Goal: Task Accomplishment & Management: Manage account settings

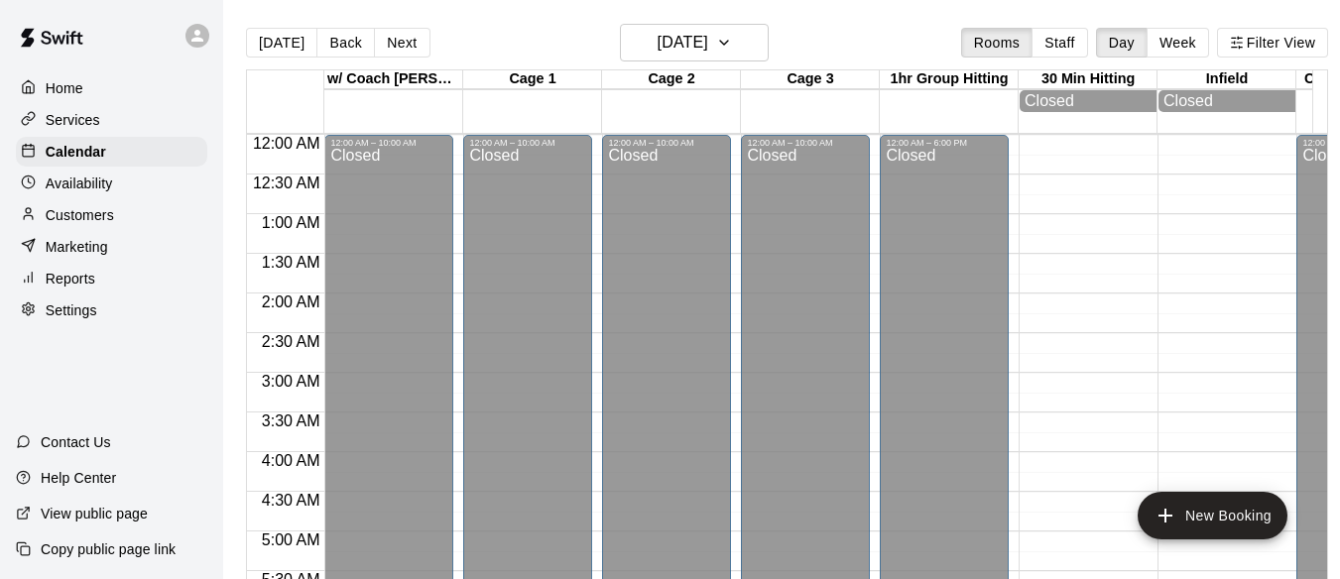
scroll to position [1169, 0]
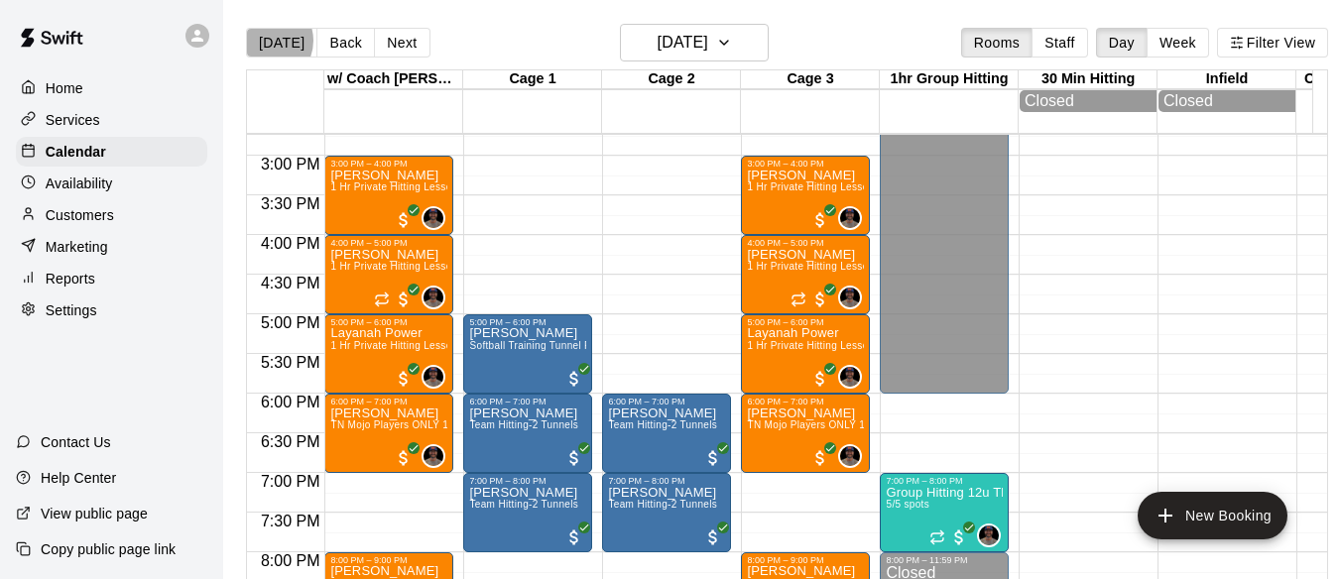
drag, startPoint x: 266, startPoint y: 41, endPoint x: 283, endPoint y: 26, distance: 22.5
click at [269, 35] on button "[DATE]" at bounding box center [281, 43] width 71 height 30
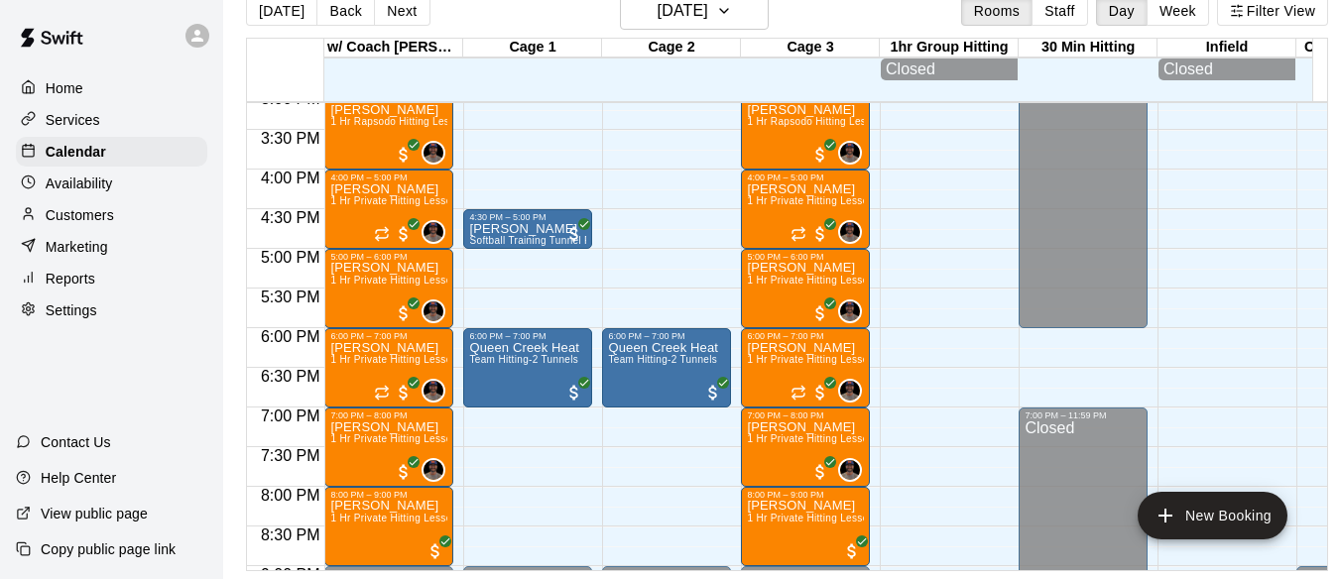
scroll to position [1202, 0]
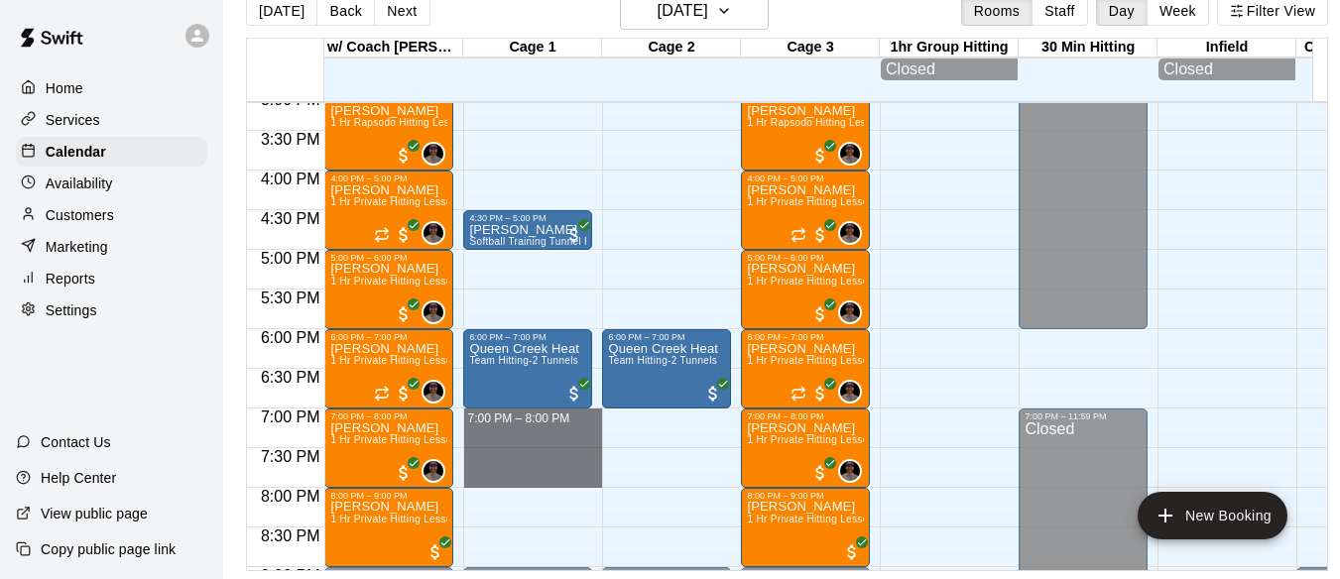
drag, startPoint x: 476, startPoint y: 406, endPoint x: 490, endPoint y: 471, distance: 66.9
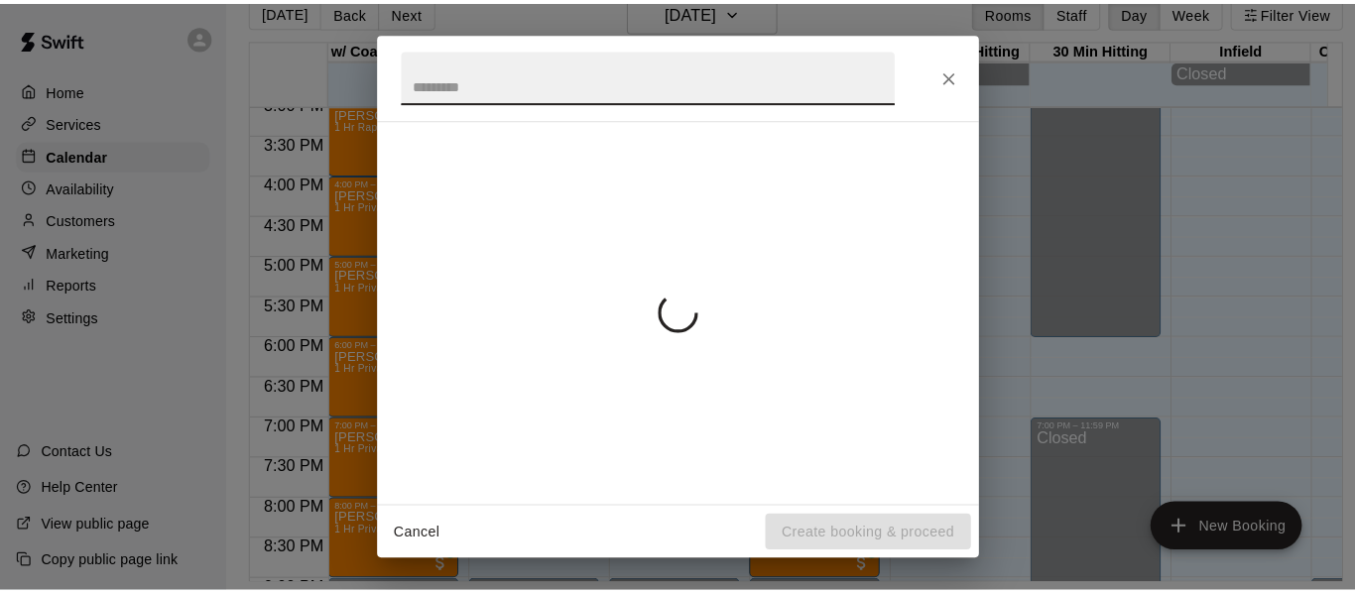
scroll to position [32, 0]
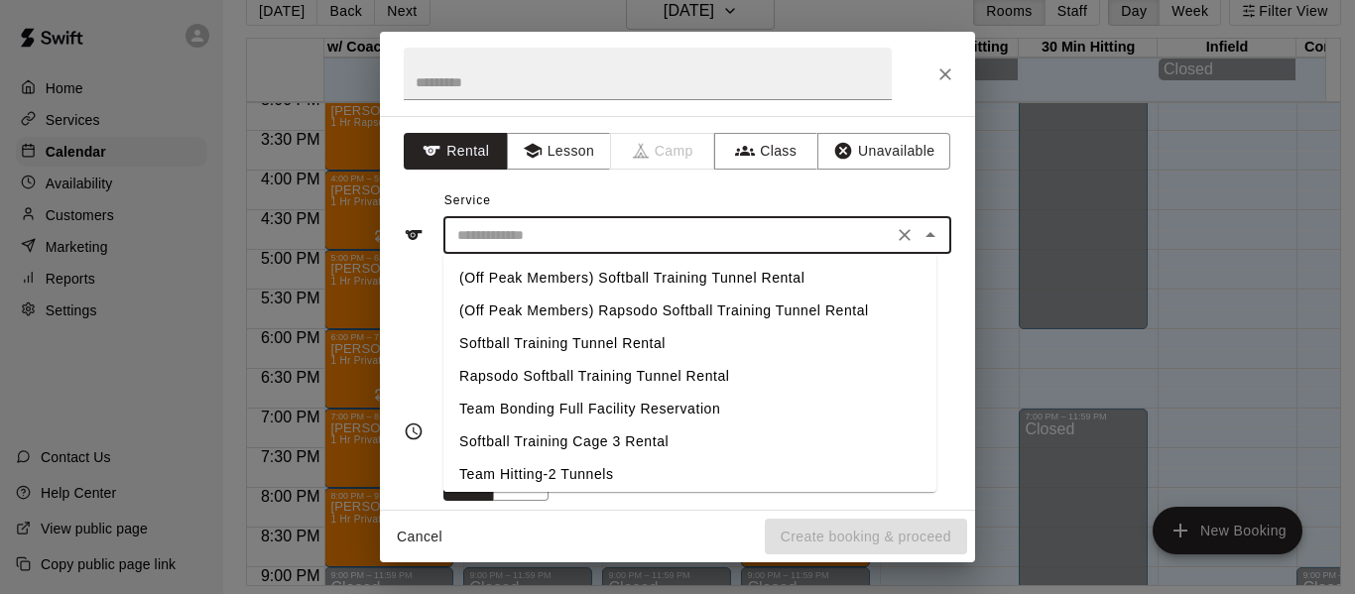
click at [520, 241] on input "text" at bounding box center [667, 235] width 437 height 25
click at [612, 472] on li "Team Hitting-2 Tunnels" at bounding box center [689, 474] width 493 height 33
type input "**********"
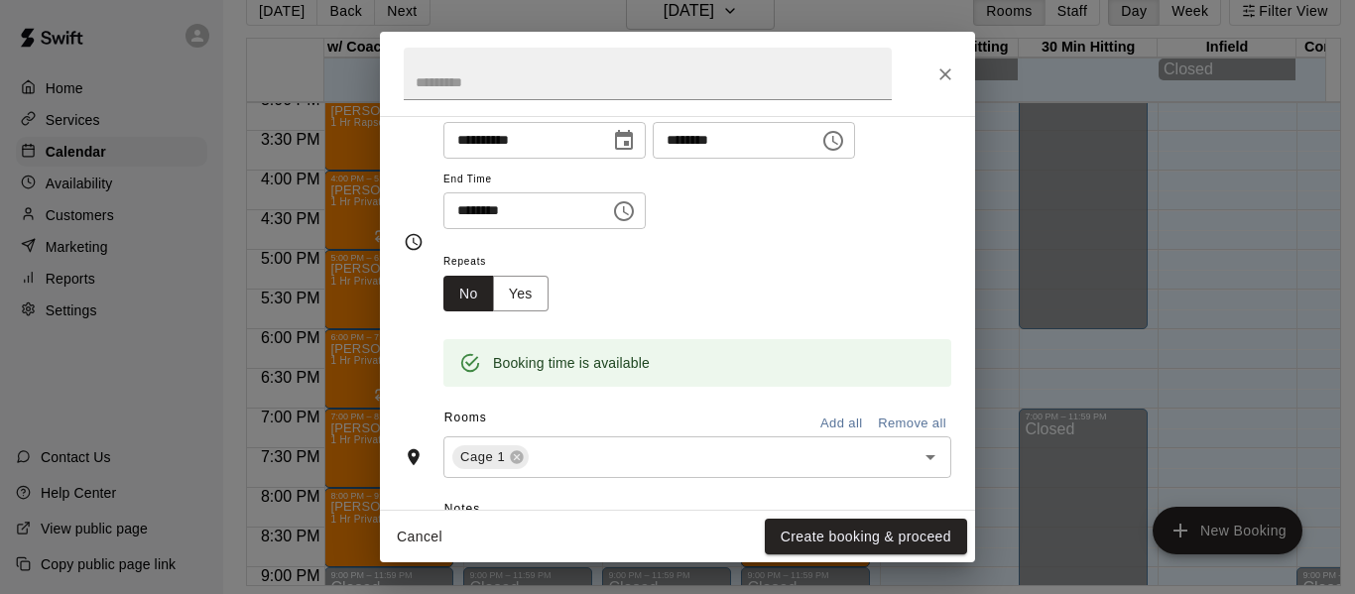
scroll to position [198, 0]
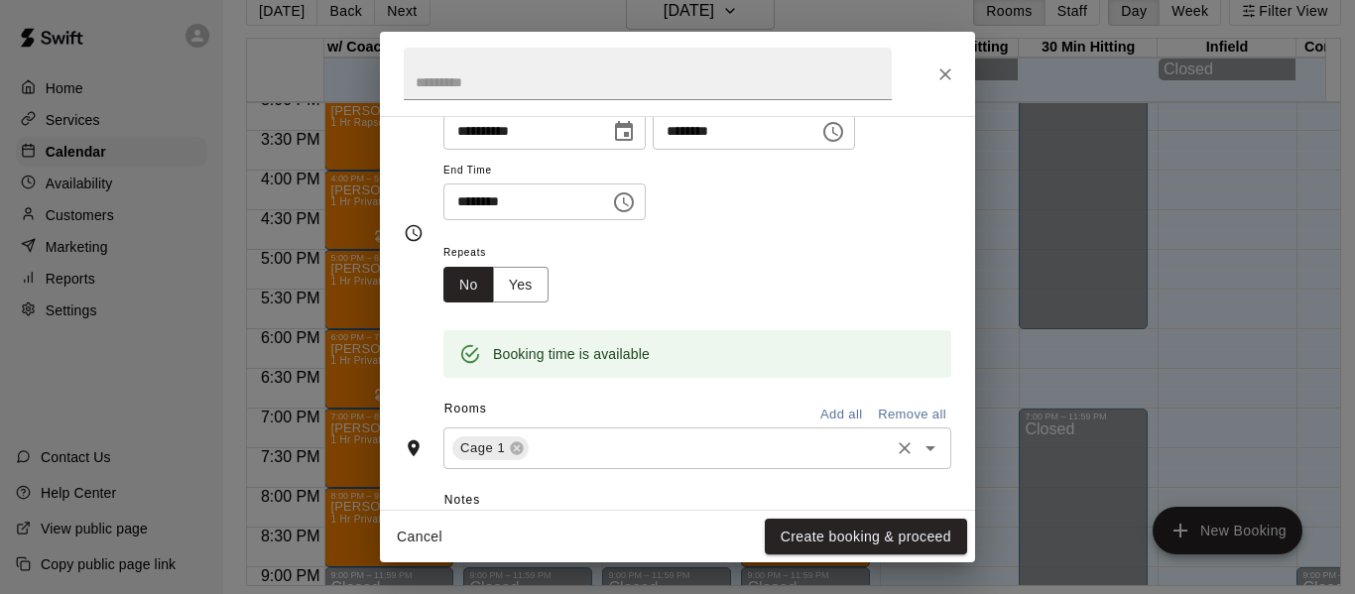
click at [609, 446] on input "text" at bounding box center [709, 448] width 355 height 25
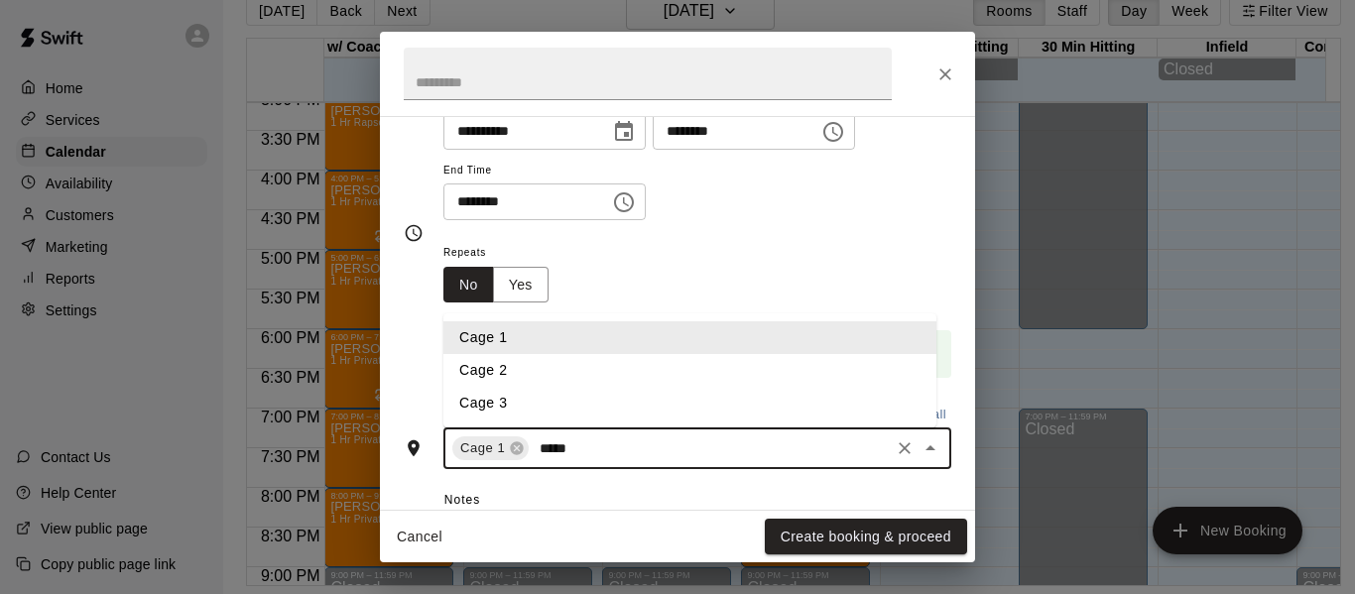
type input "******"
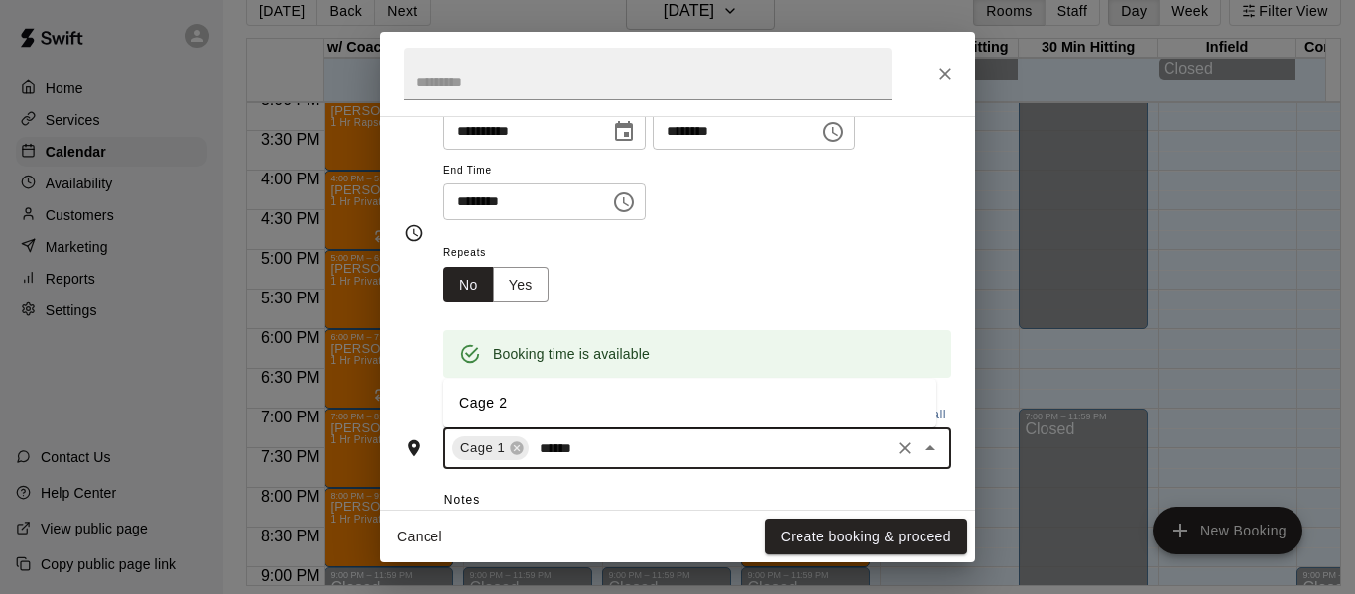
click at [545, 415] on li "Cage 2" at bounding box center [689, 403] width 493 height 33
click at [854, 523] on button "Create booking & proceed" at bounding box center [866, 537] width 202 height 37
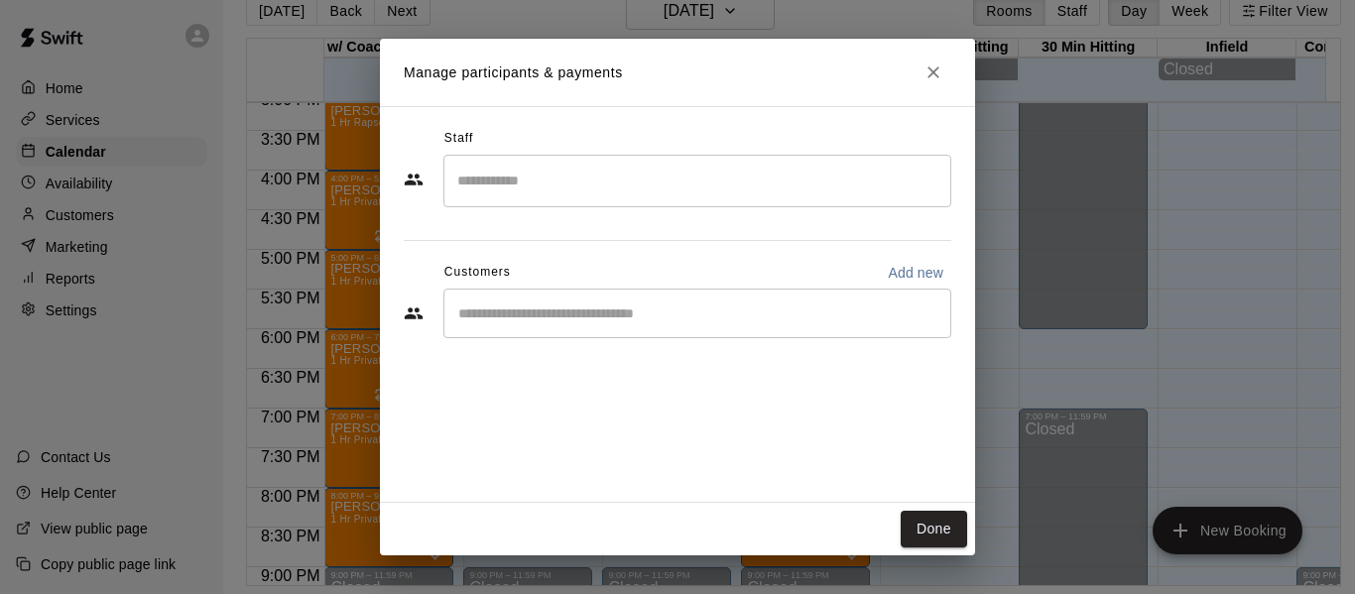
click at [630, 316] on input "Start typing to search customers..." at bounding box center [697, 313] width 490 height 20
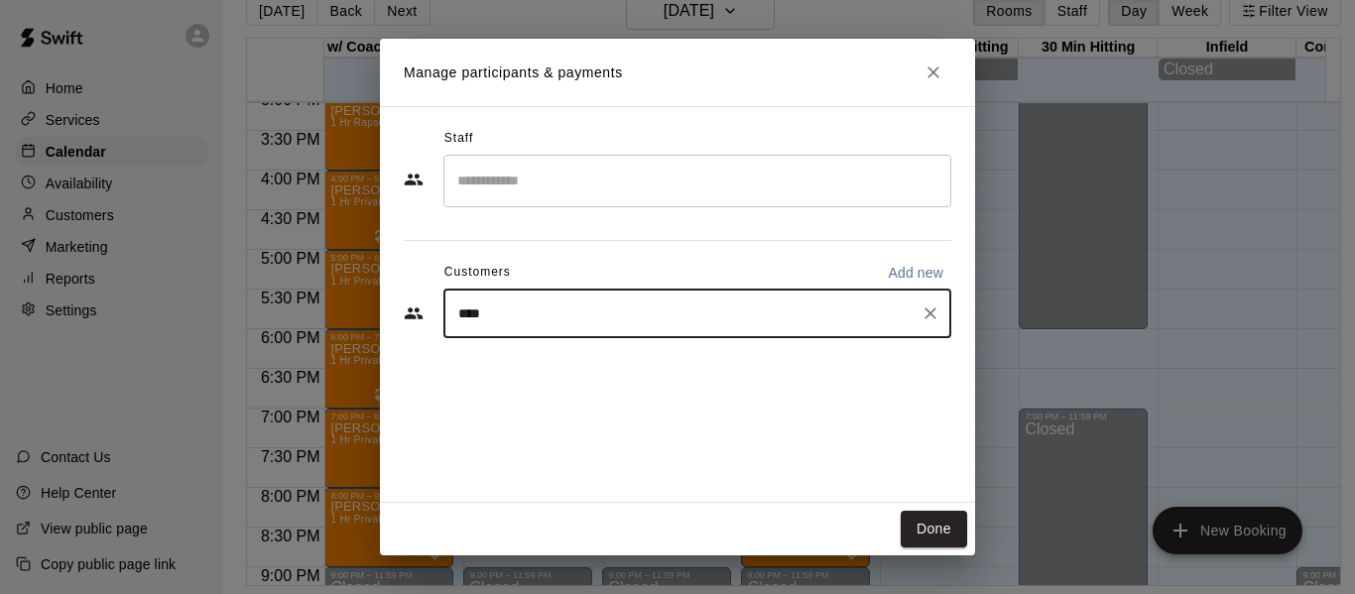
type input "*****"
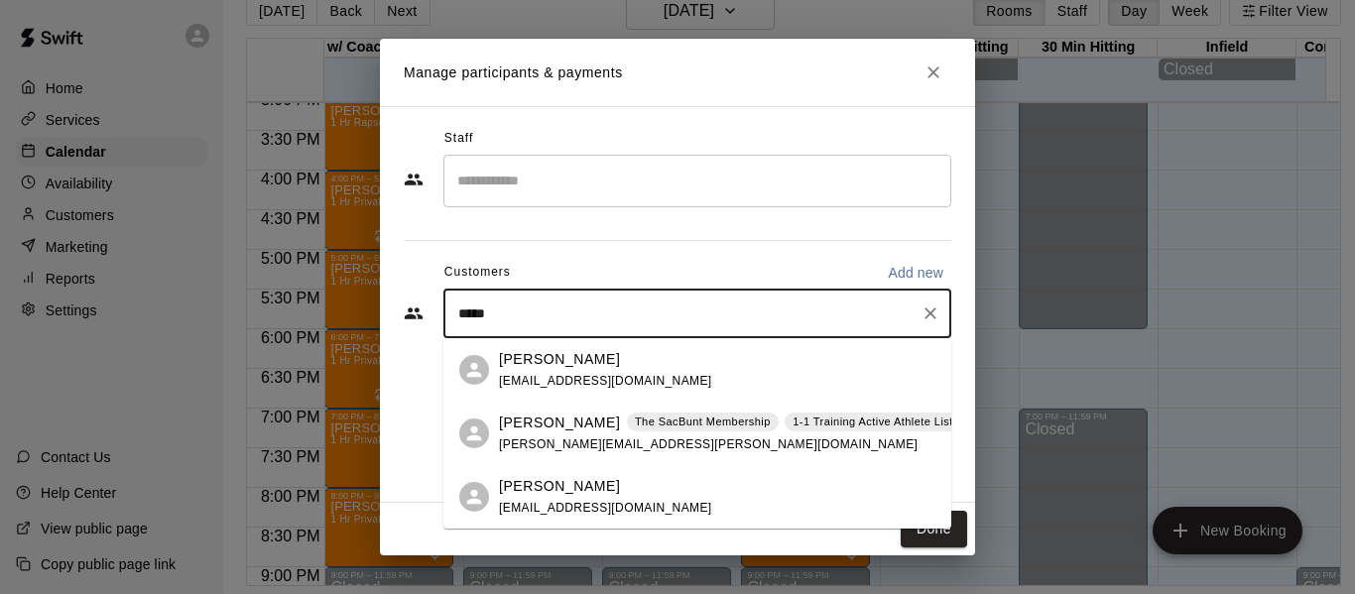
click at [570, 427] on p "[PERSON_NAME]" at bounding box center [559, 423] width 121 height 21
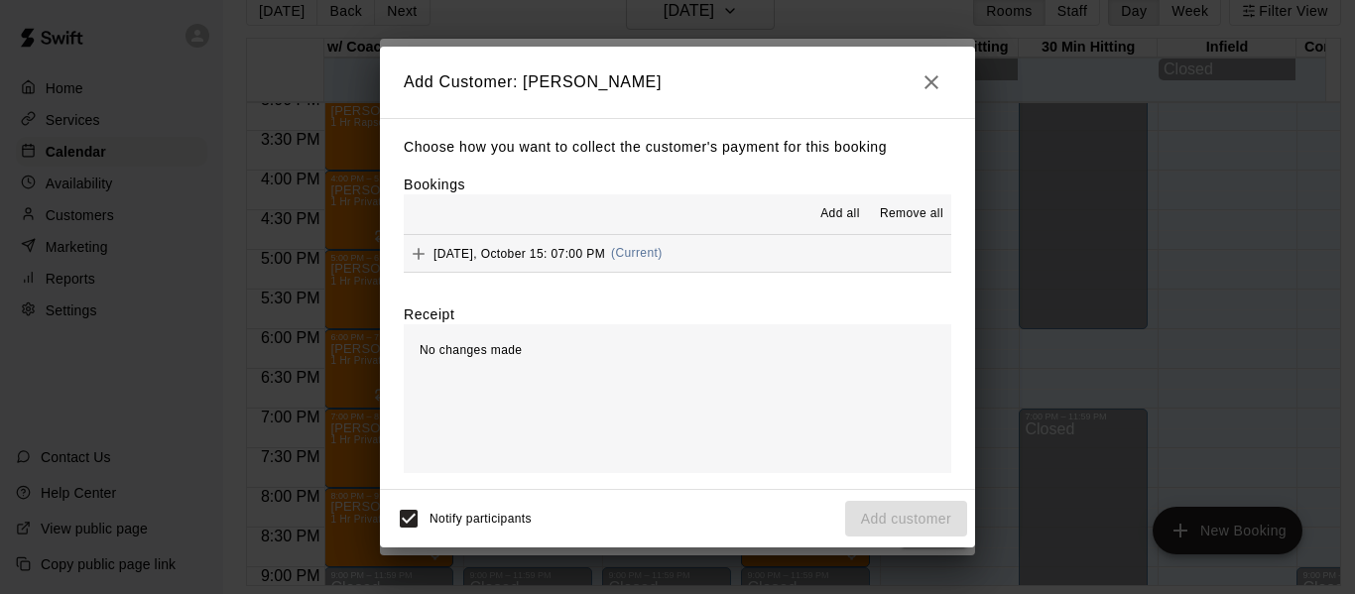
click at [758, 253] on button "[DATE], October 15: 07:00 PM (Current)" at bounding box center [677, 253] width 547 height 37
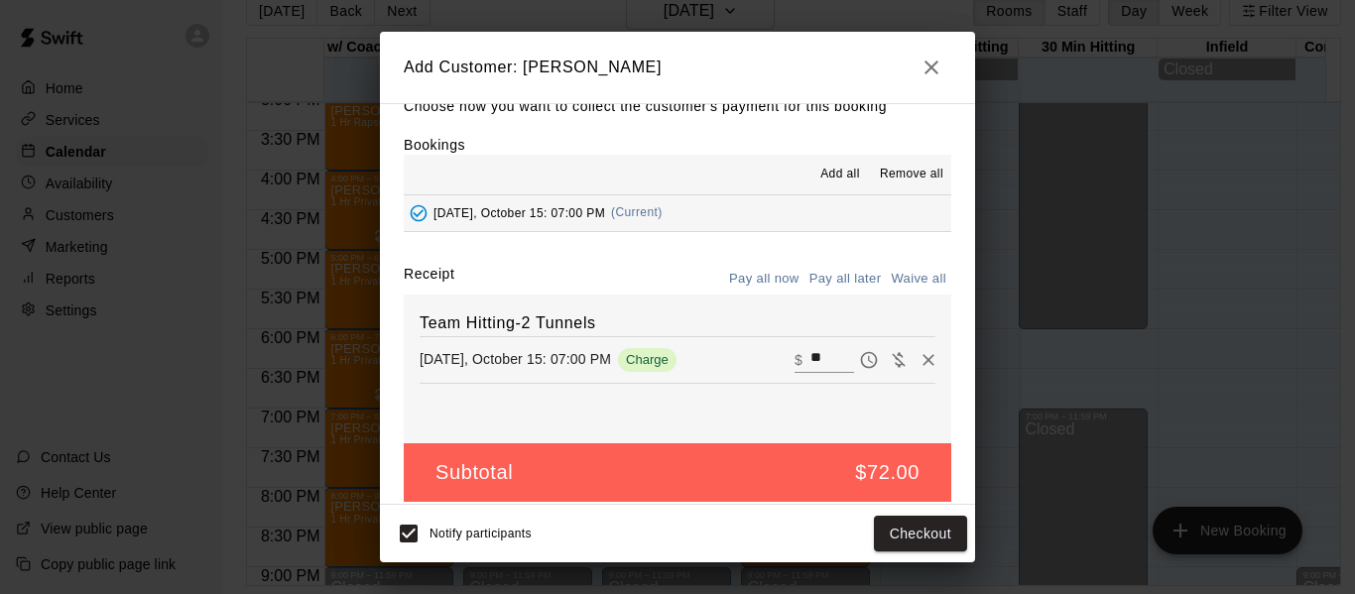
scroll to position [42, 0]
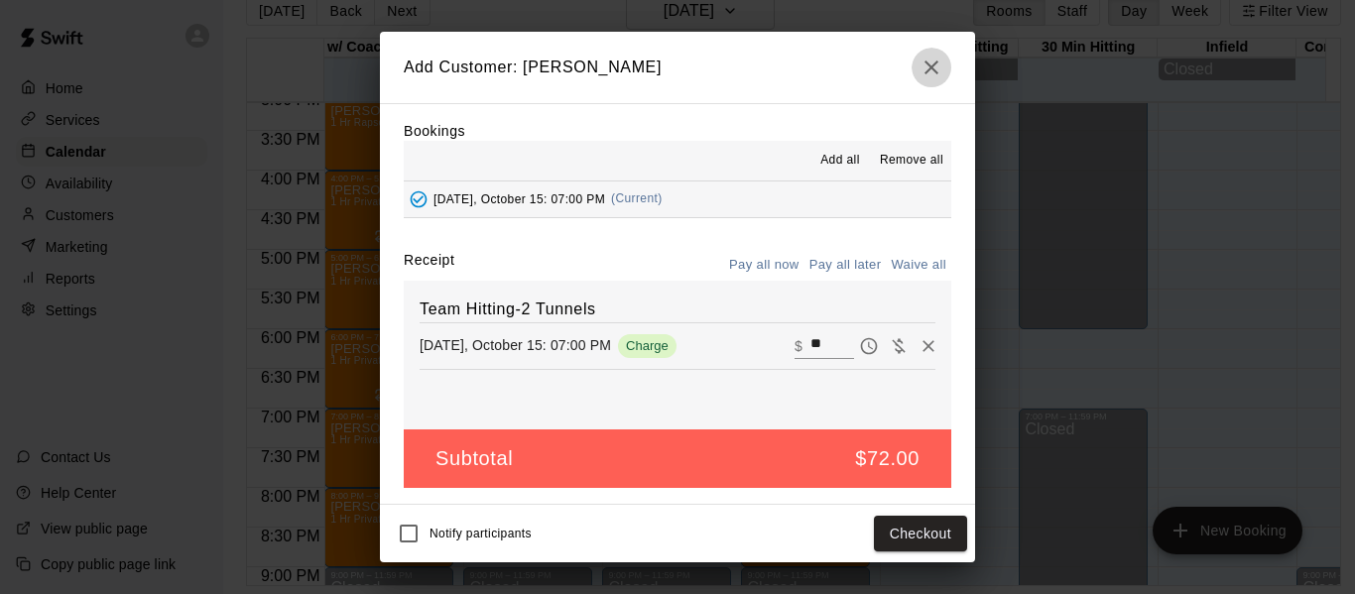
click at [930, 65] on icon "button" at bounding box center [931, 67] width 14 height 14
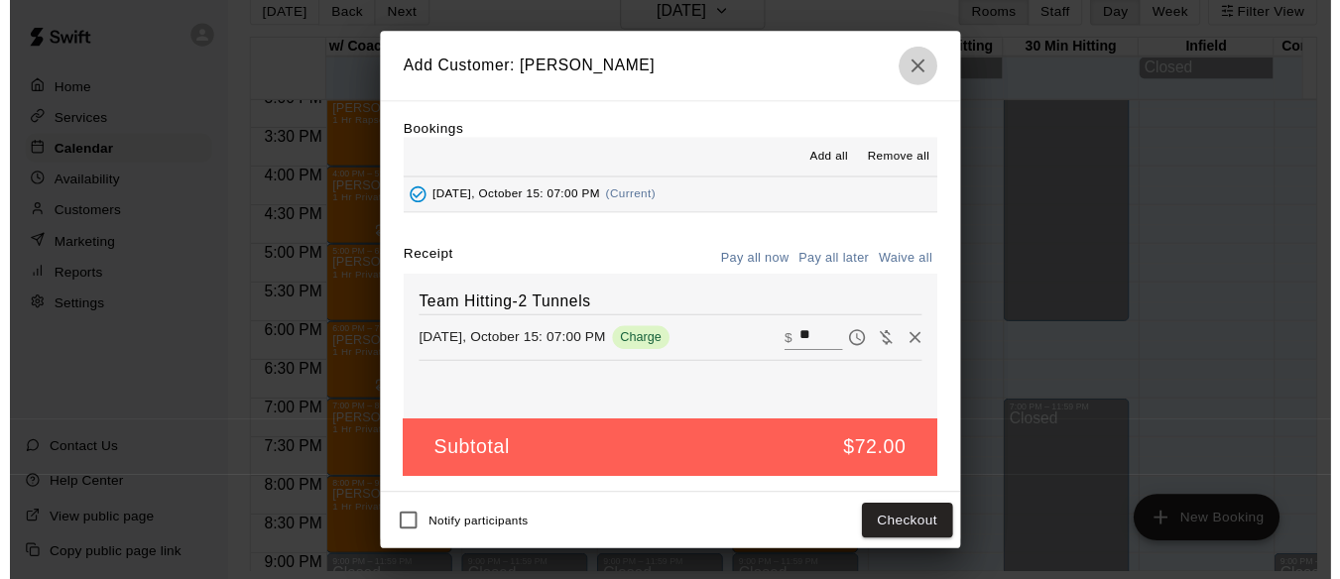
scroll to position [0, 0]
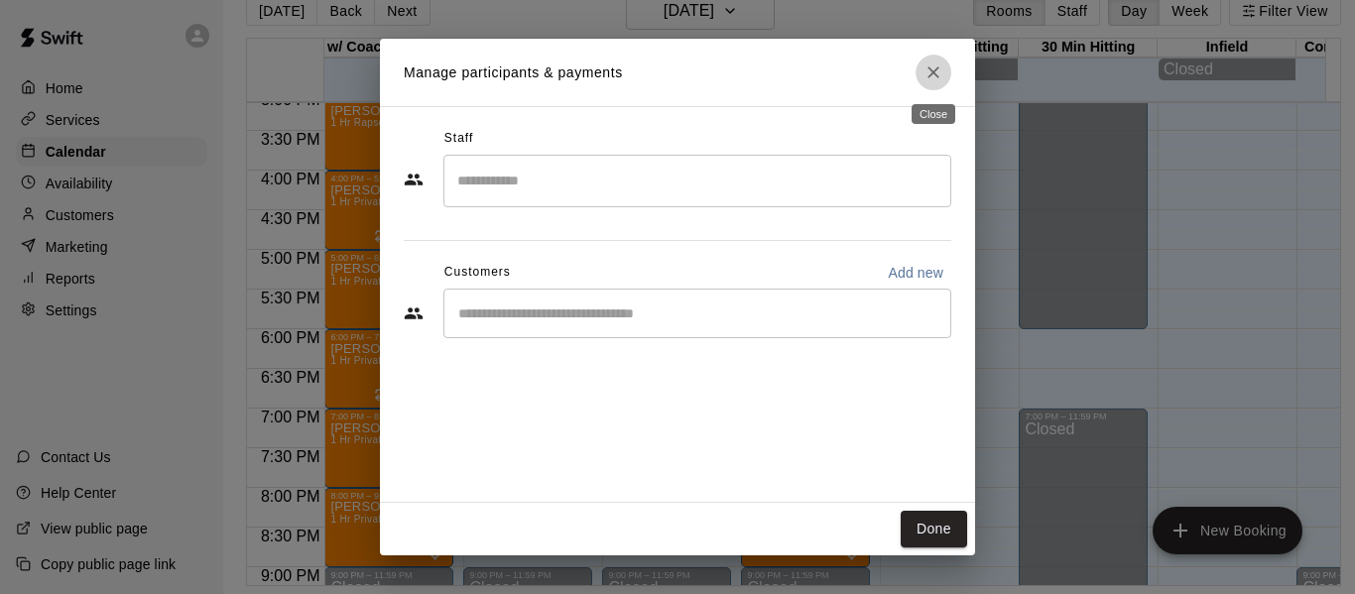
click at [937, 66] on icon "Close" at bounding box center [933, 72] width 20 height 20
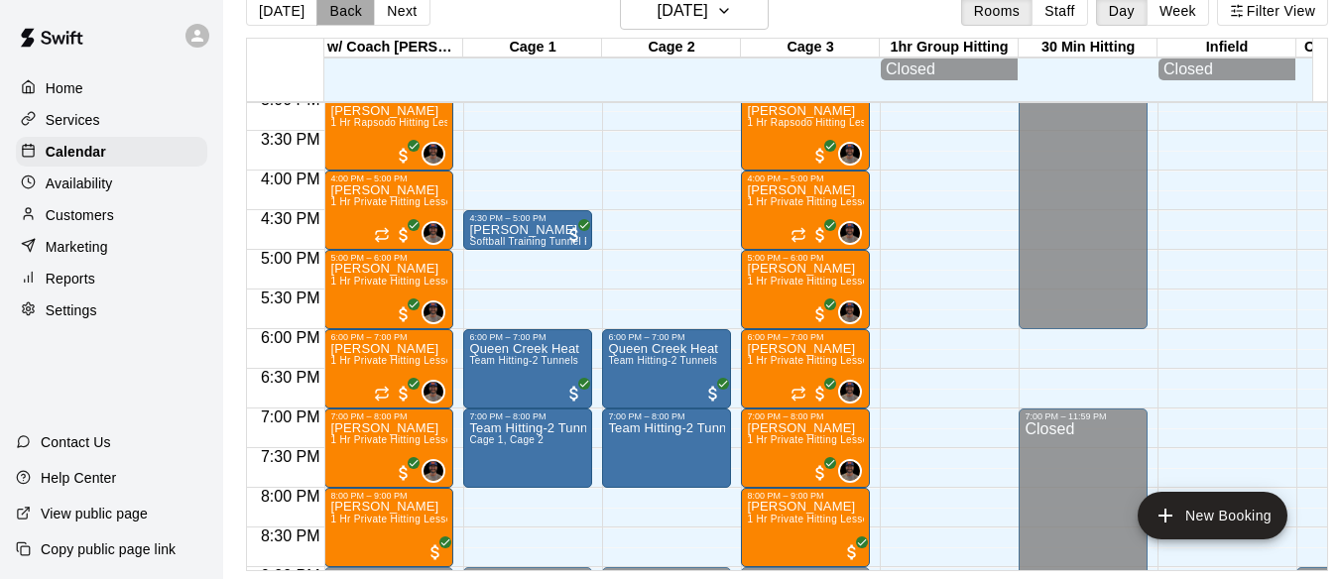
click at [346, 10] on button "Back" at bounding box center [345, 11] width 59 height 30
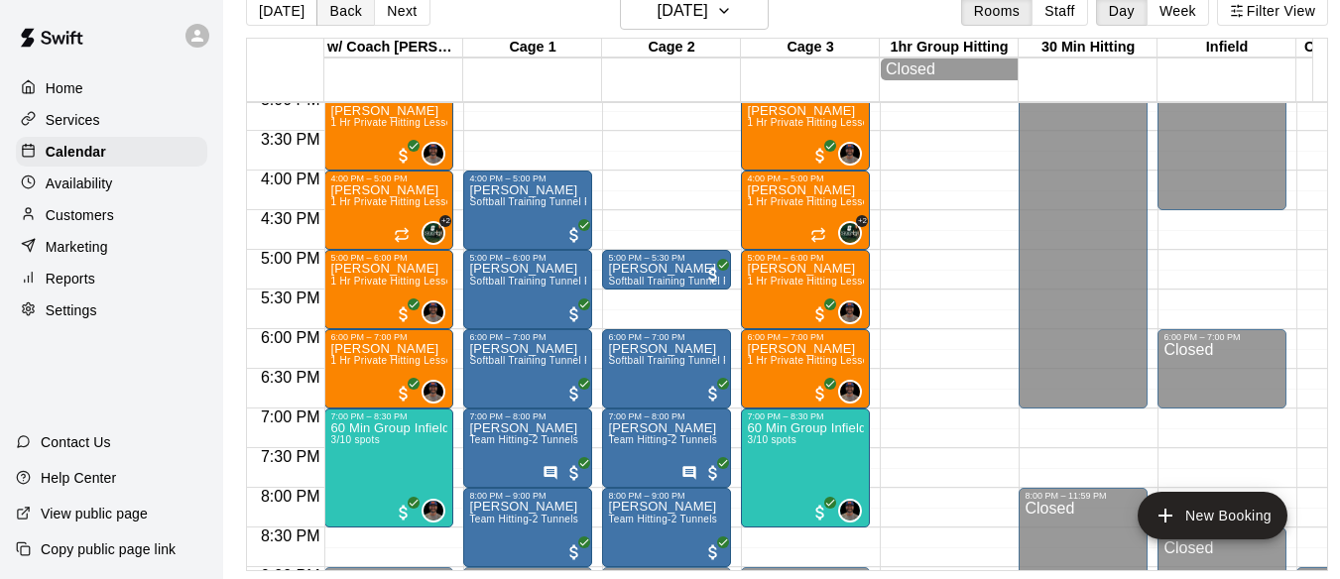
click at [346, 10] on button "Back" at bounding box center [345, 11] width 59 height 30
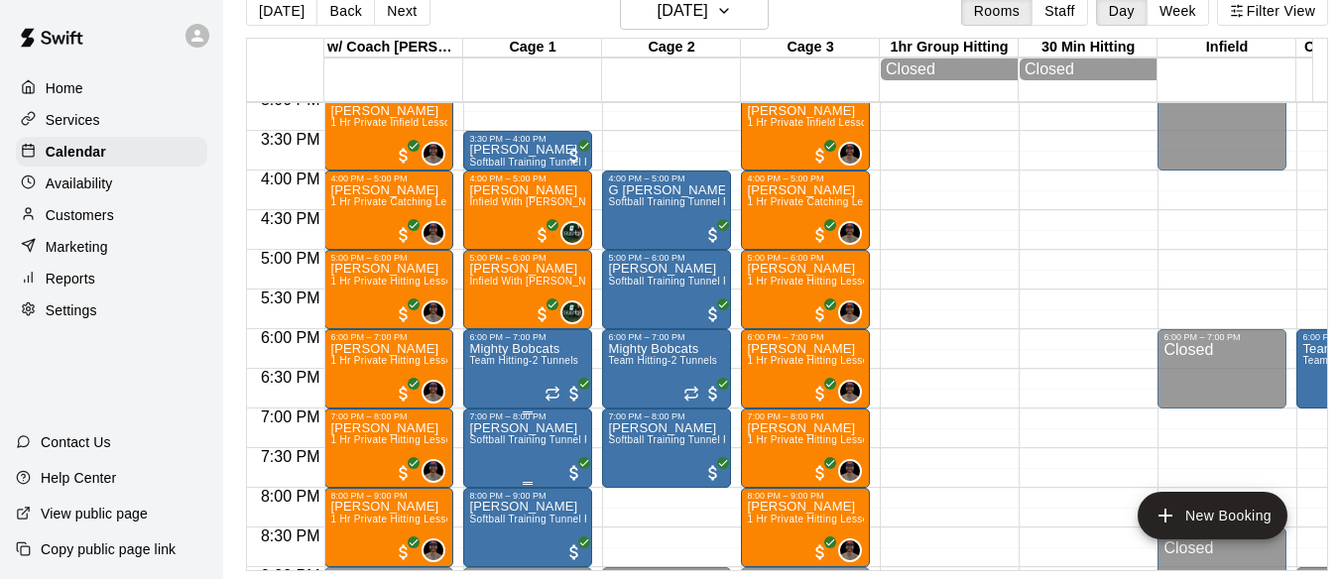
click at [516, 428] on p "[PERSON_NAME]" at bounding box center [527, 428] width 117 height 0
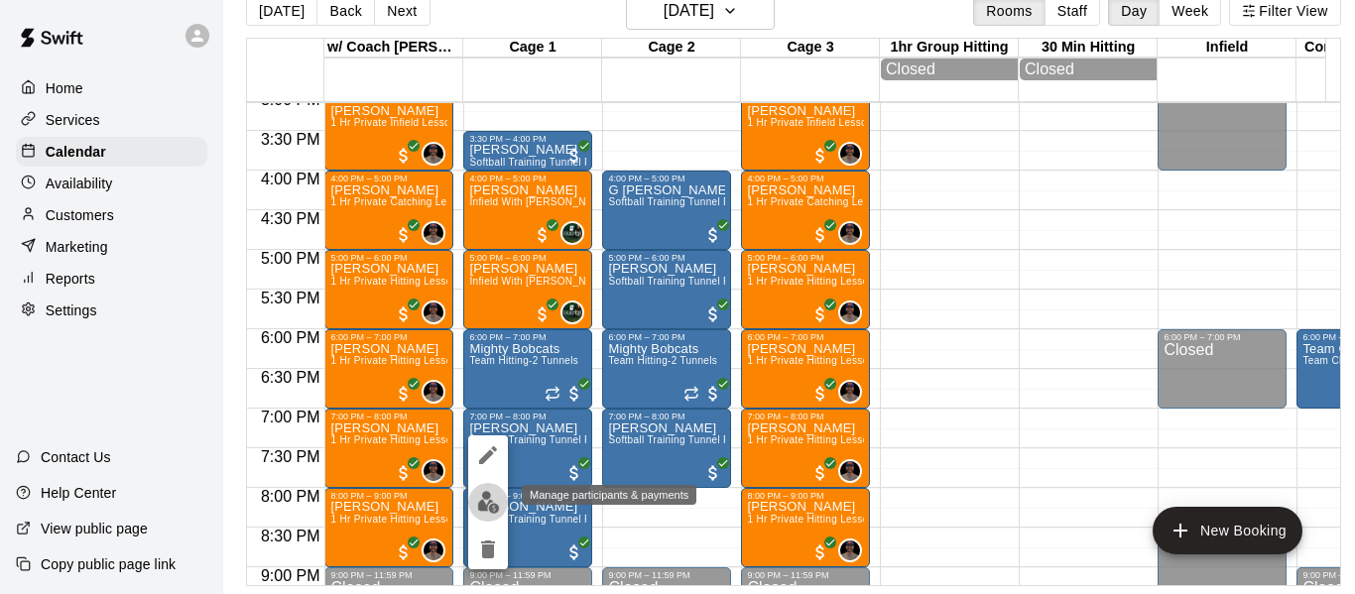
click at [488, 497] on img "edit" at bounding box center [488, 502] width 23 height 23
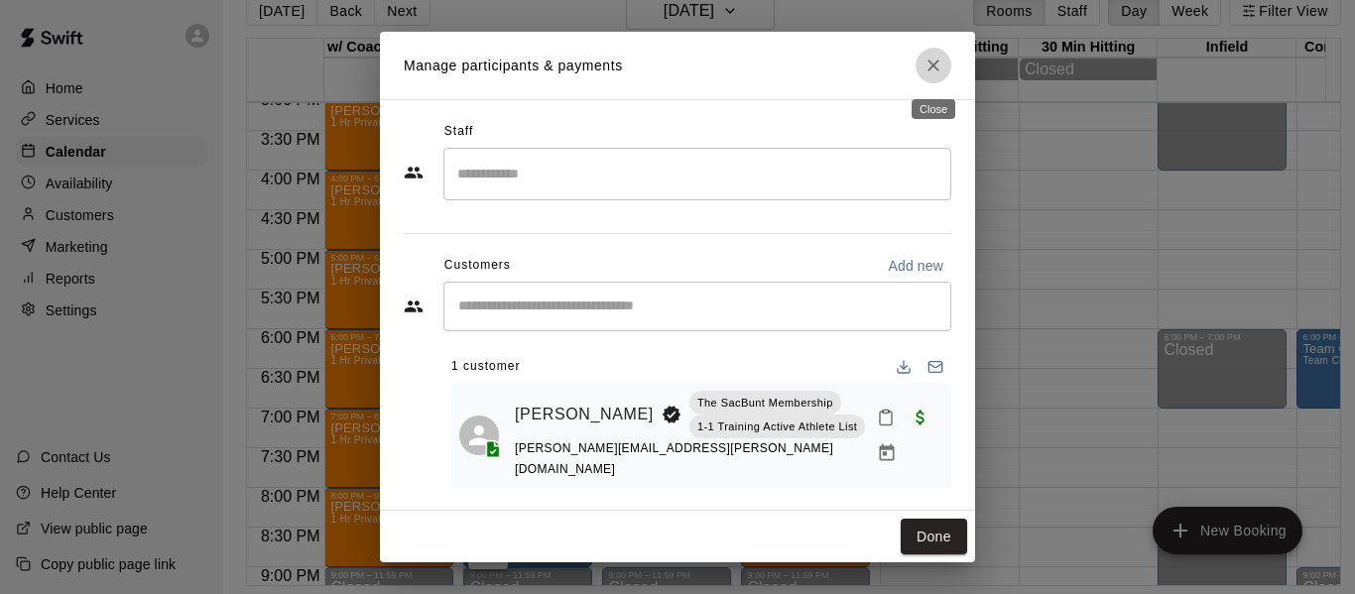
click at [944, 64] on button "Close" at bounding box center [933, 66] width 36 height 36
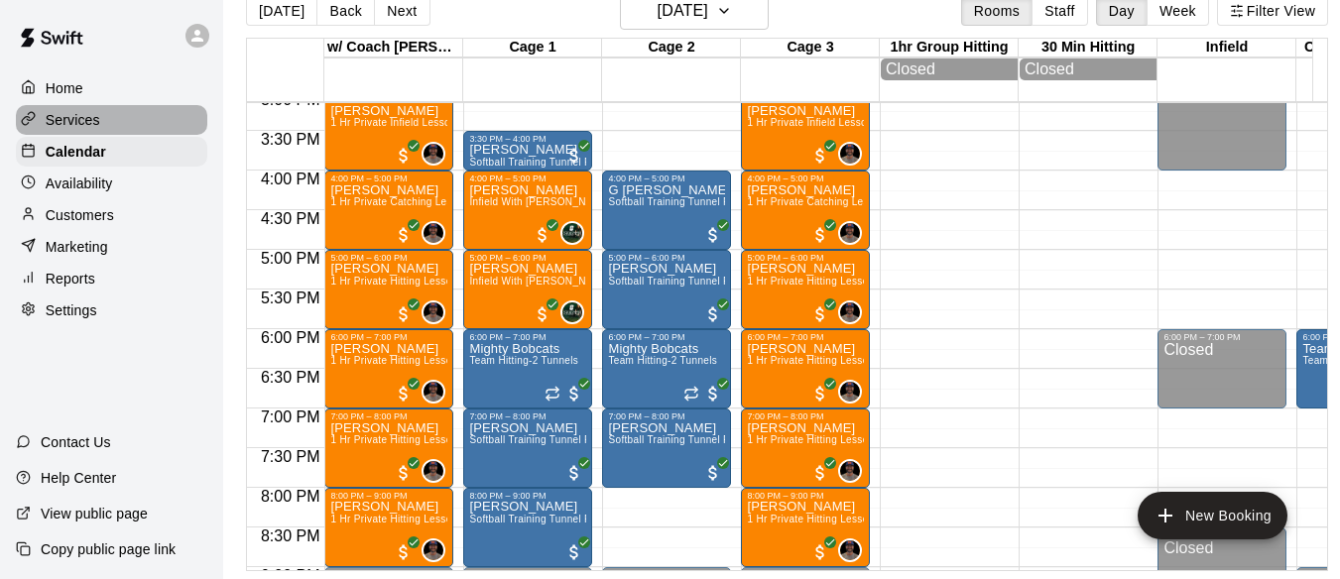
click at [109, 127] on div "Services" at bounding box center [111, 120] width 191 height 30
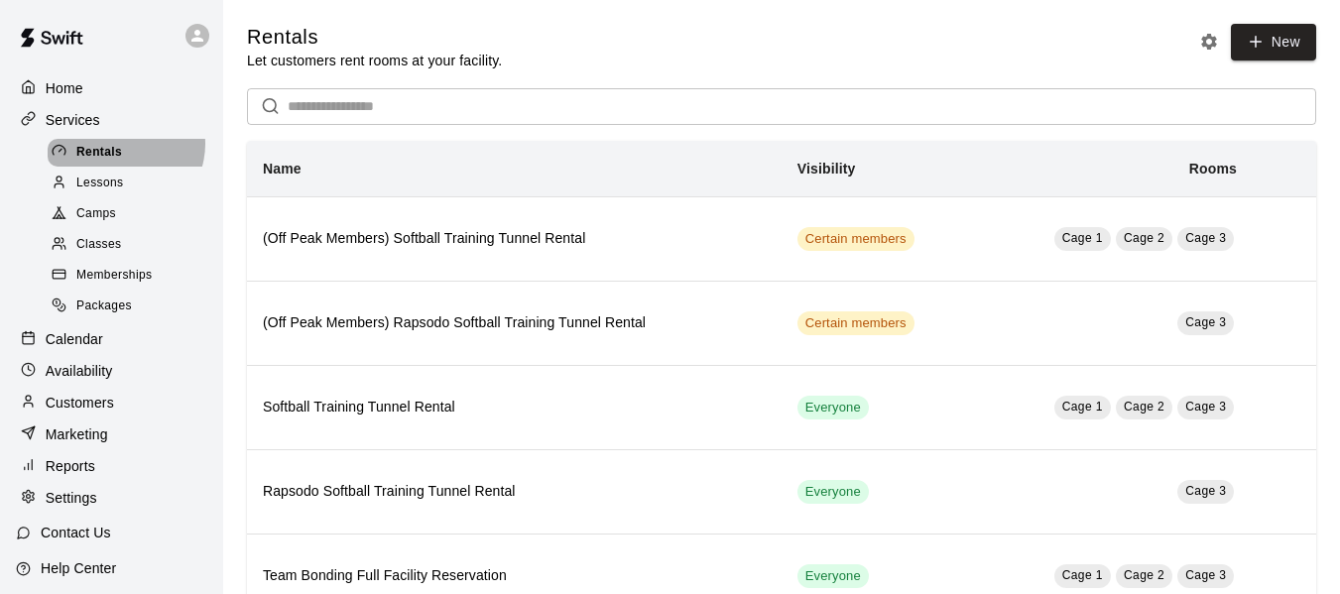
click at [122, 146] on span "Rentals" at bounding box center [99, 153] width 46 height 20
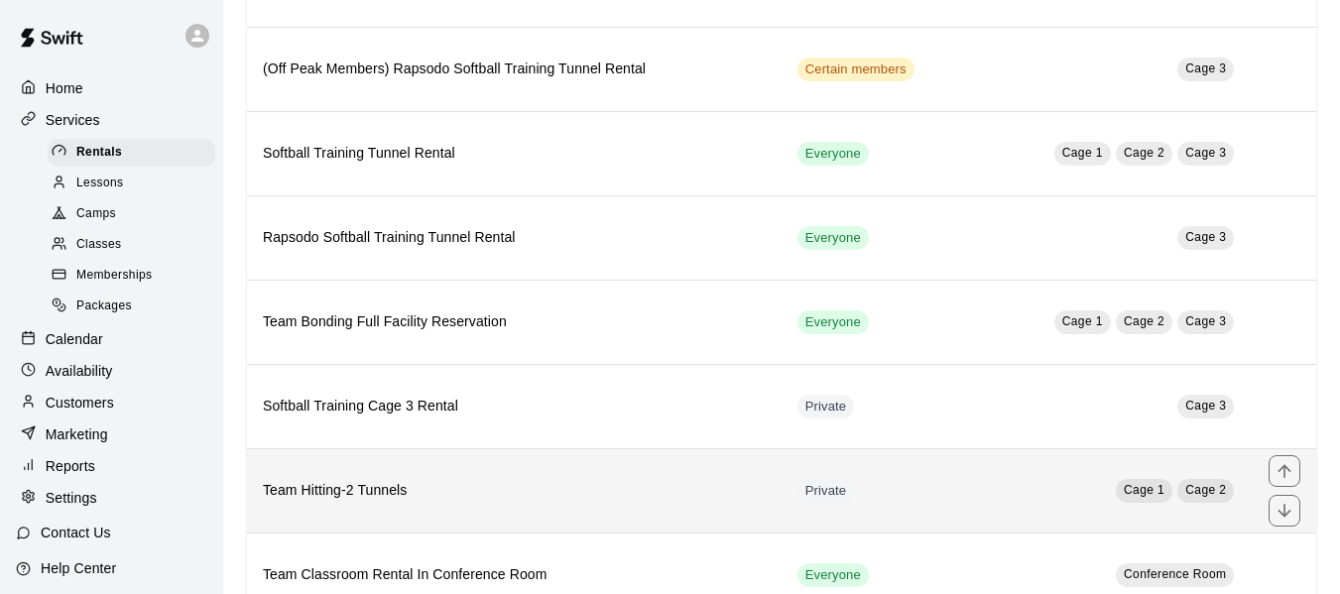
scroll to position [298, 0]
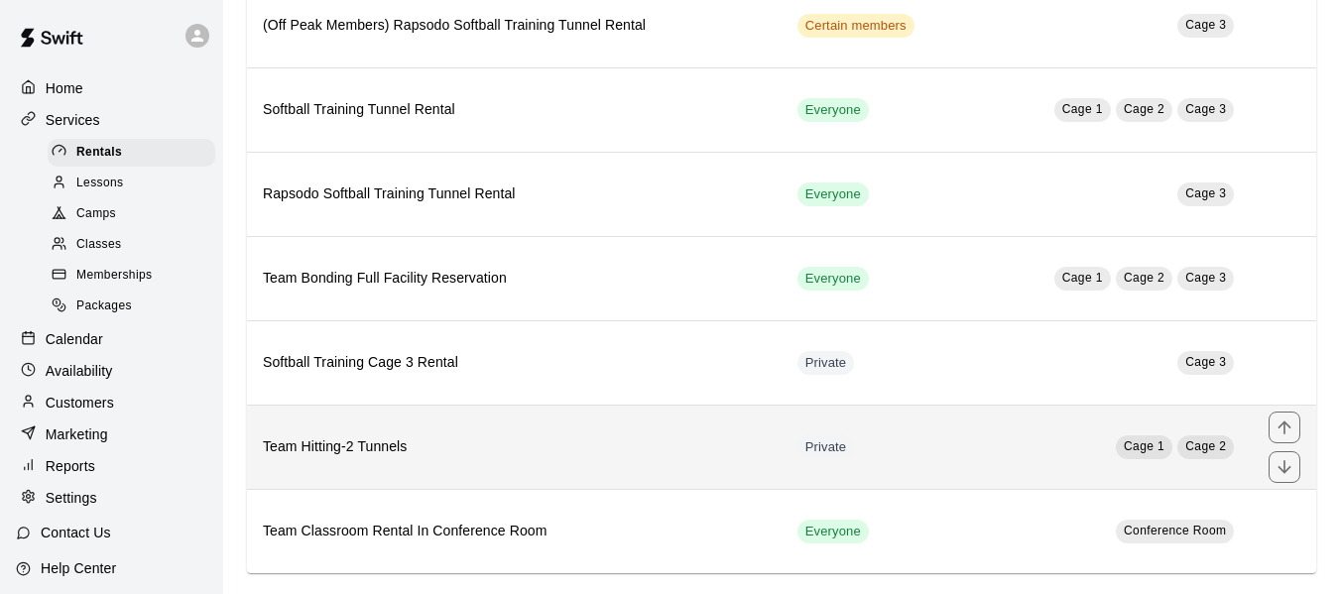
click at [362, 439] on h6 "Team Hitting-2 Tunnels" at bounding box center [514, 447] width 503 height 22
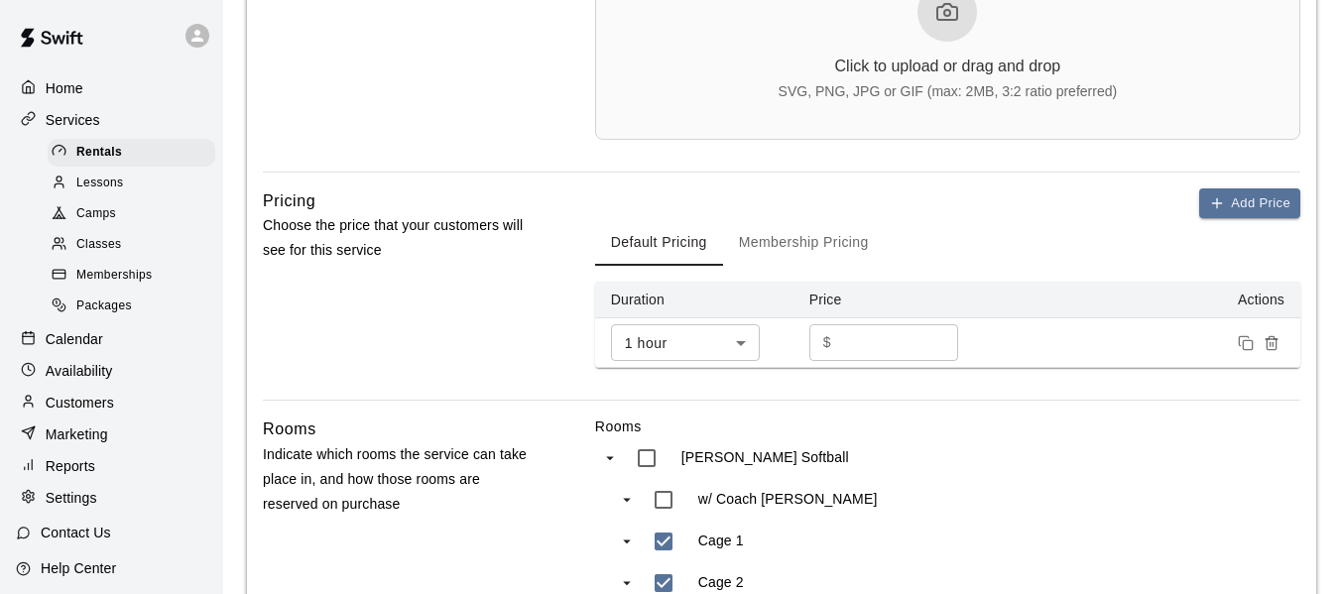
scroll to position [761, 0]
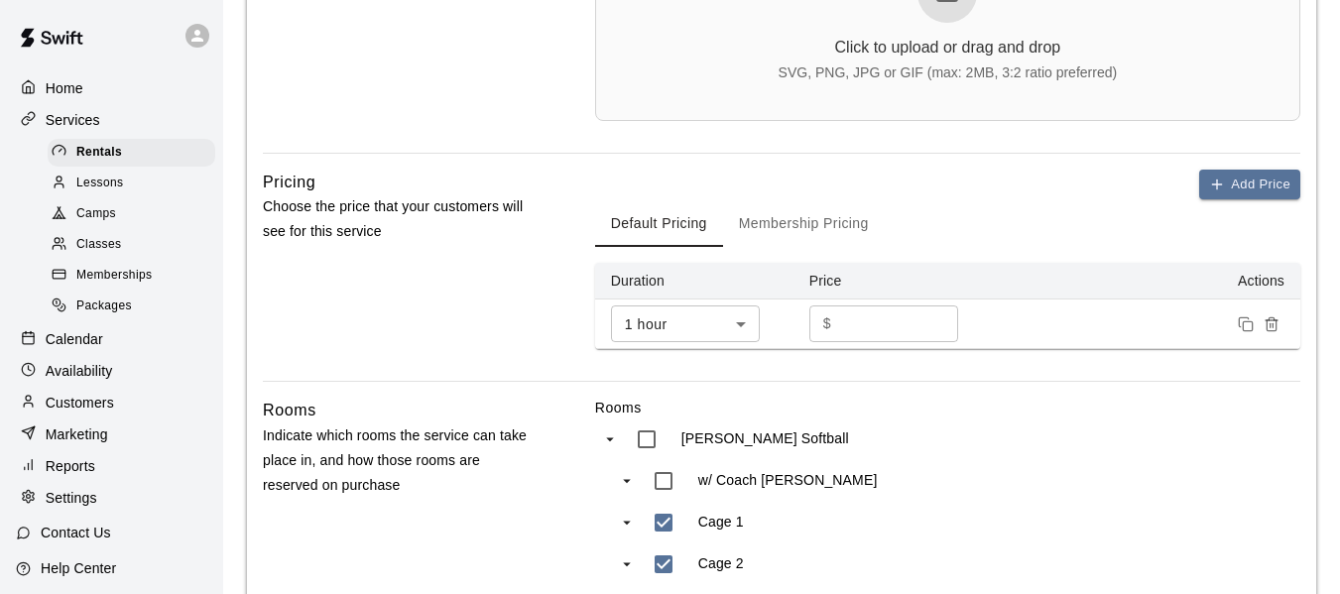
click at [808, 231] on button "Membership Pricing" at bounding box center [804, 223] width 162 height 48
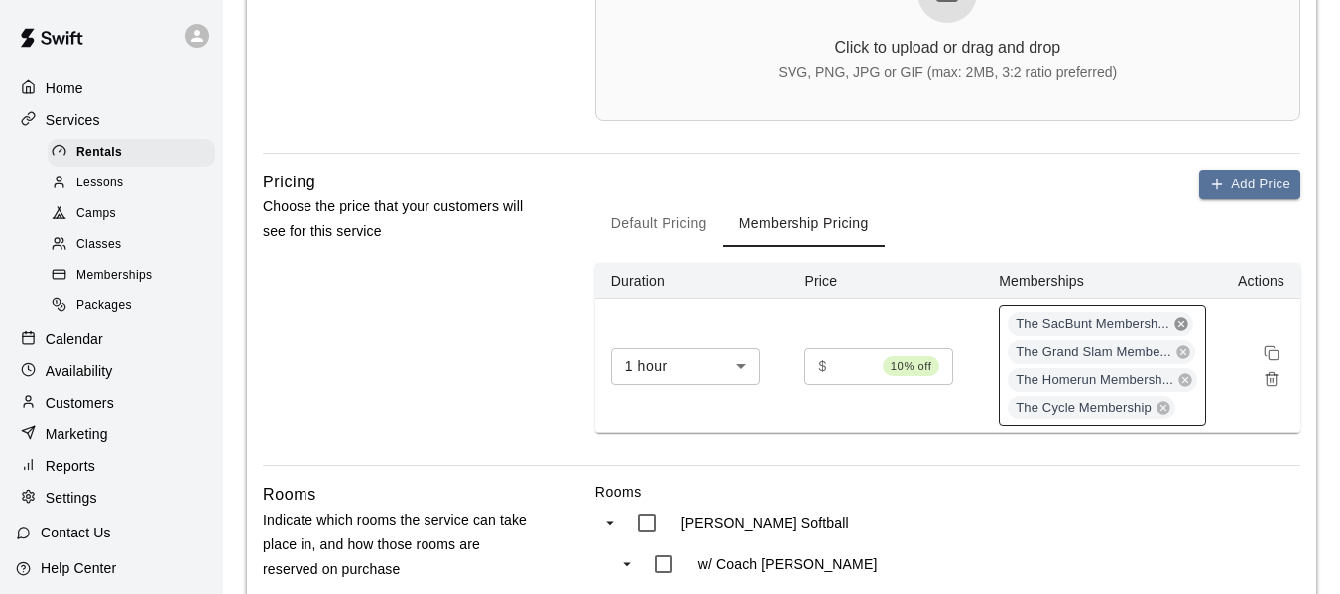
click at [1180, 327] on icon at bounding box center [1181, 324] width 16 height 16
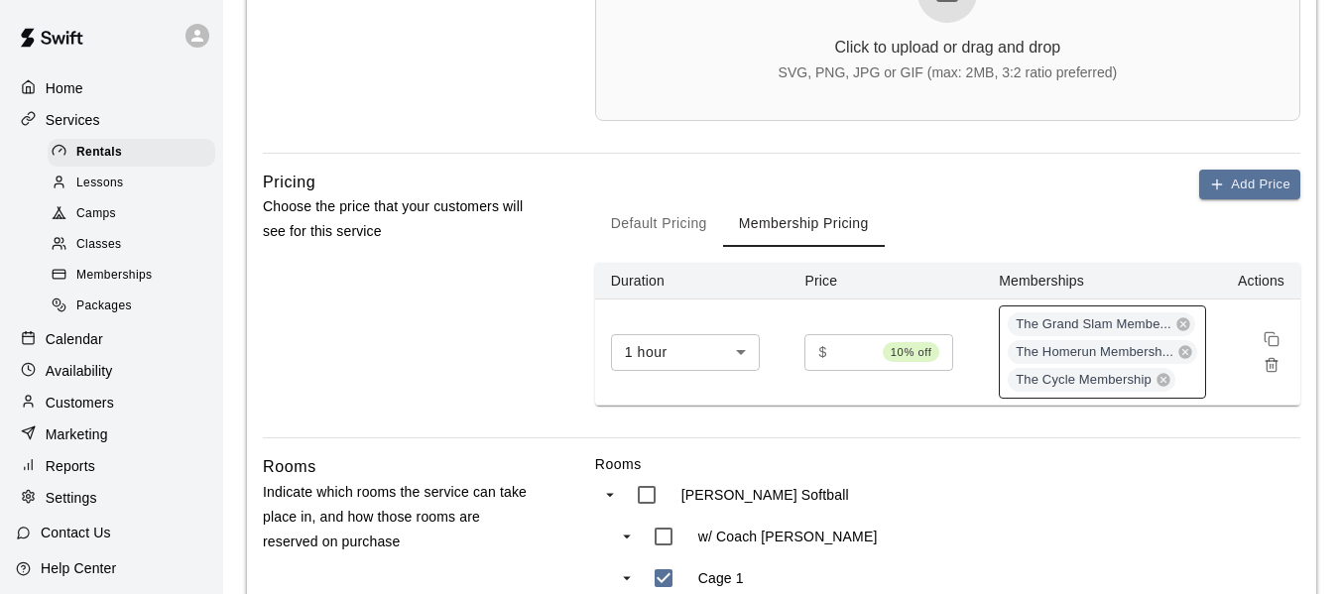
click at [1186, 380] on div "The Grand Slam Membe... The Homerun Membersh... The Cycle Membership" at bounding box center [1102, 351] width 207 height 93
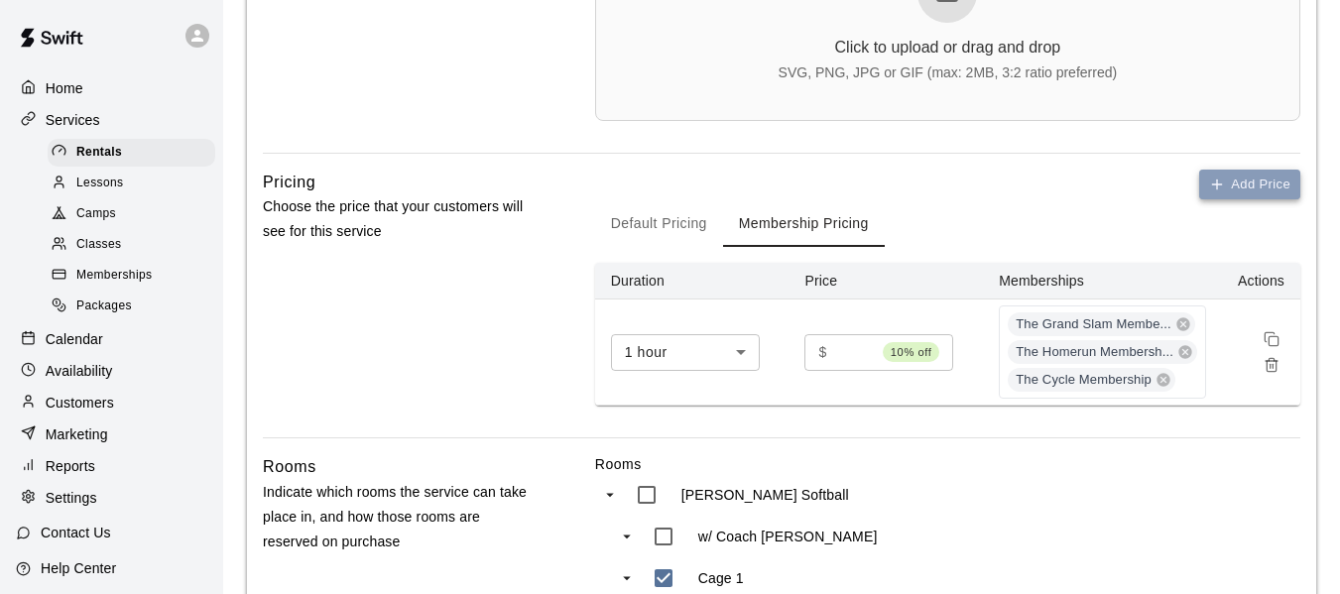
click at [1272, 175] on button "Add Price" at bounding box center [1249, 185] width 101 height 31
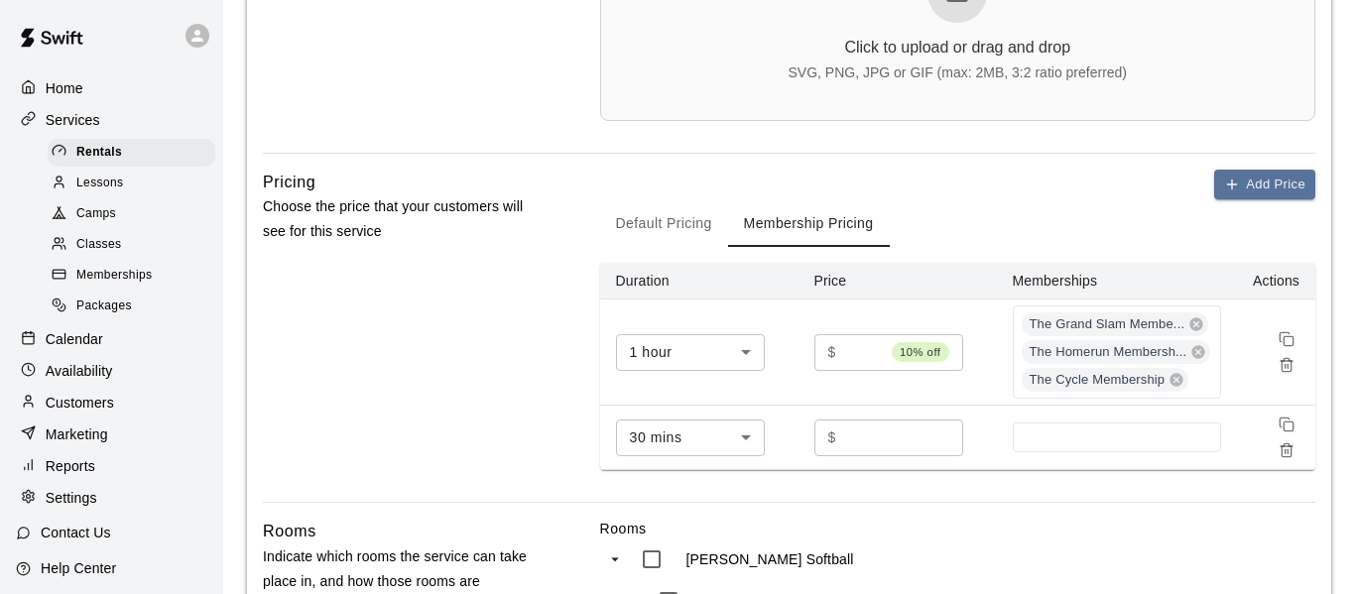
click at [742, 435] on body "**********" at bounding box center [677, 283] width 1355 height 2088
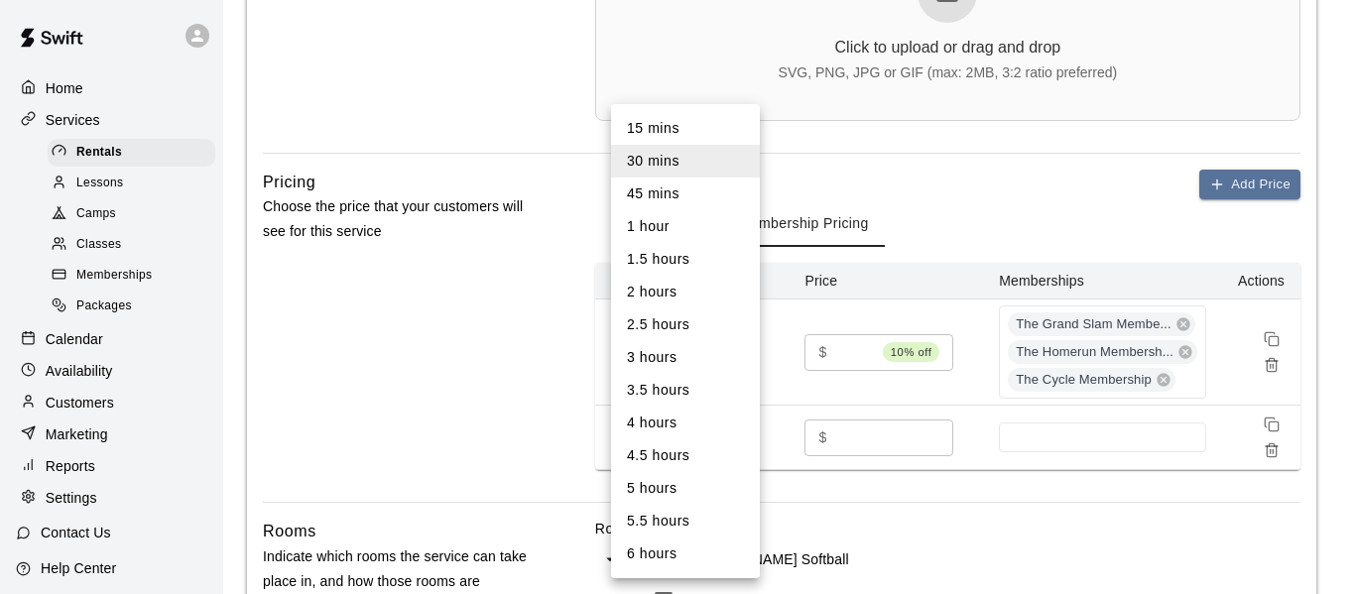
click at [666, 227] on li "1 hour" at bounding box center [685, 226] width 149 height 33
type input "**"
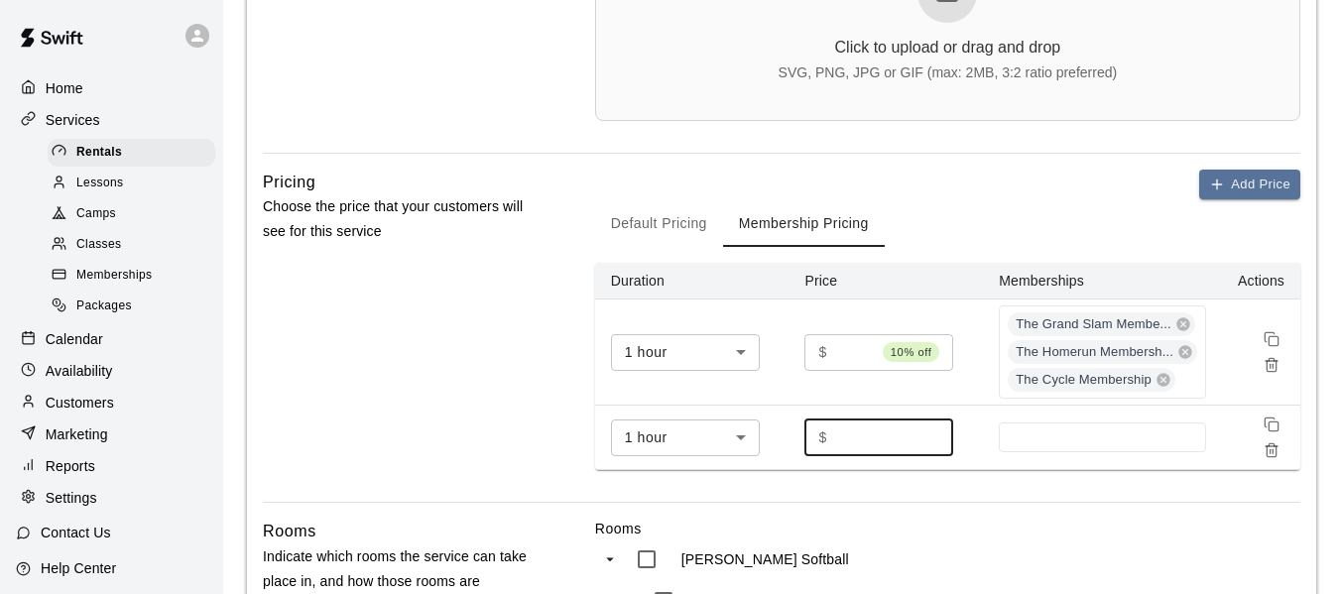
drag, startPoint x: 866, startPoint y: 442, endPoint x: 818, endPoint y: 444, distance: 47.6
click at [819, 444] on div "$ * ​" at bounding box center [878, 437] width 149 height 37
type input "**"
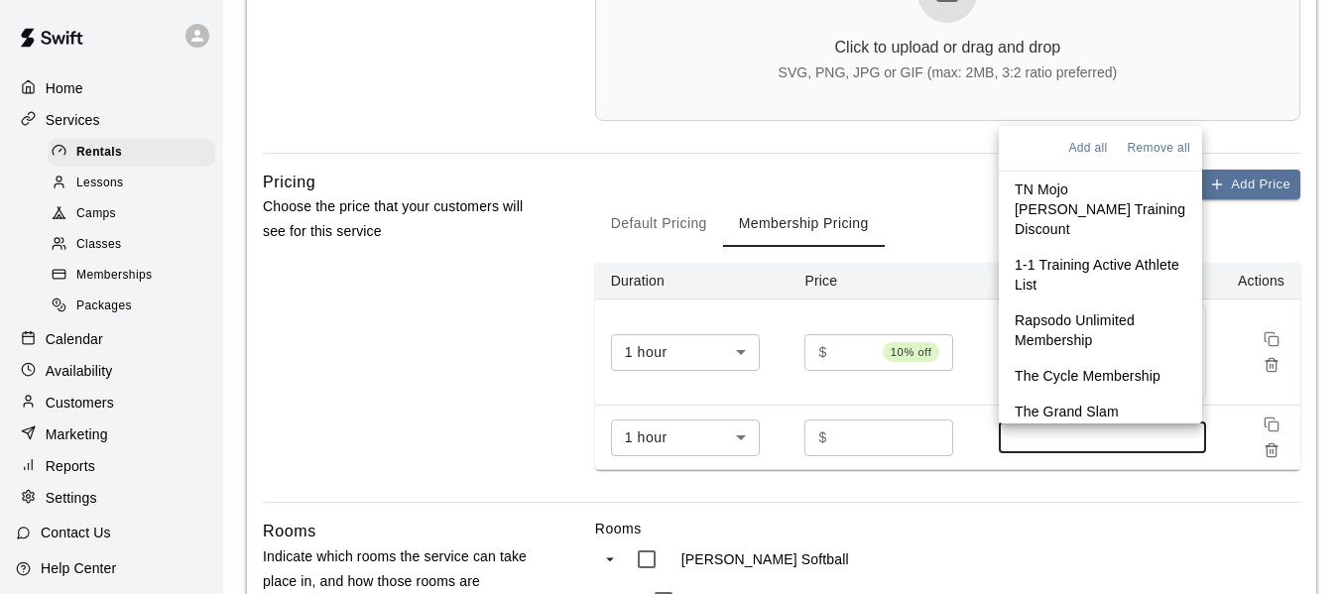
click at [1033, 438] on input at bounding box center [1102, 437] width 187 height 16
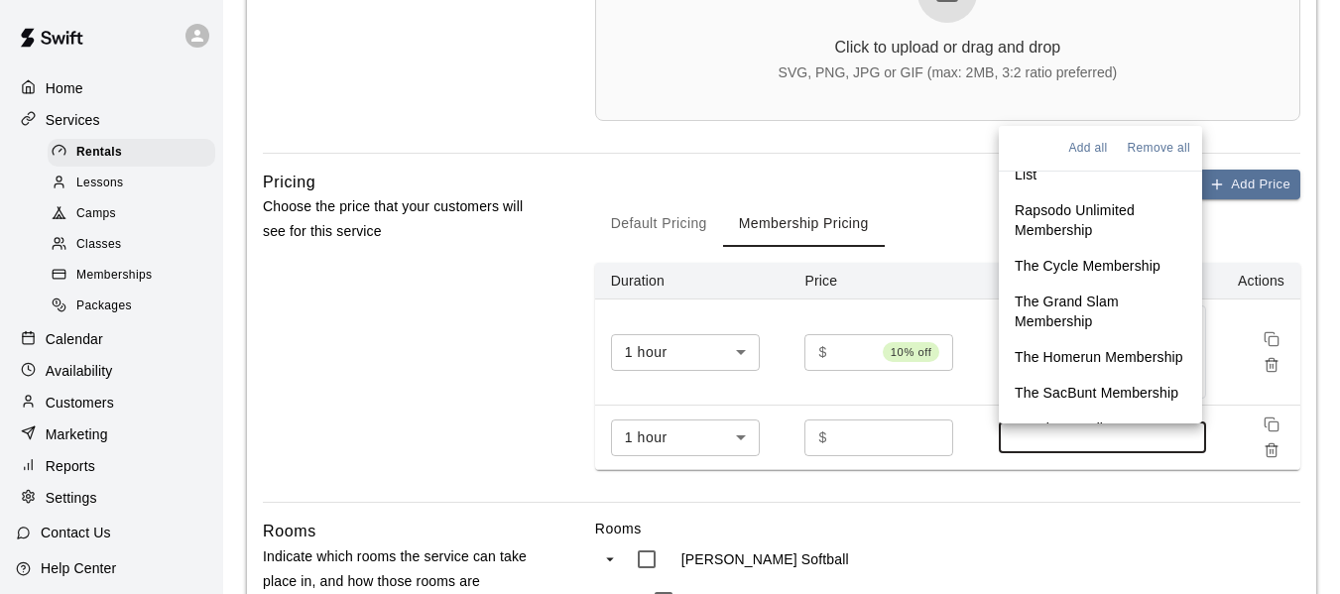
scroll to position [132, 0]
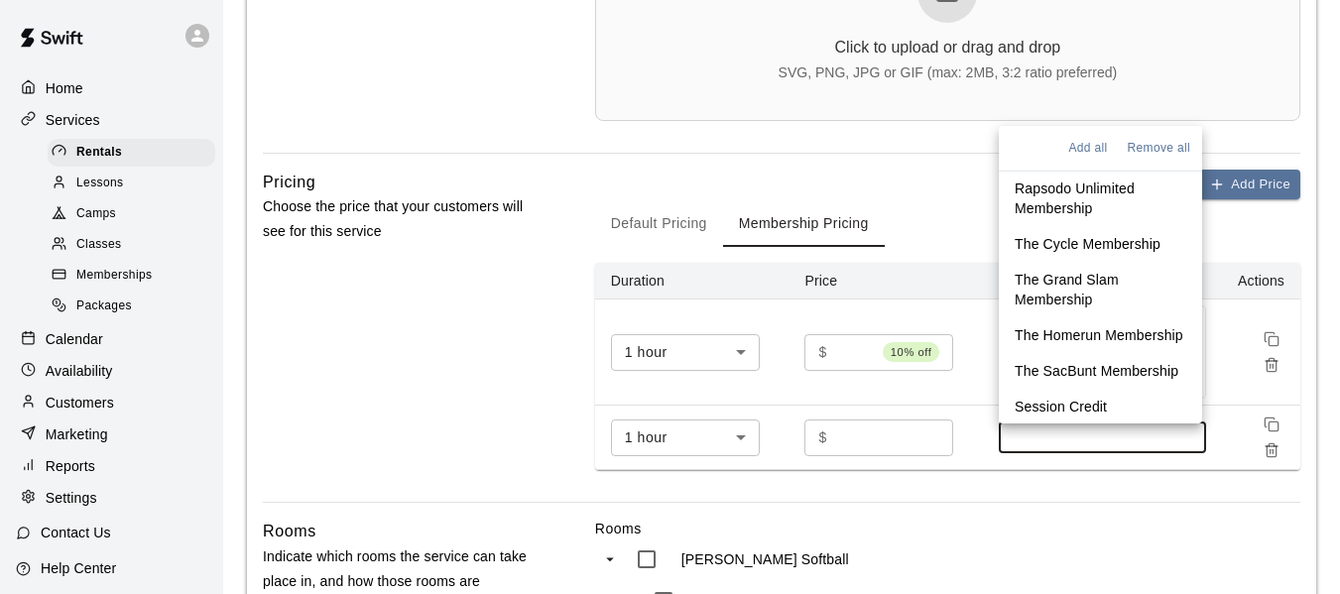
click at [1065, 381] on p "The SacBunt Membership" at bounding box center [1096, 371] width 164 height 20
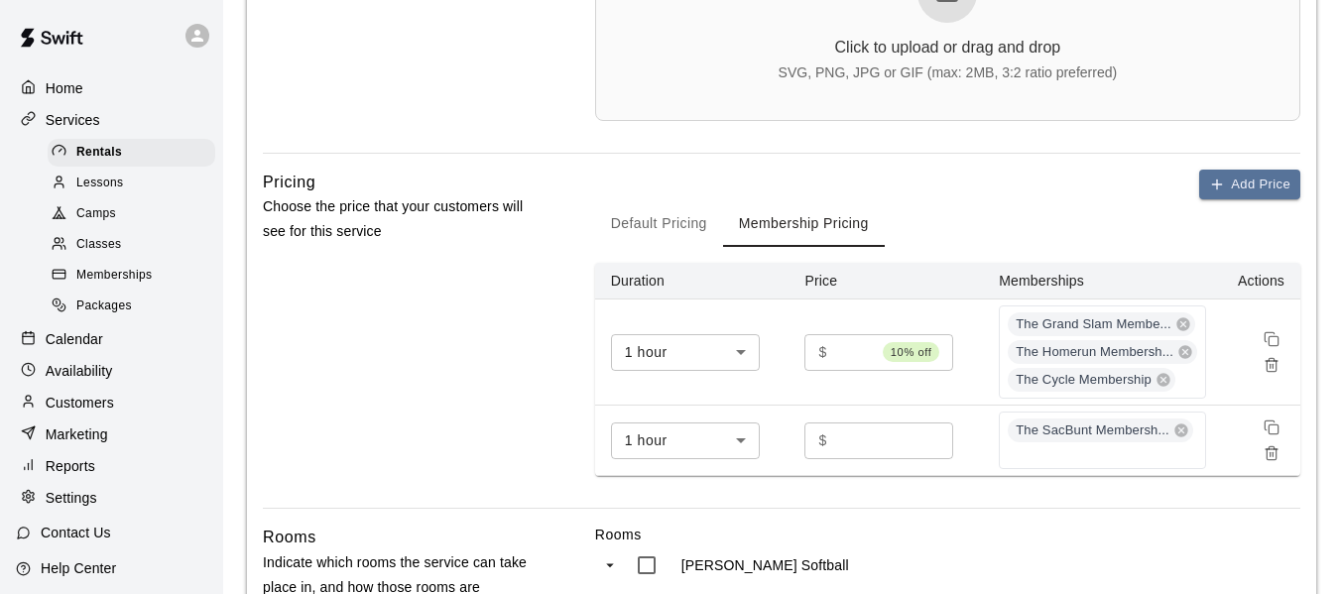
click at [1226, 448] on td at bounding box center [1261, 441] width 78 height 70
click at [539, 432] on div "Pricing Choose the price that your customers will see for this service Add Pric…" at bounding box center [781, 339] width 1037 height 339
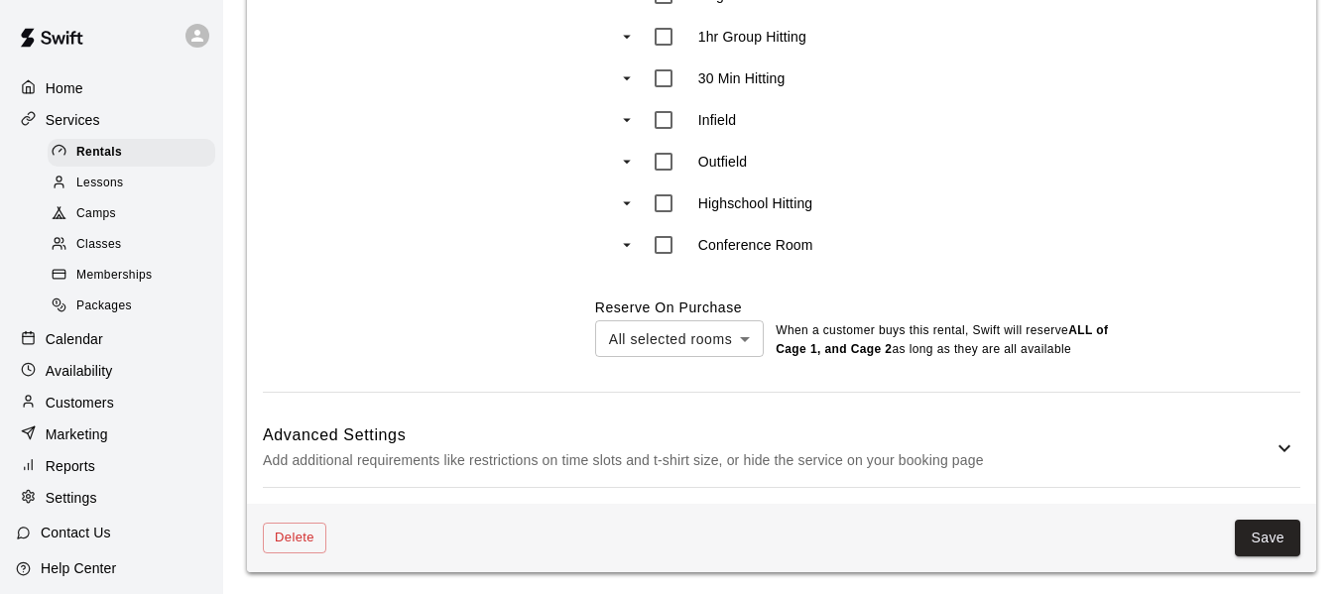
scroll to position [1504, 0]
click at [1279, 531] on button "Save" at bounding box center [1267, 536] width 65 height 37
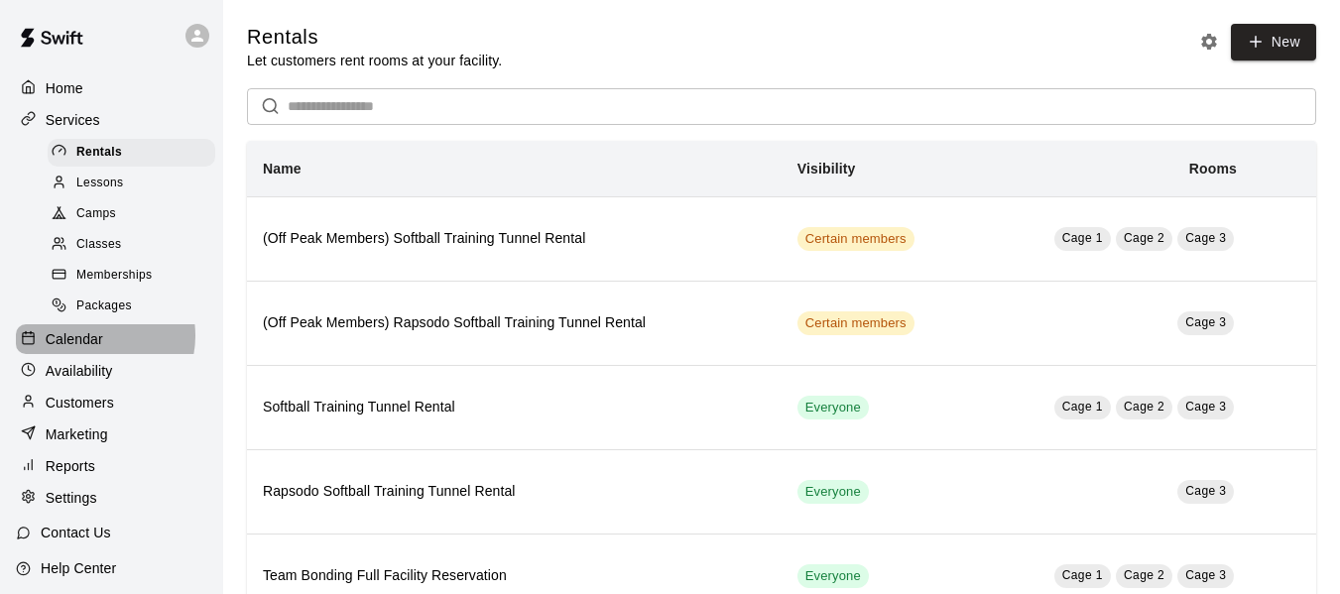
click at [97, 346] on p "Calendar" at bounding box center [75, 339] width 58 height 20
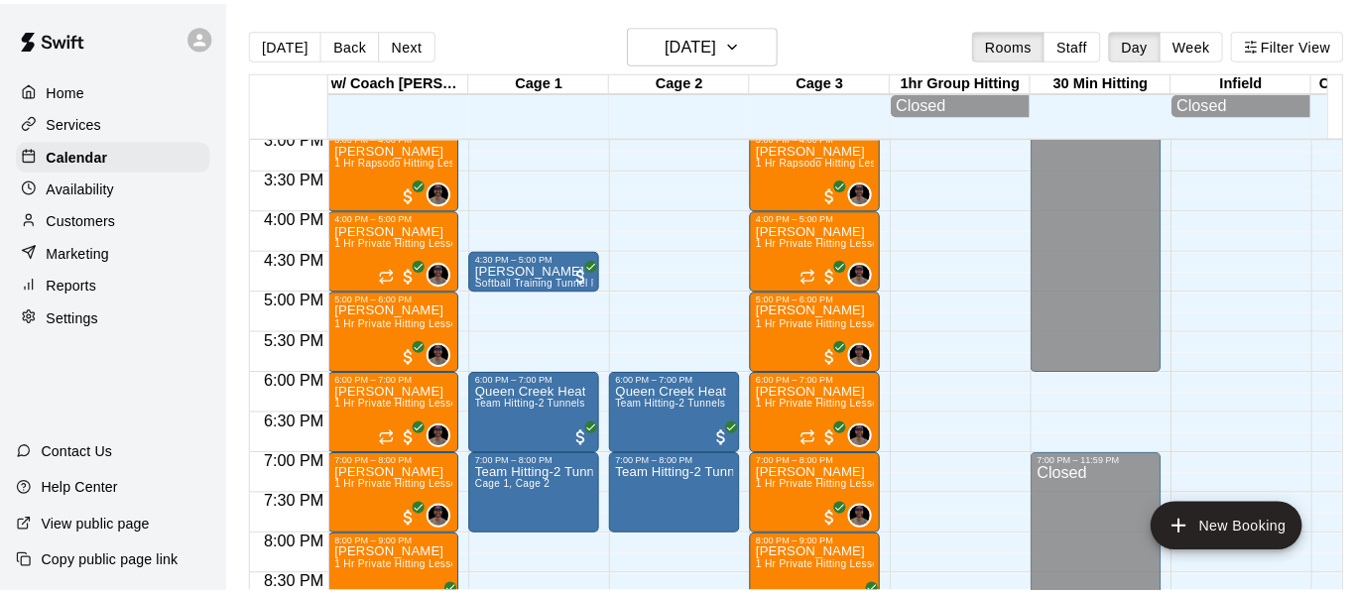
scroll to position [1210, 0]
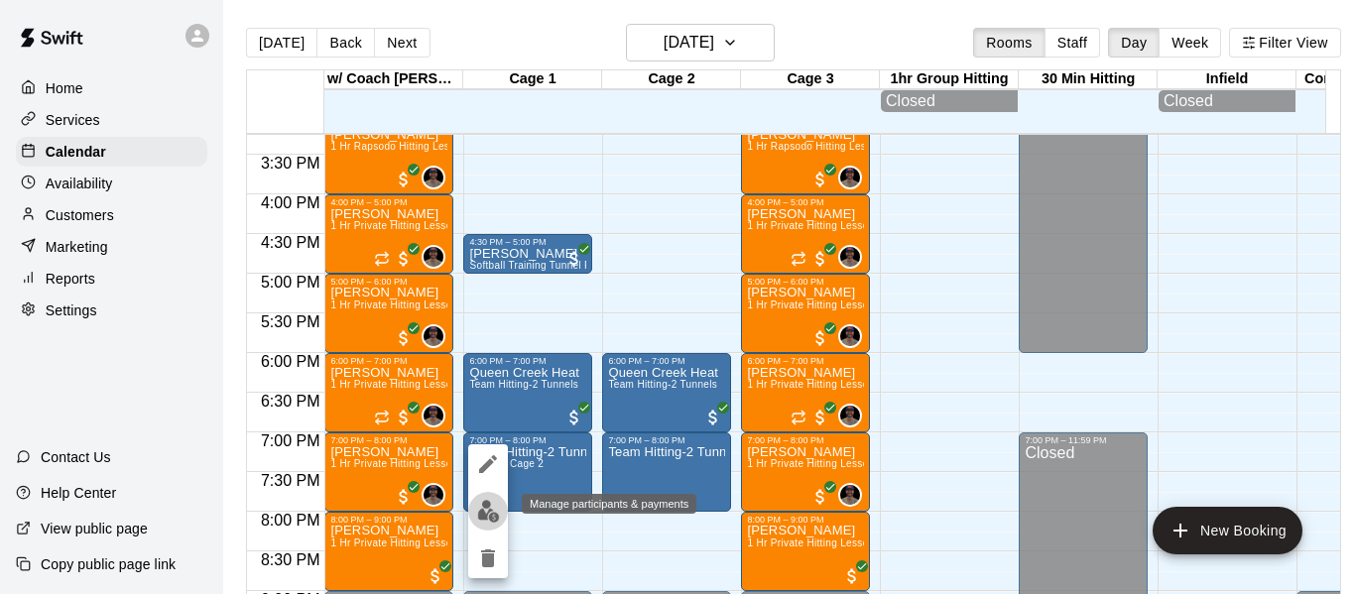
click at [489, 507] on img "edit" at bounding box center [488, 511] width 23 height 23
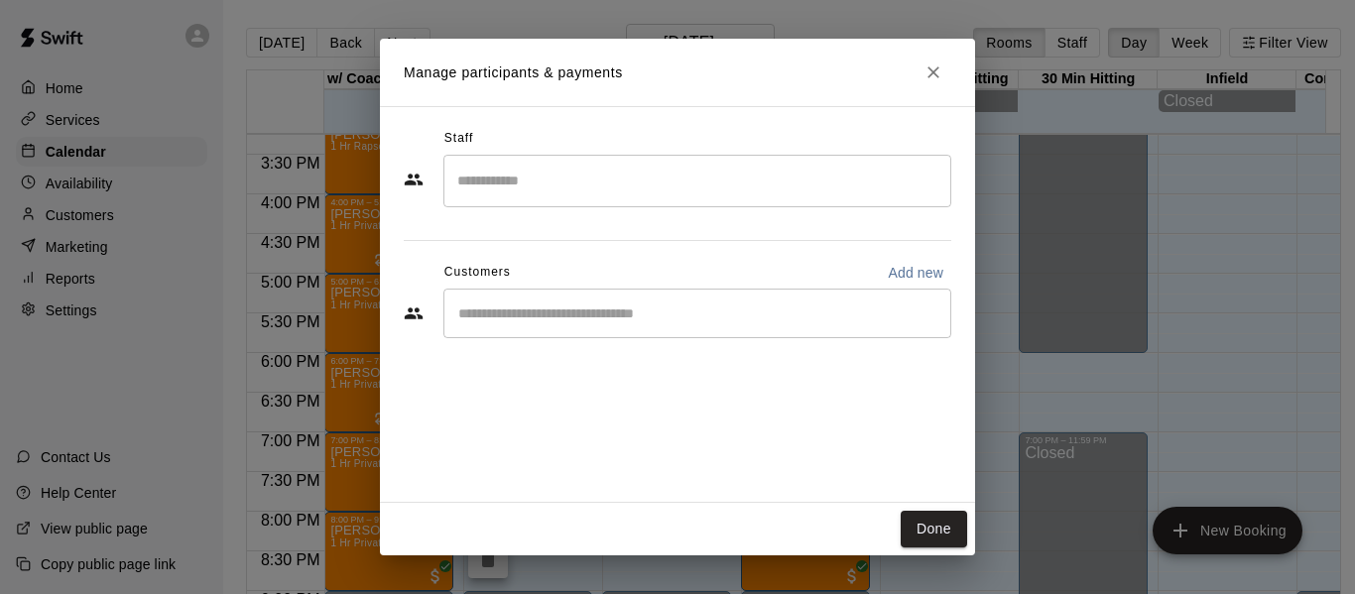
drag, startPoint x: 932, startPoint y: 65, endPoint x: 919, endPoint y: 72, distance: 14.6
click at [932, 66] on icon "Close" at bounding box center [933, 72] width 20 height 20
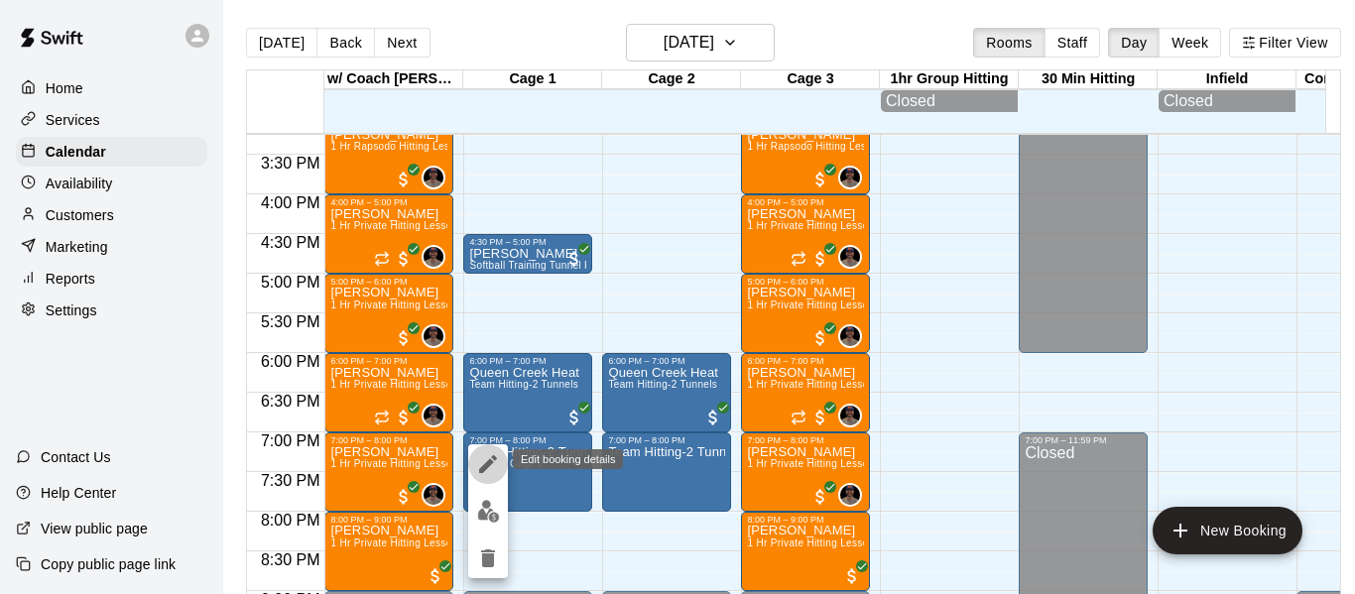
click at [488, 459] on icon "edit" at bounding box center [488, 464] width 24 height 24
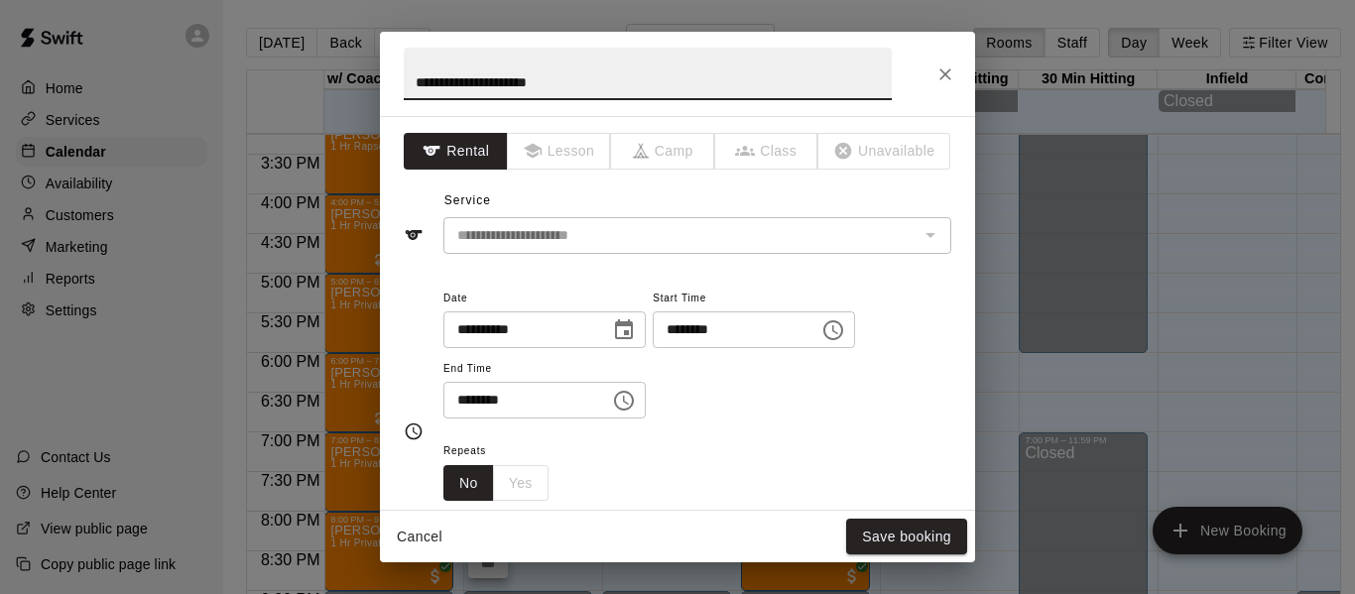
drag, startPoint x: 604, startPoint y: 81, endPoint x: 404, endPoint y: 81, distance: 200.3
click at [404, 81] on input "**********" at bounding box center [648, 74] width 488 height 53
type input "**********"
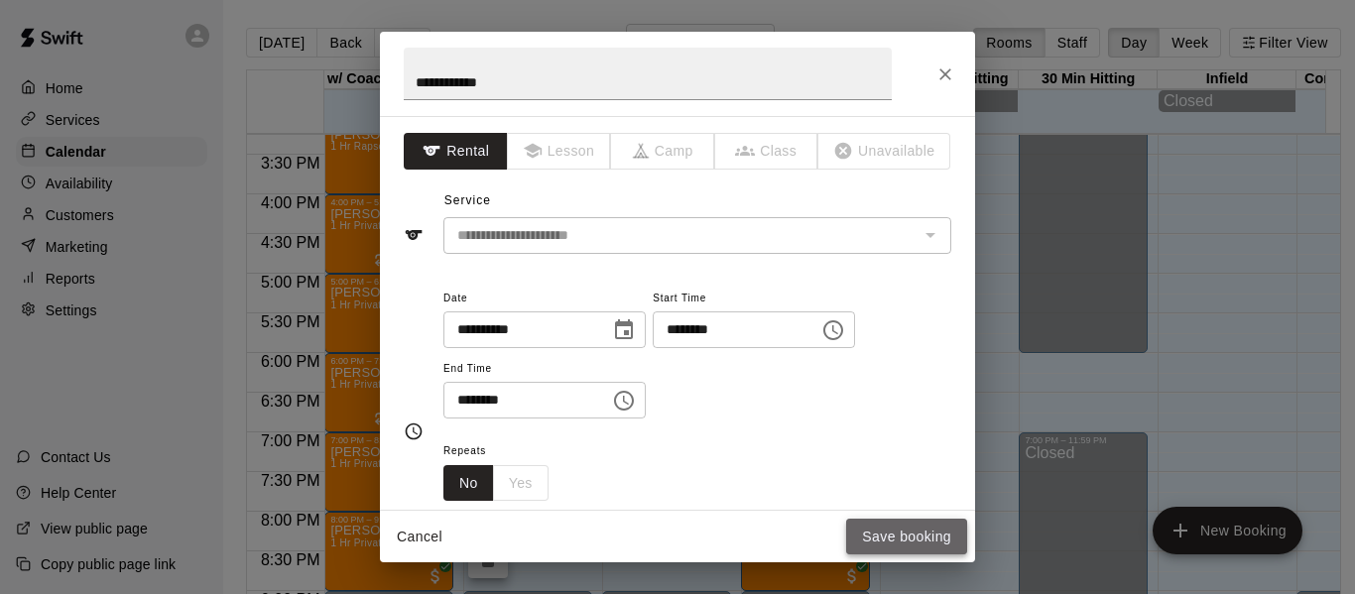
click at [880, 532] on button "Save booking" at bounding box center [906, 537] width 121 height 37
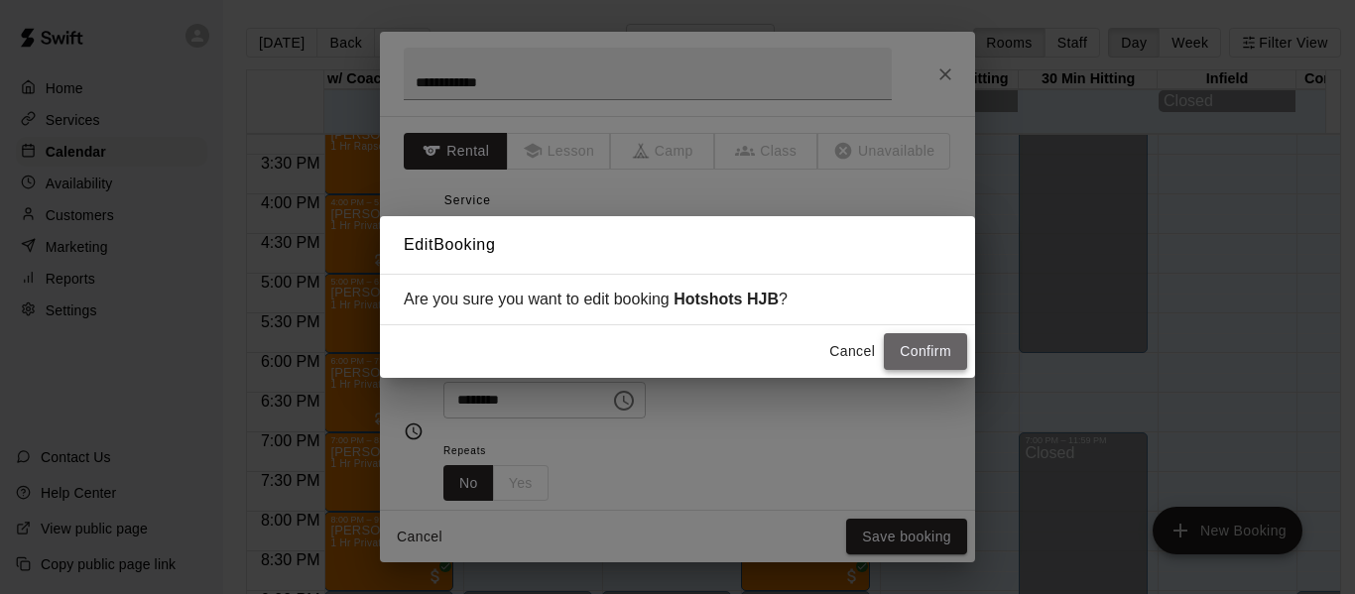
click at [916, 361] on button "Confirm" at bounding box center [925, 351] width 83 height 37
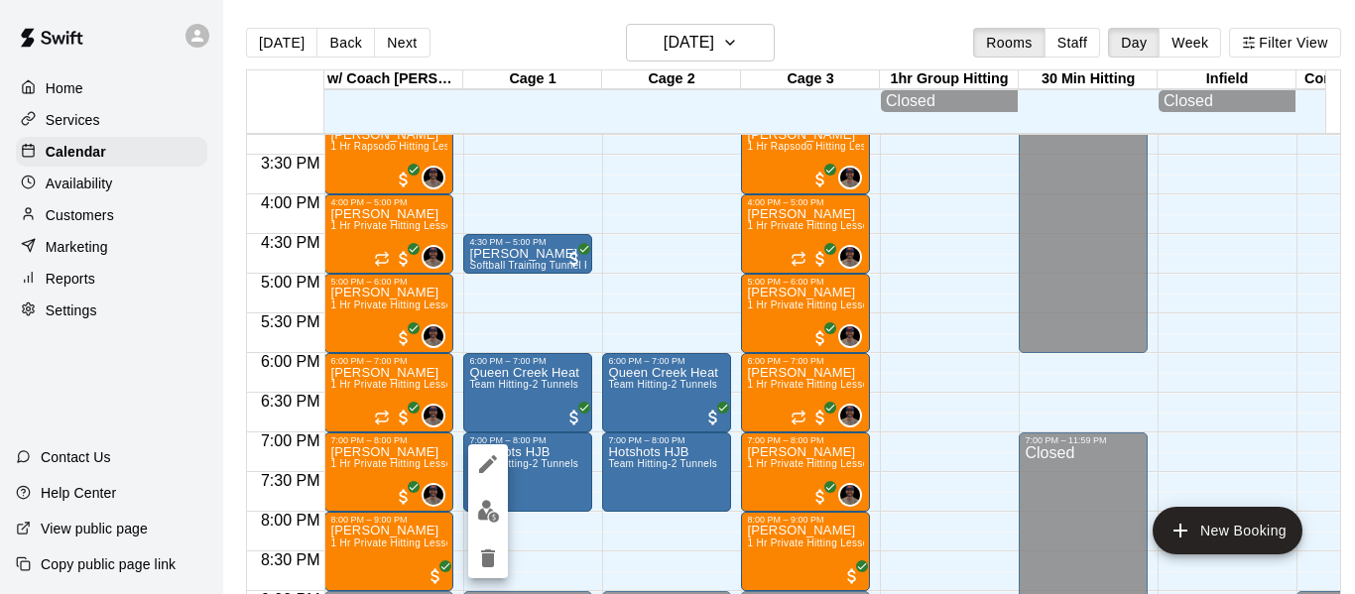
click at [489, 516] on img "edit" at bounding box center [488, 511] width 23 height 23
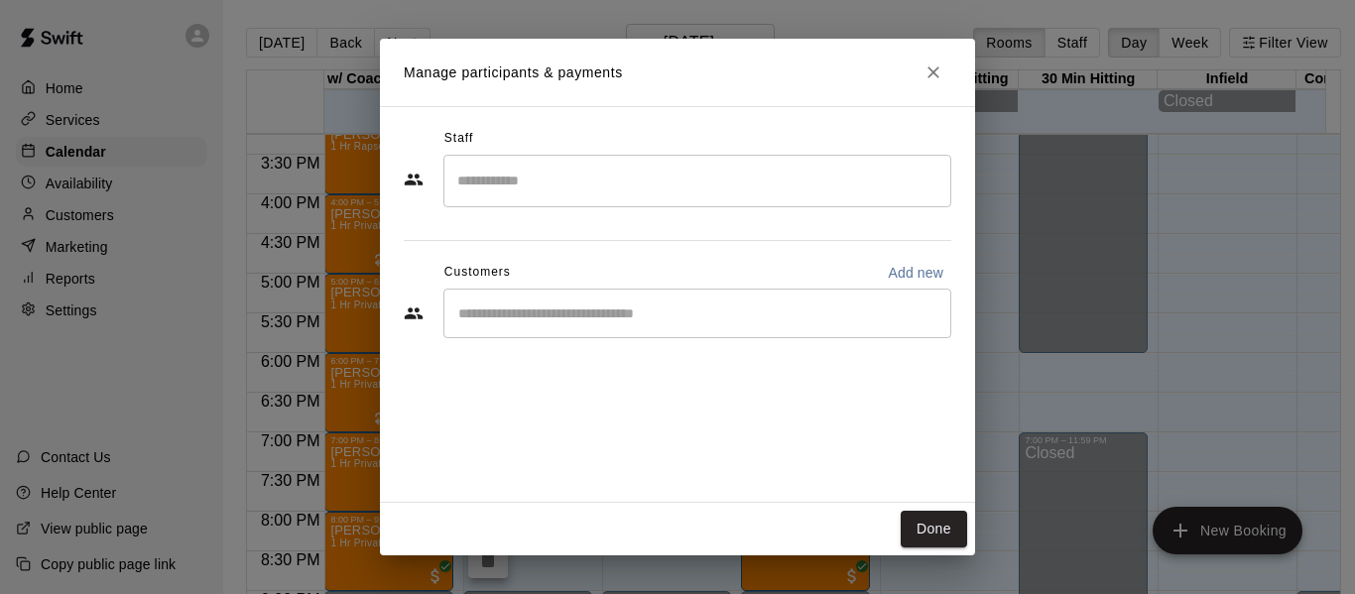
click at [548, 303] on input "Start typing to search customers..." at bounding box center [697, 313] width 490 height 20
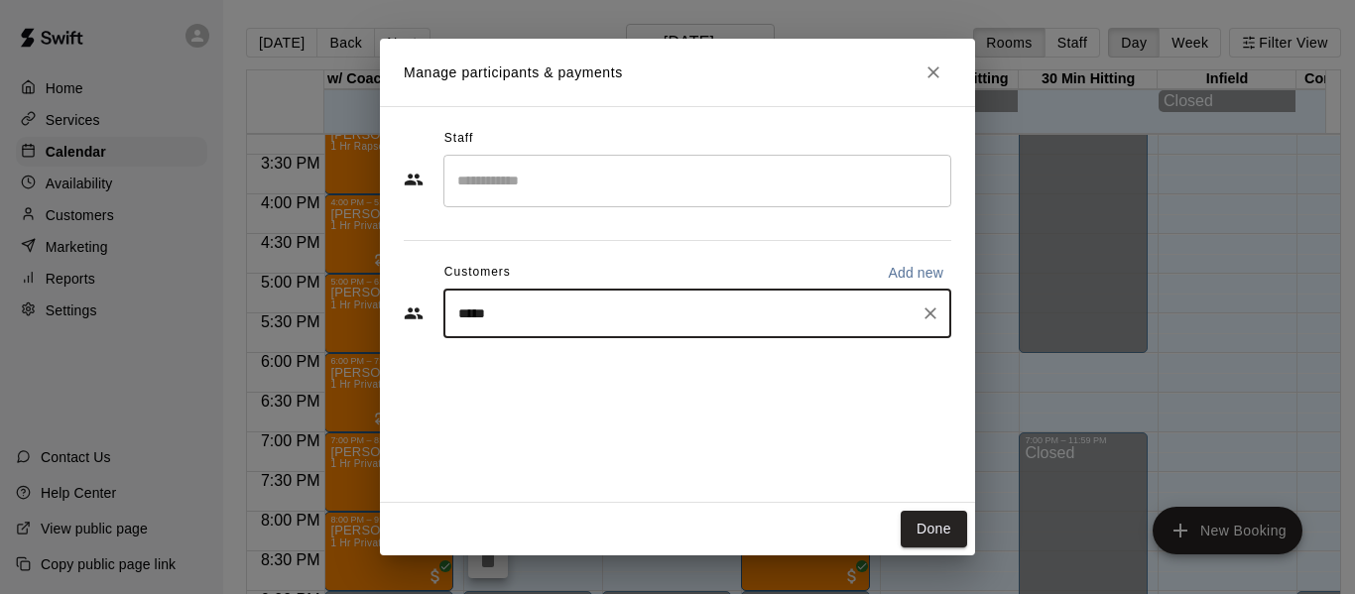
type input "*****"
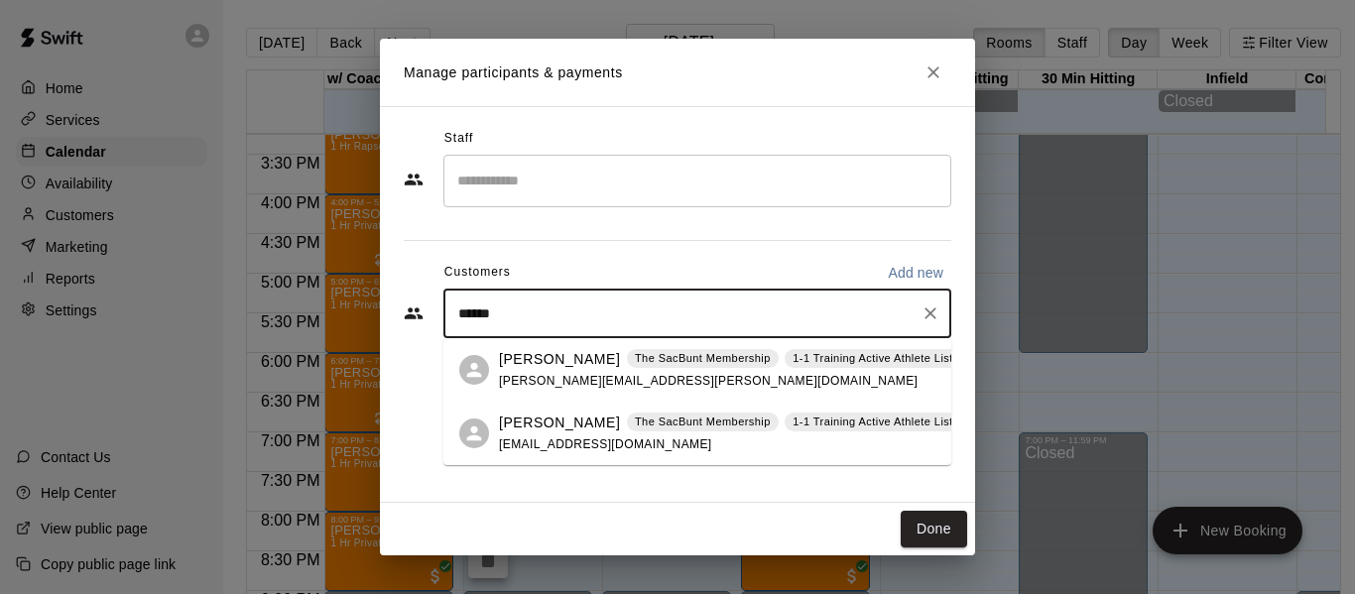
click at [563, 374] on span "[PERSON_NAME][EMAIL_ADDRESS][PERSON_NAME][DOMAIN_NAME]" at bounding box center [708, 381] width 418 height 14
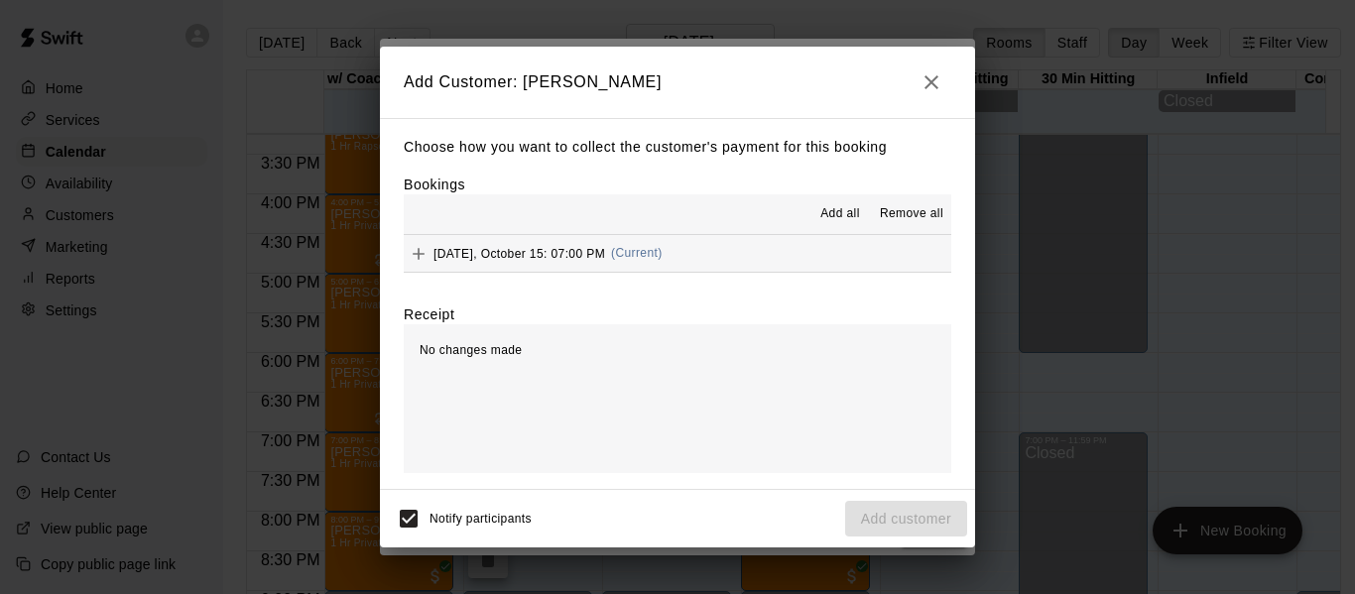
click at [740, 255] on button "[DATE], October 15: 07:00 PM (Current)" at bounding box center [677, 253] width 547 height 37
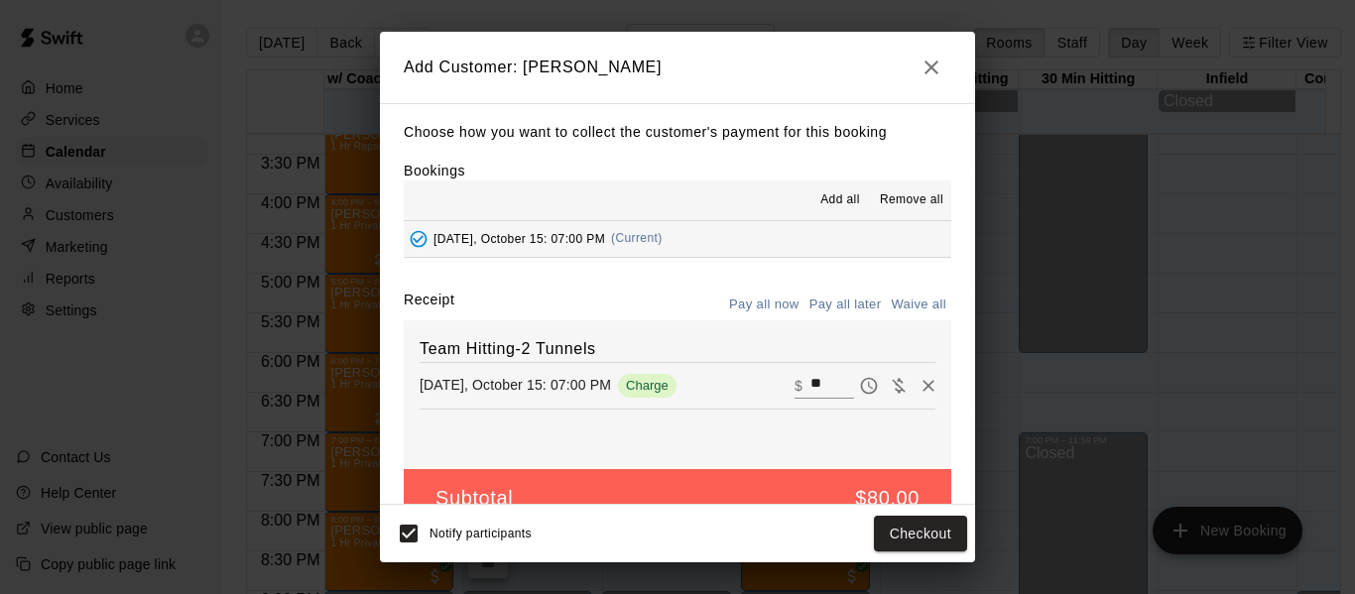
scroll to position [42, 0]
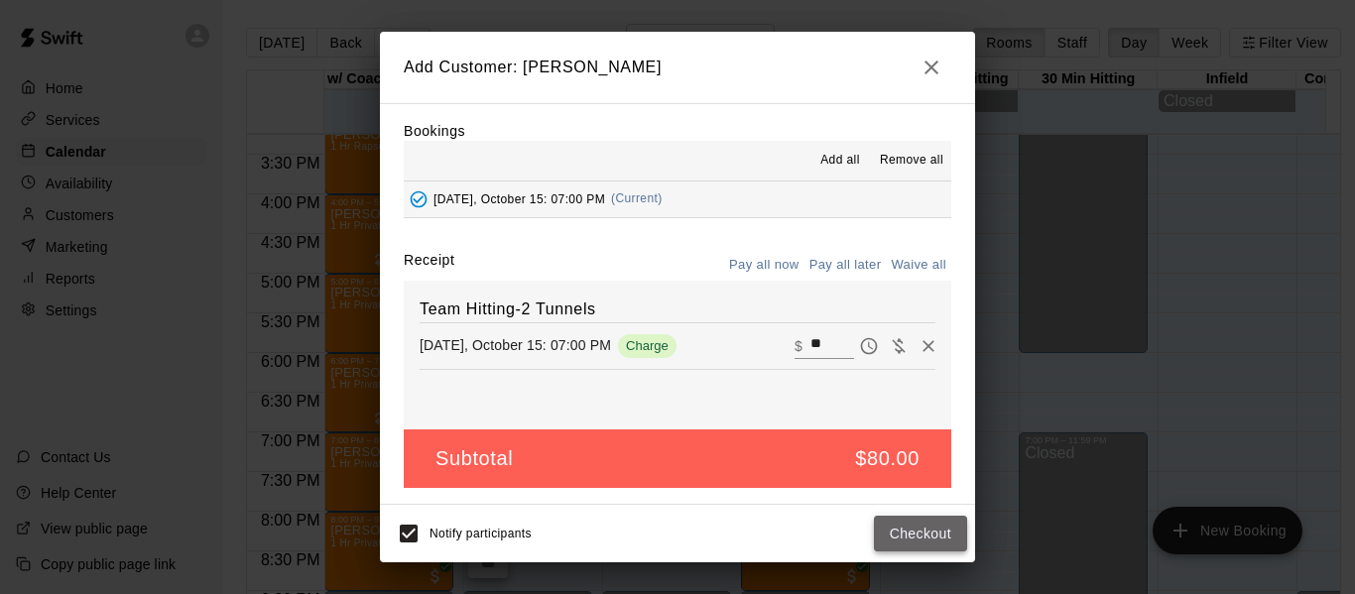
click at [915, 531] on button "Checkout" at bounding box center [920, 534] width 93 height 37
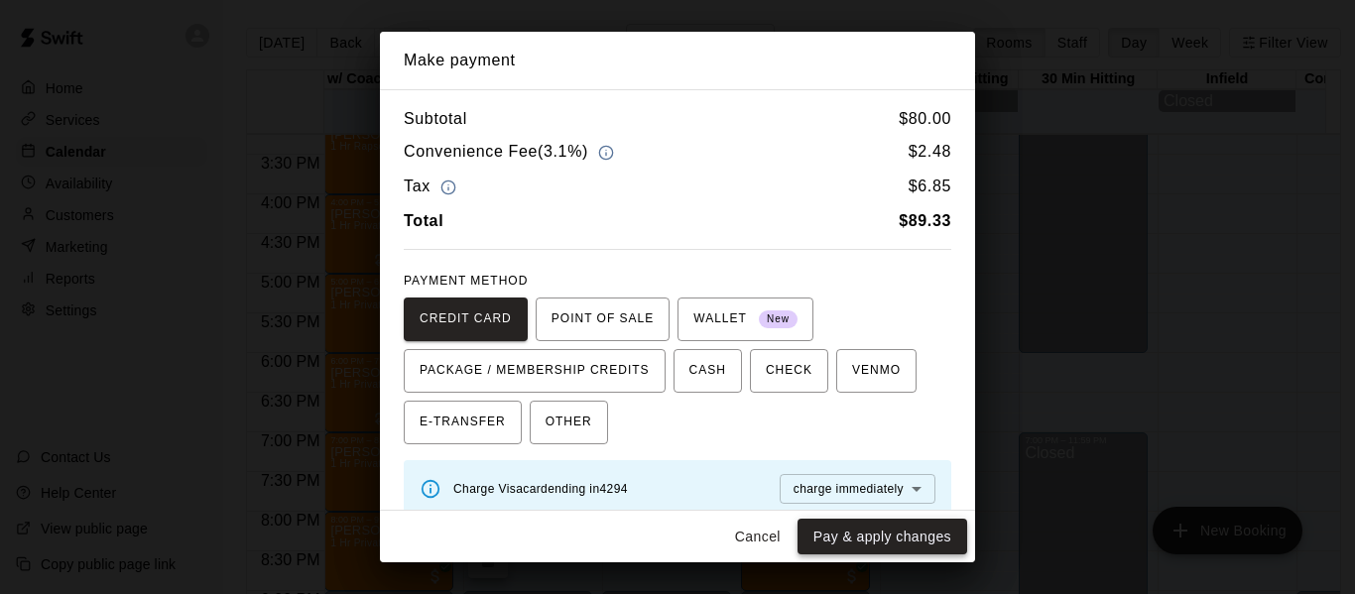
click at [906, 527] on button "Pay & apply changes" at bounding box center [882, 537] width 170 height 37
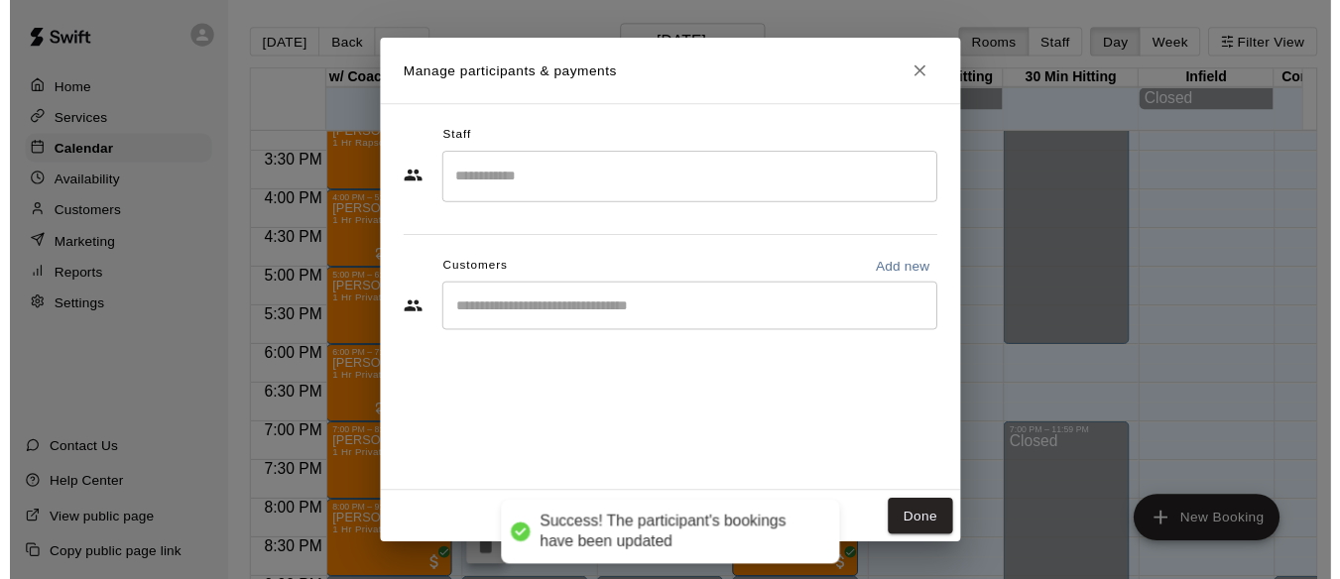
scroll to position [0, 0]
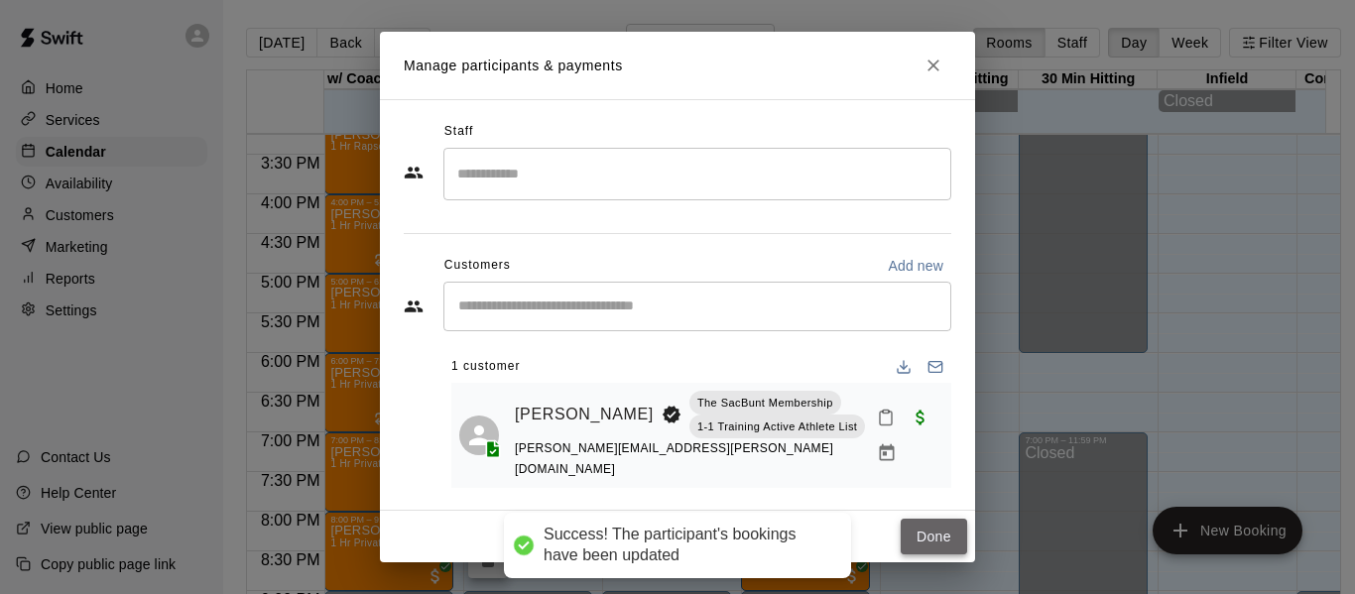
click at [950, 536] on button "Done" at bounding box center [933, 537] width 66 height 37
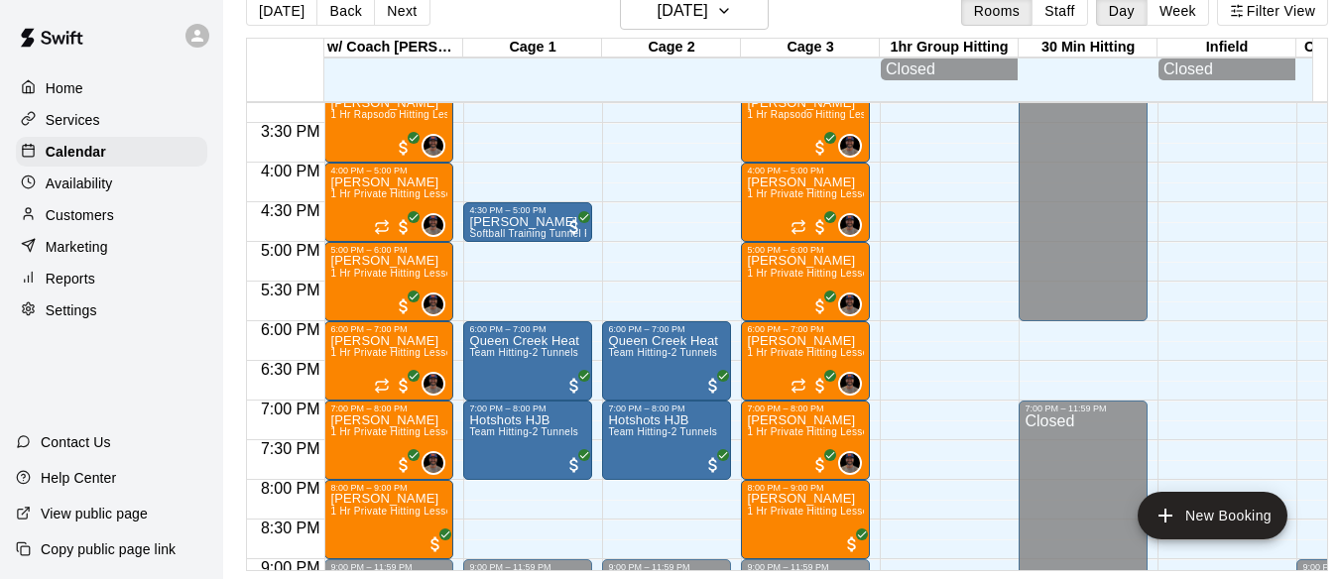
scroll to position [47, 0]
drag, startPoint x: 489, startPoint y: 478, endPoint x: 490, endPoint y: 501, distance: 22.8
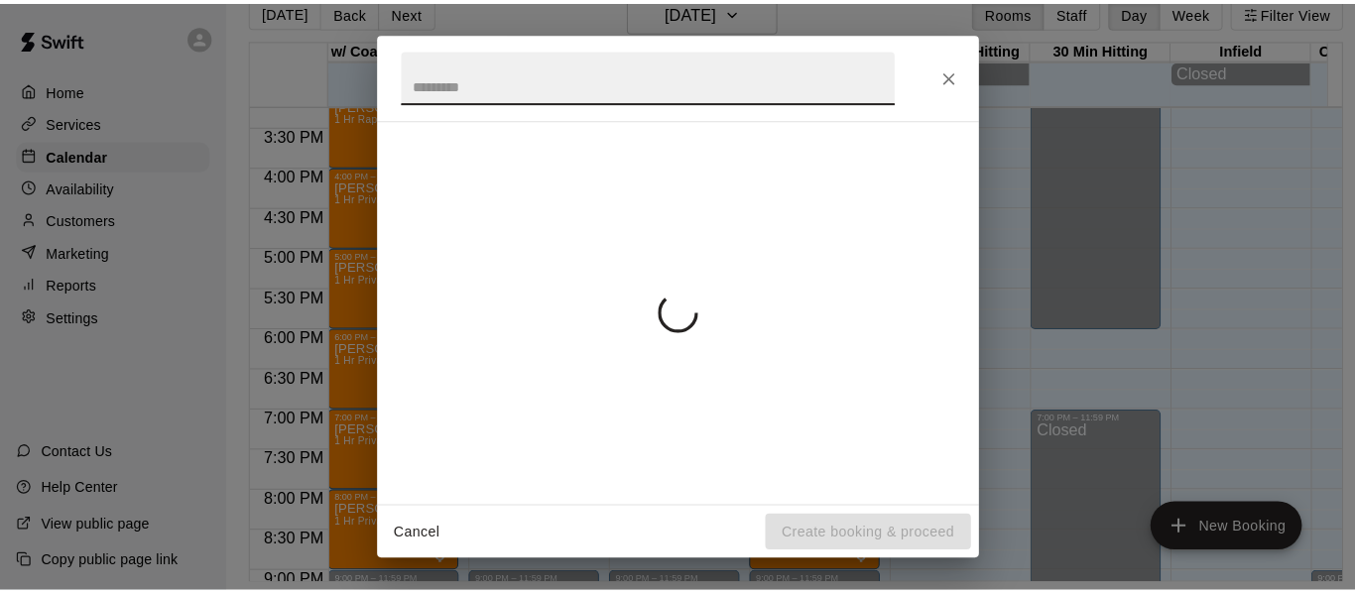
scroll to position [32, 0]
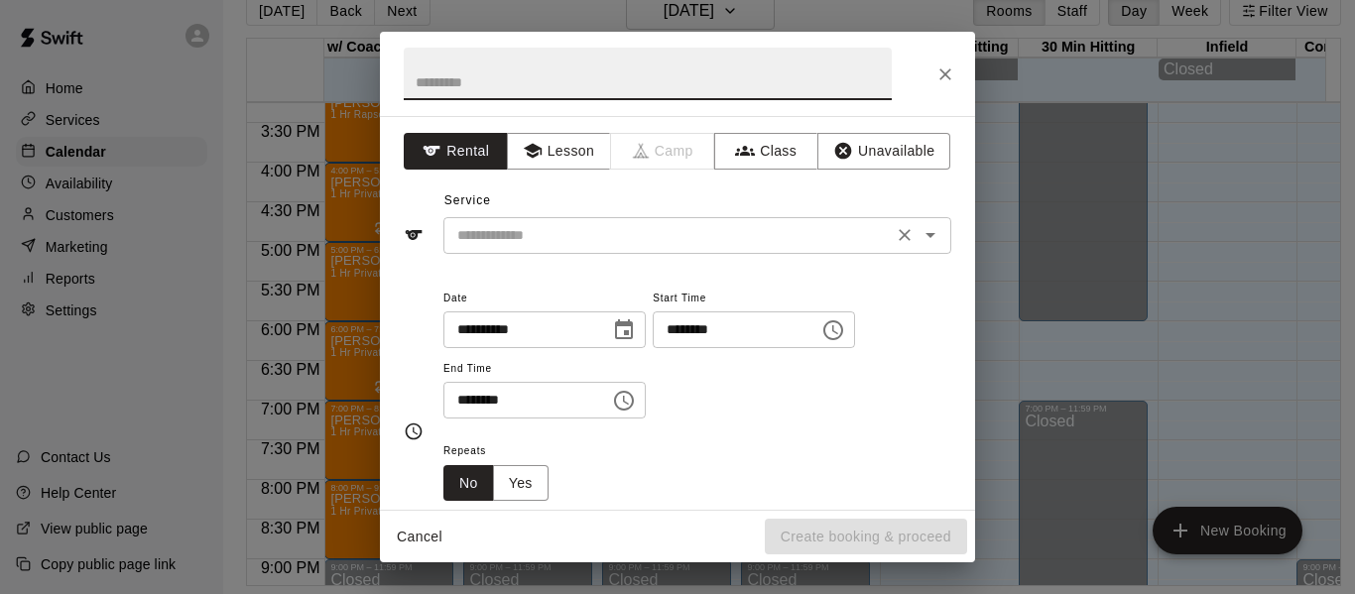
click at [553, 231] on input "text" at bounding box center [667, 235] width 437 height 25
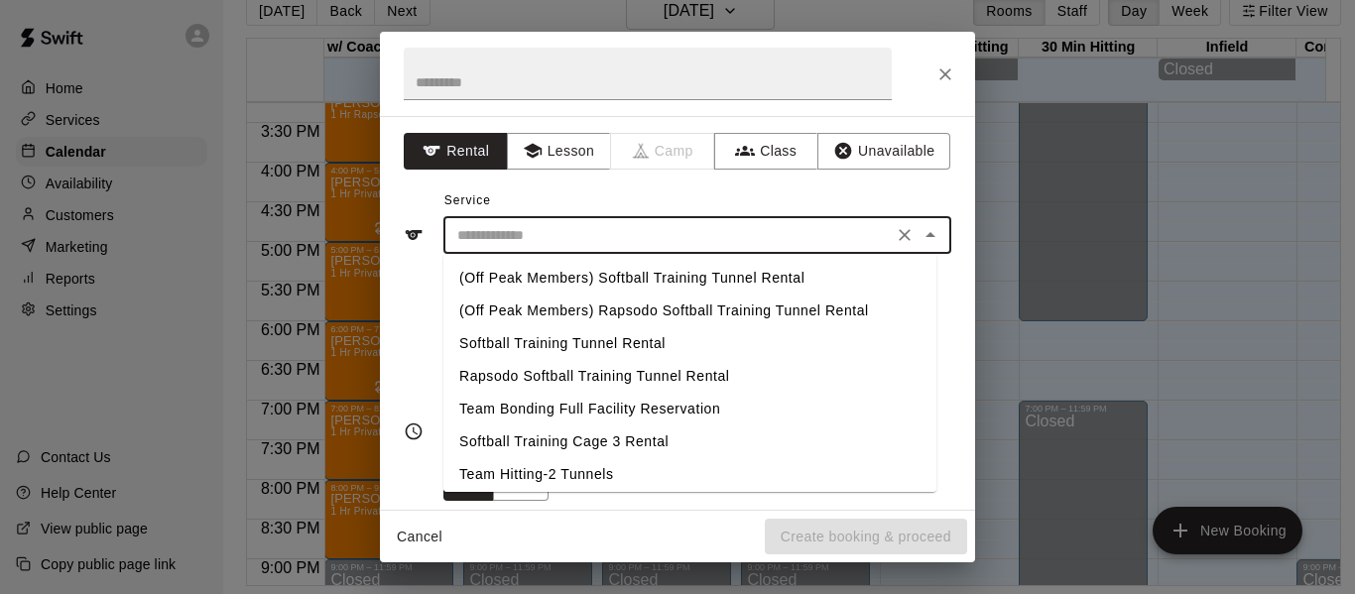
click at [576, 340] on li "Softball Training Tunnel Rental" at bounding box center [689, 343] width 493 height 33
type input "**********"
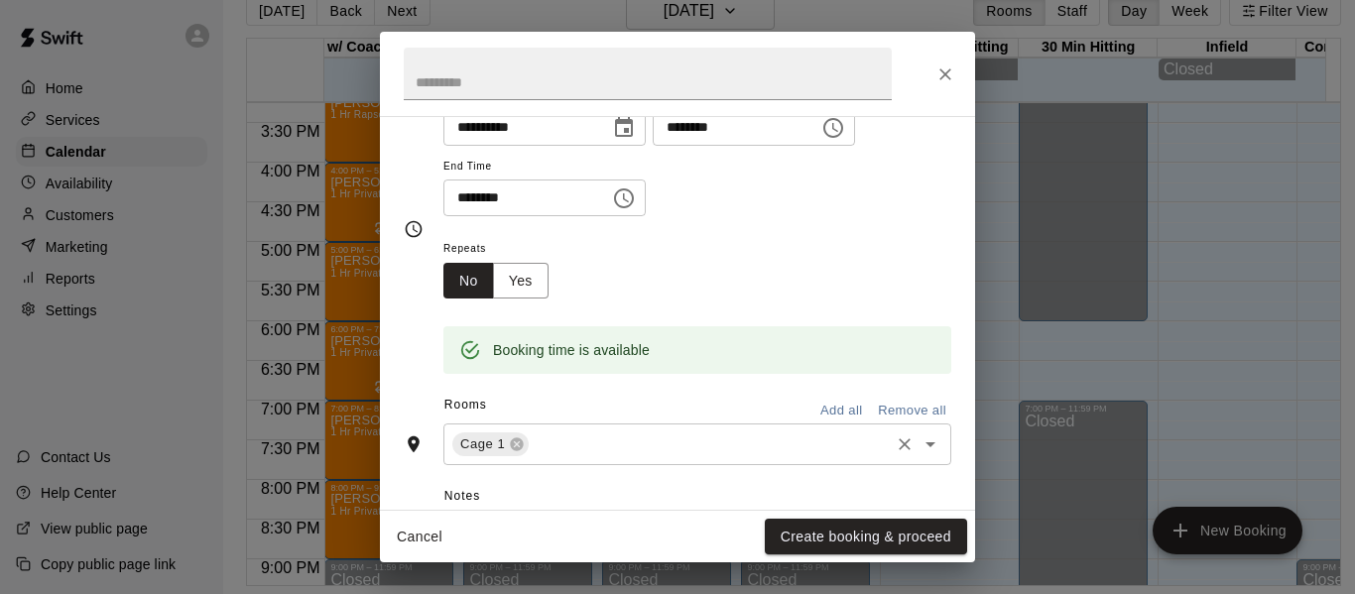
scroll to position [265, 0]
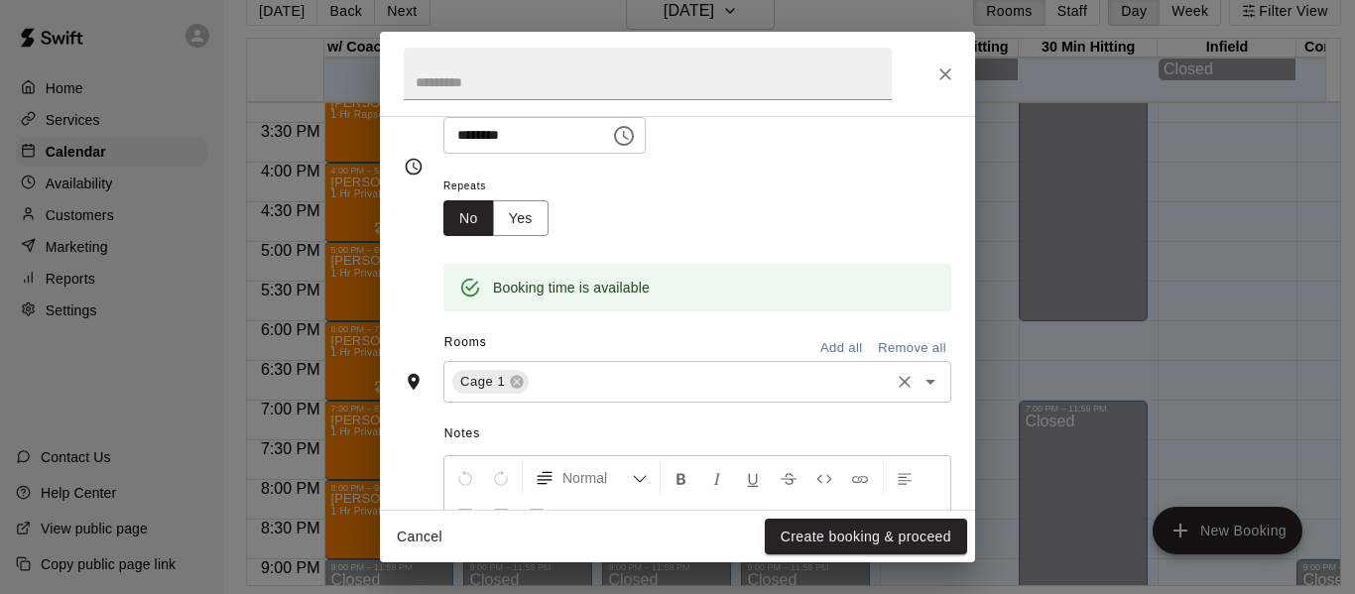
click at [635, 376] on input "text" at bounding box center [709, 382] width 355 height 25
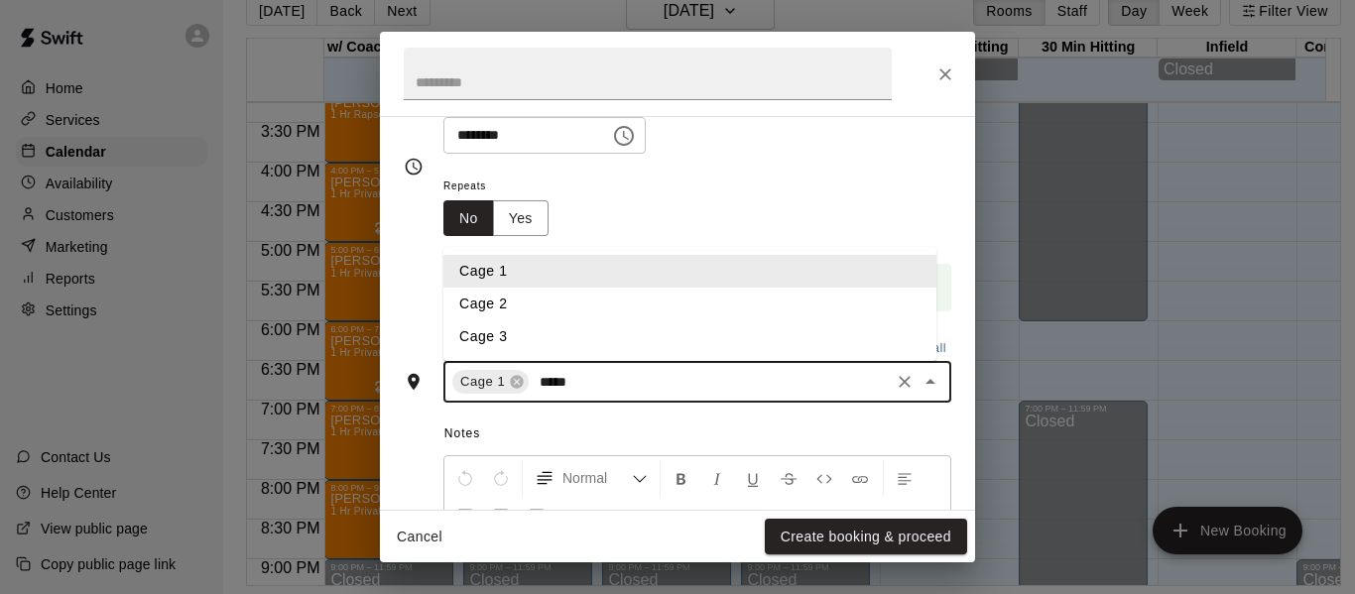
type input "******"
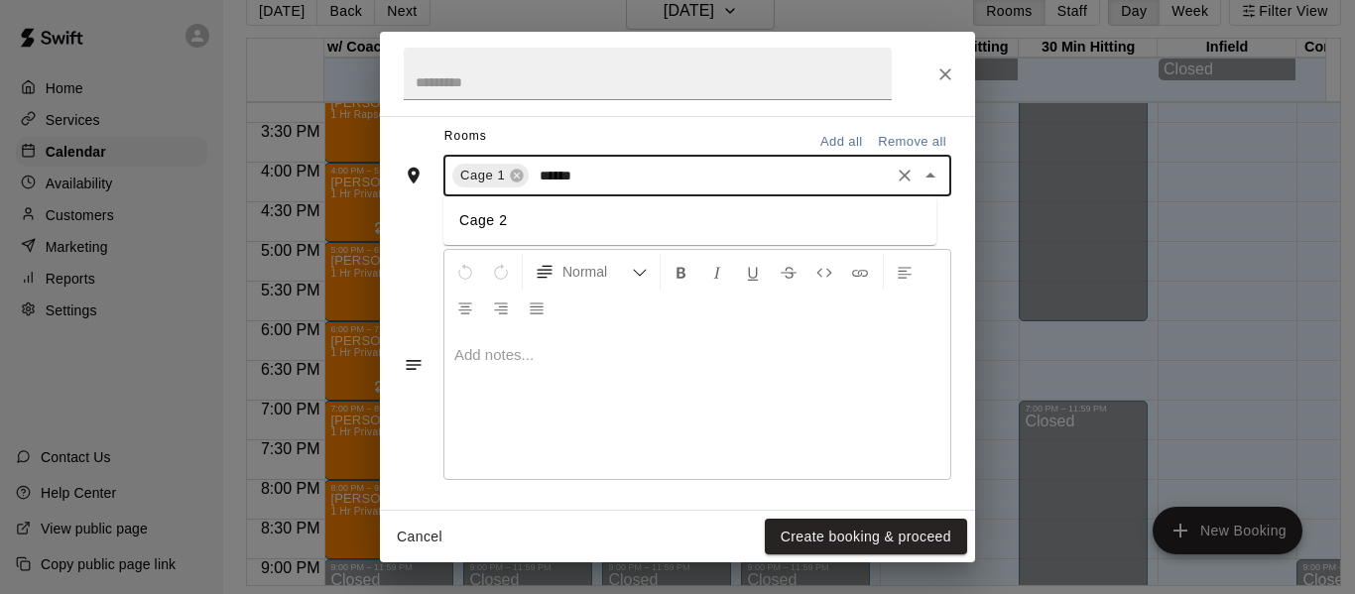
scroll to position [478, 0]
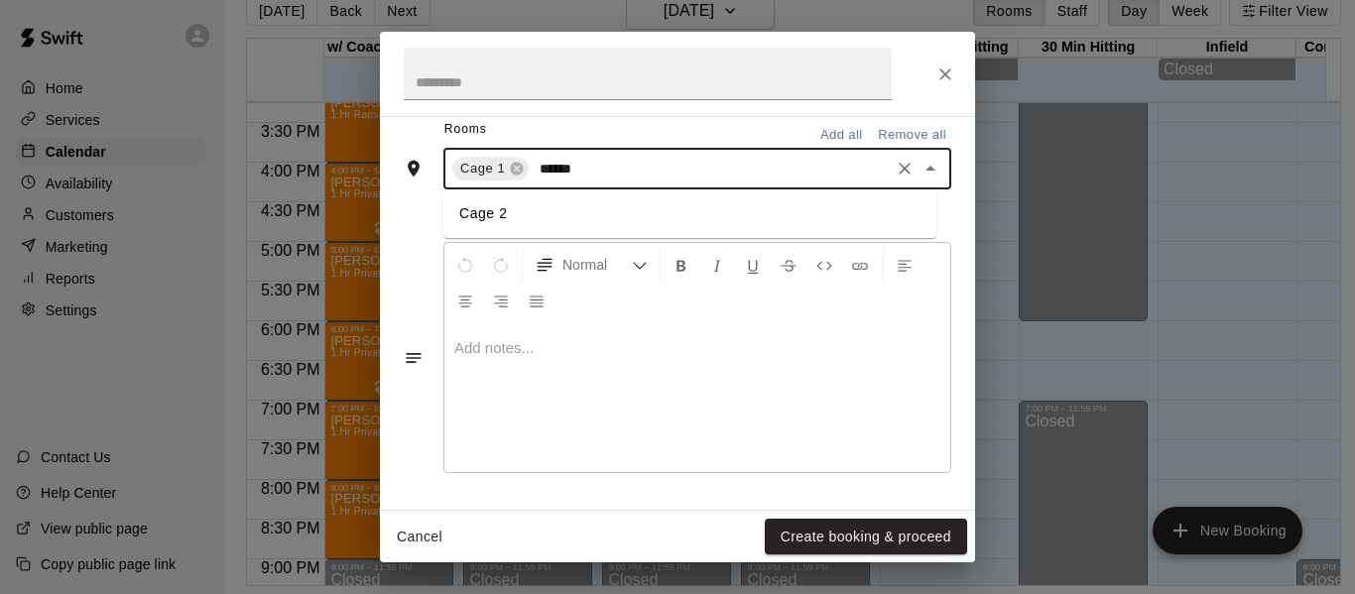
click at [552, 212] on li "Cage 2" at bounding box center [689, 213] width 493 height 33
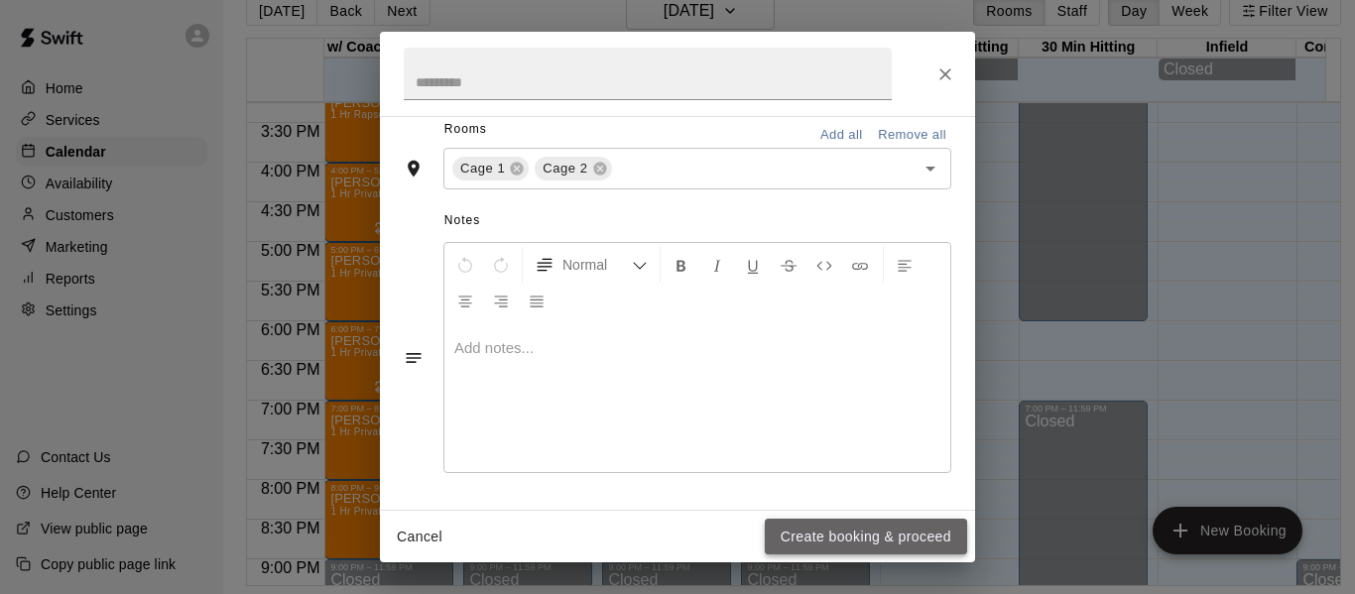
click at [872, 537] on button "Create booking & proceed" at bounding box center [866, 537] width 202 height 37
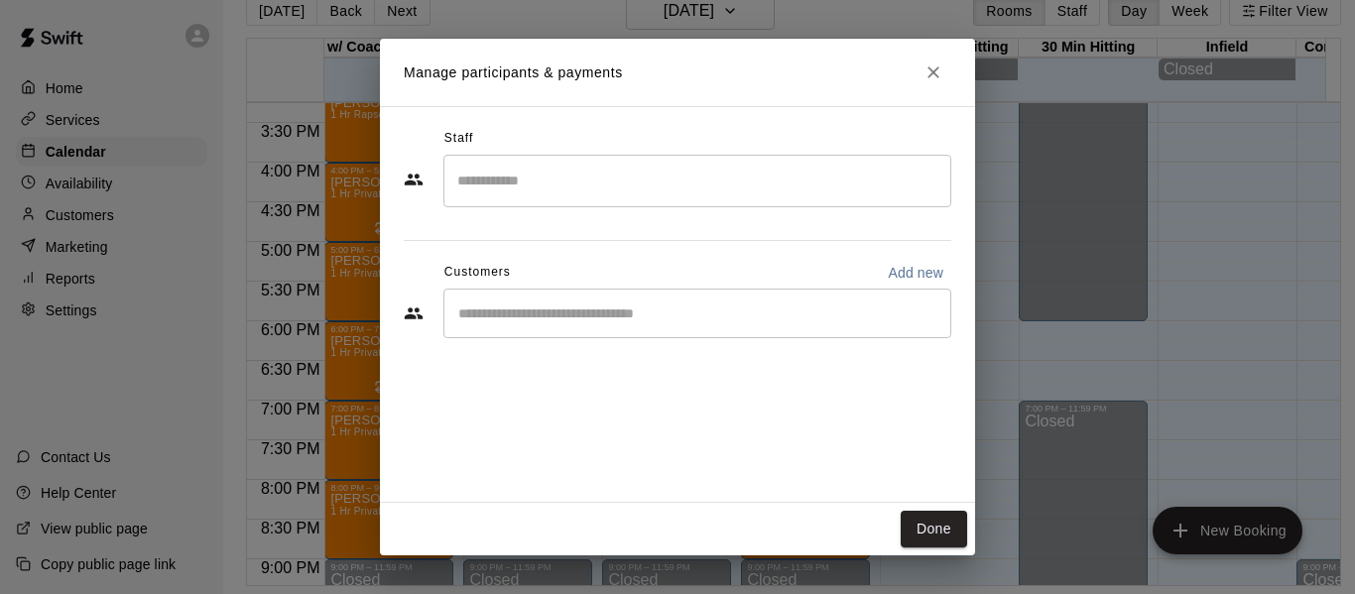
click at [757, 317] on input "Start typing to search customers..." at bounding box center [697, 313] width 490 height 20
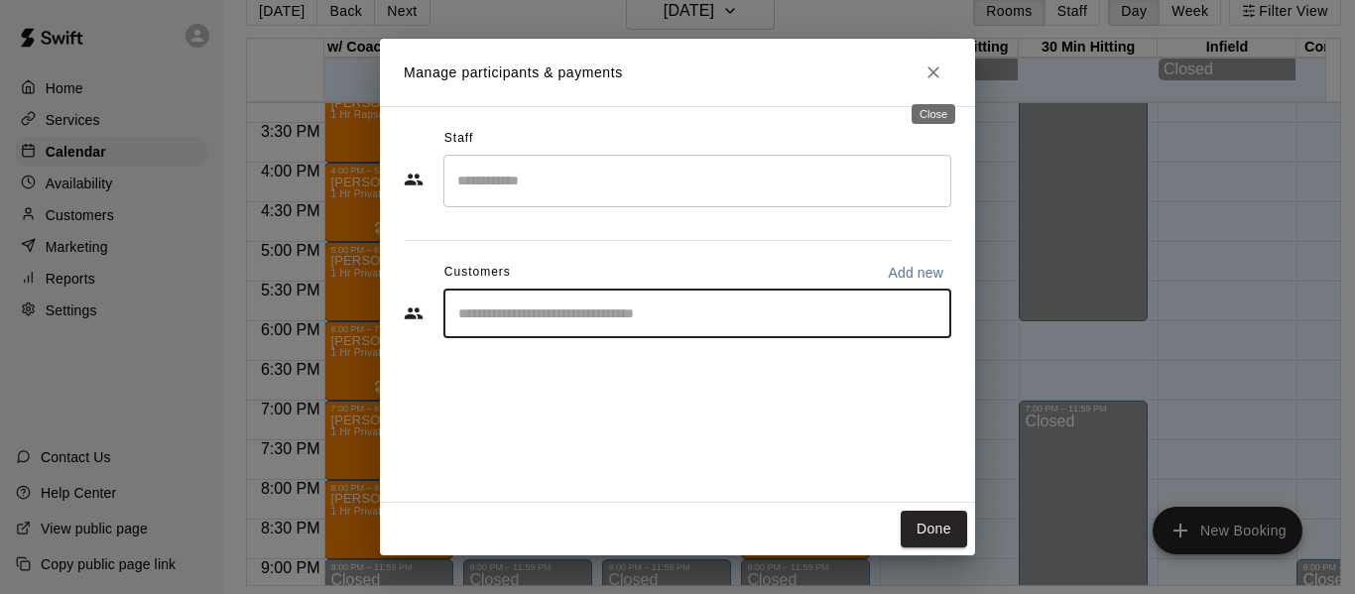
click at [924, 64] on icon "Close" at bounding box center [933, 72] width 20 height 20
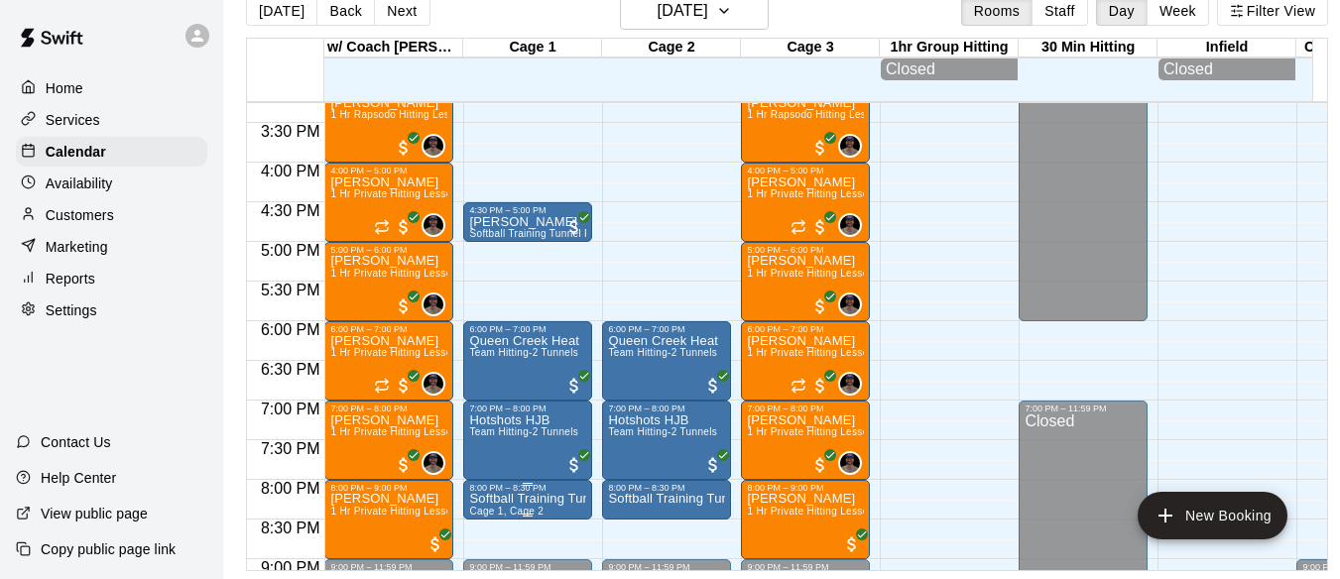
click at [516, 499] on p "Softball Training Tunnel Rental" at bounding box center [527, 499] width 117 height 0
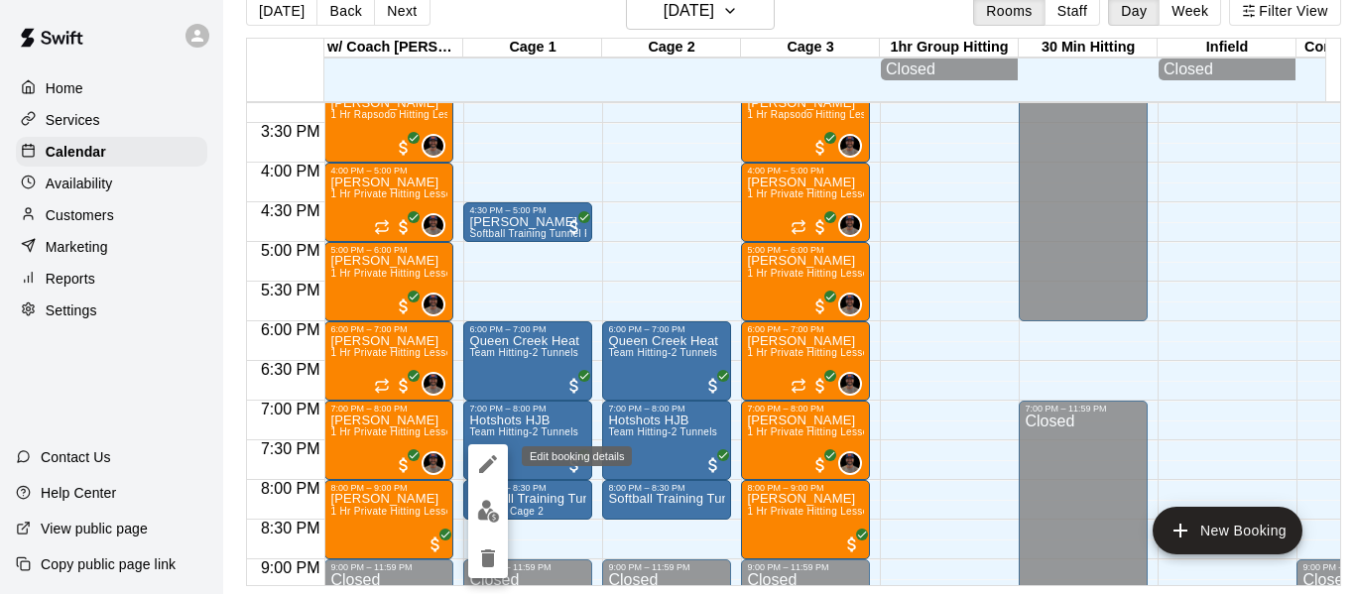
click at [492, 467] on icon "edit" at bounding box center [488, 464] width 24 height 24
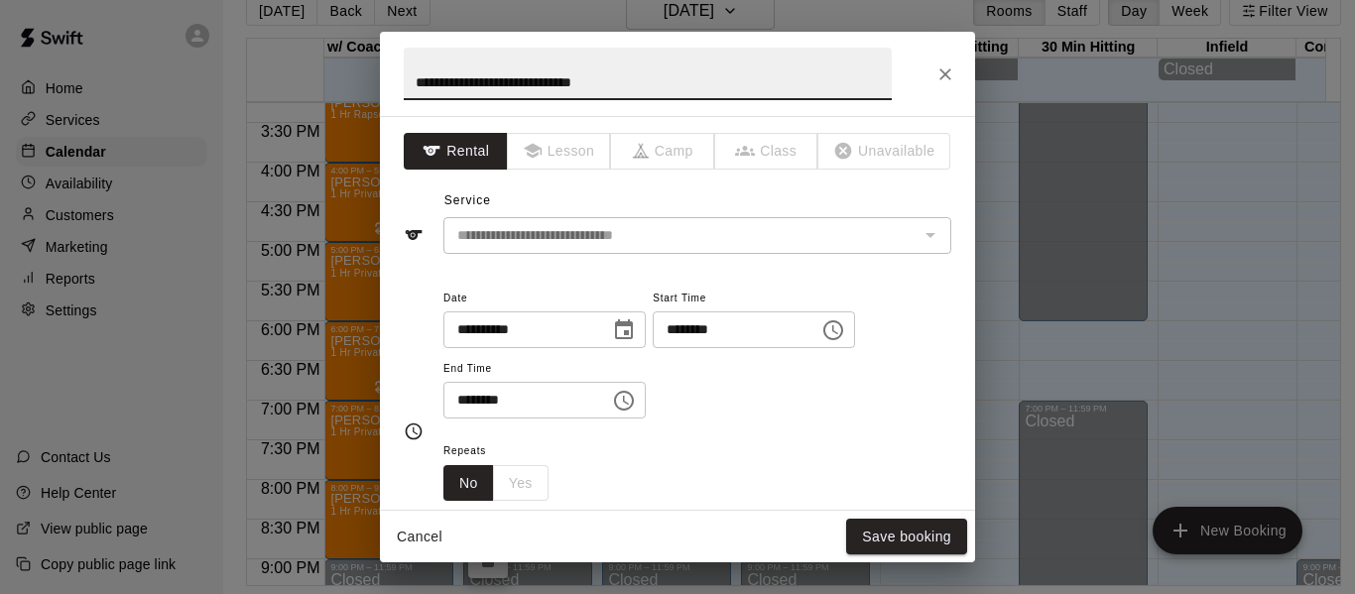
drag, startPoint x: 666, startPoint y: 69, endPoint x: 406, endPoint y: 69, distance: 260.8
click at [407, 69] on input "**********" at bounding box center [648, 74] width 488 height 53
type input "**********"
click at [914, 537] on button "Save booking" at bounding box center [906, 537] width 121 height 37
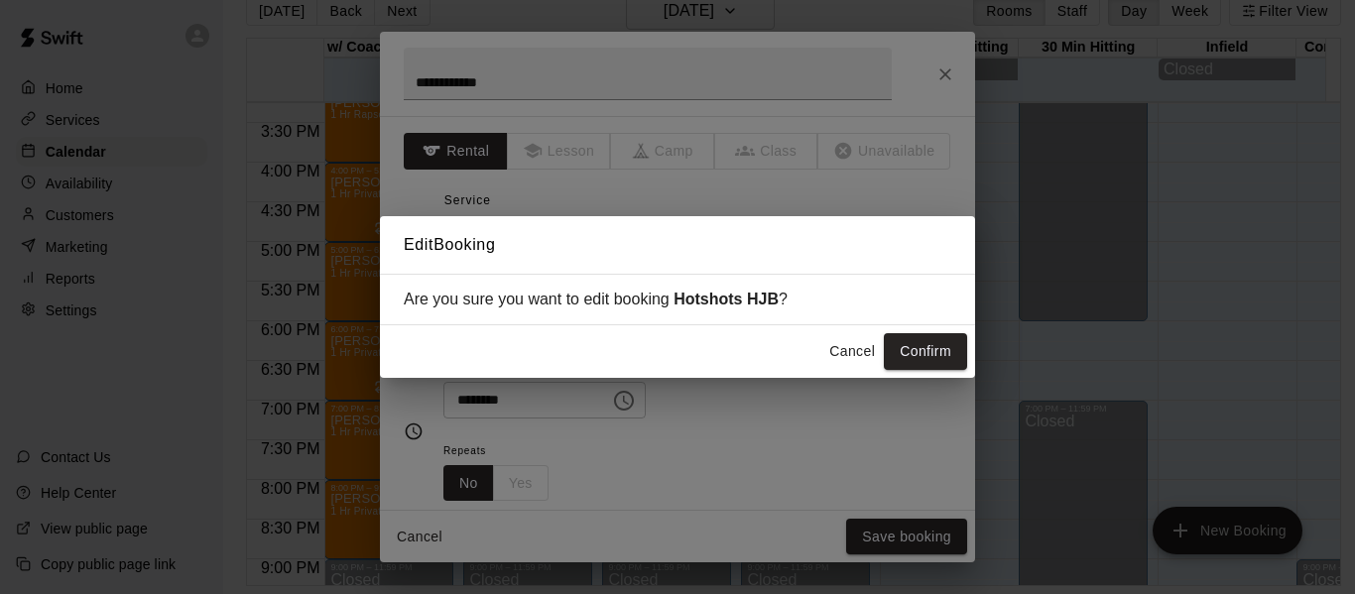
click at [905, 332] on div "Cancel Confirm" at bounding box center [677, 351] width 595 height 53
click at [904, 360] on button "Confirm" at bounding box center [925, 351] width 83 height 37
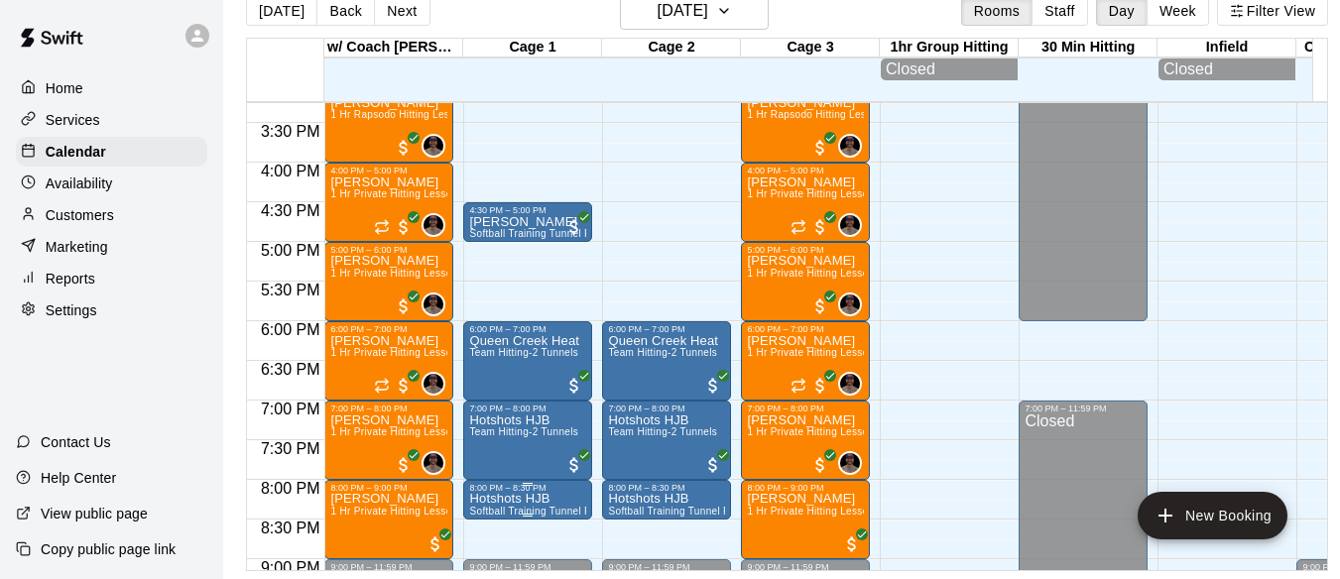
click at [502, 499] on p "Hotshots HJB" at bounding box center [527, 499] width 117 height 0
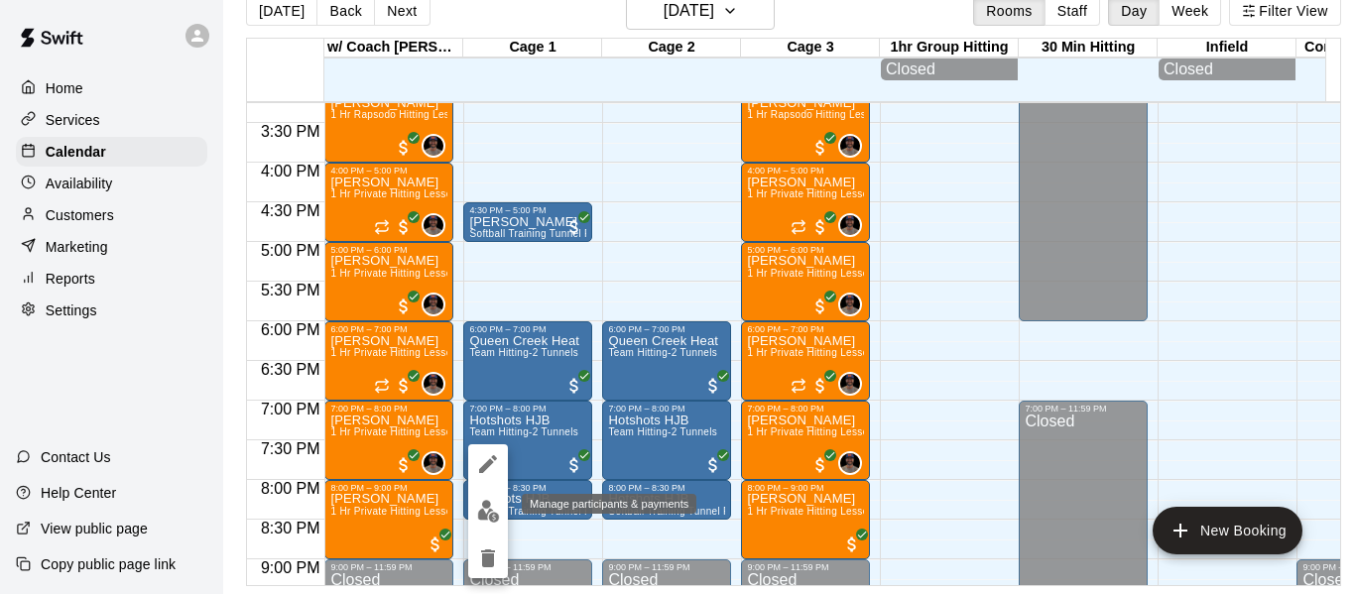
click at [485, 527] on button "edit" at bounding box center [488, 511] width 40 height 39
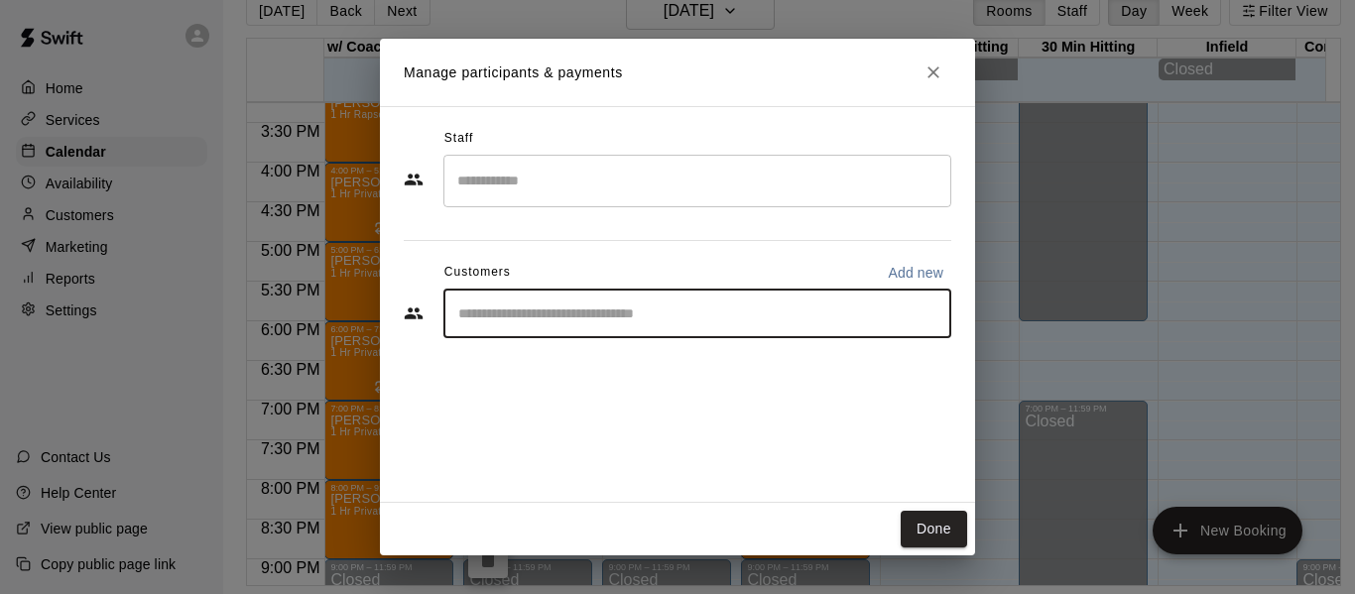
click at [554, 318] on input "Start typing to search customers..." at bounding box center [697, 313] width 490 height 20
type input "*****"
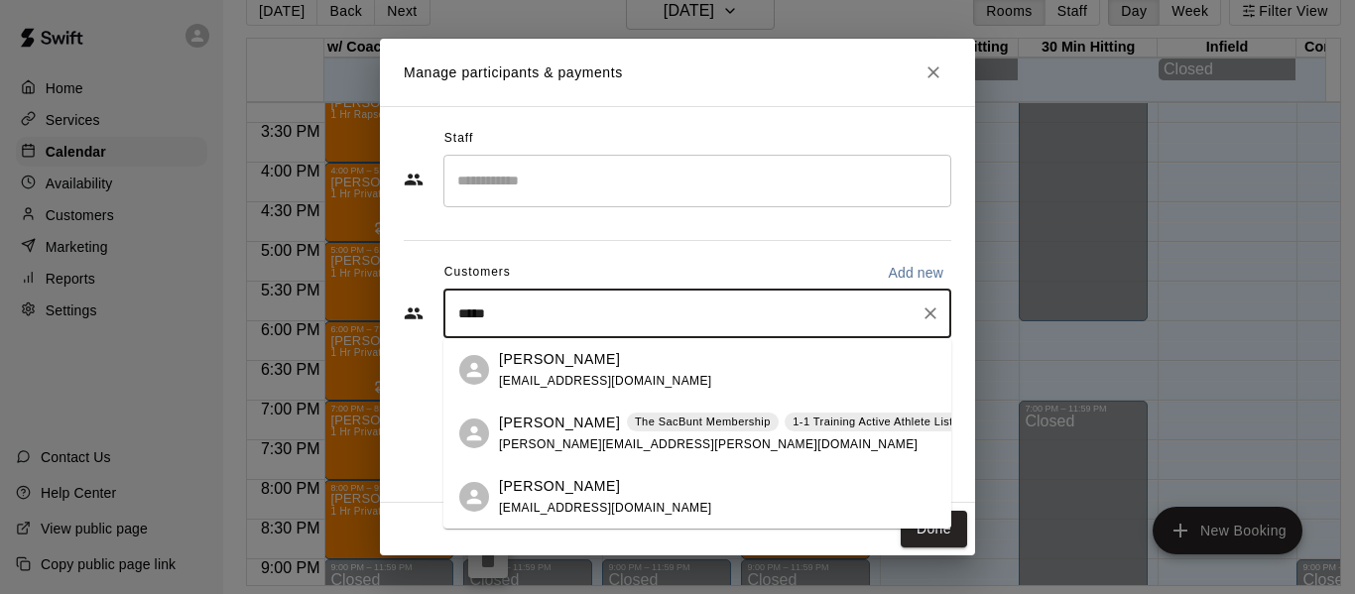
click at [537, 431] on p "[PERSON_NAME]" at bounding box center [559, 423] width 121 height 21
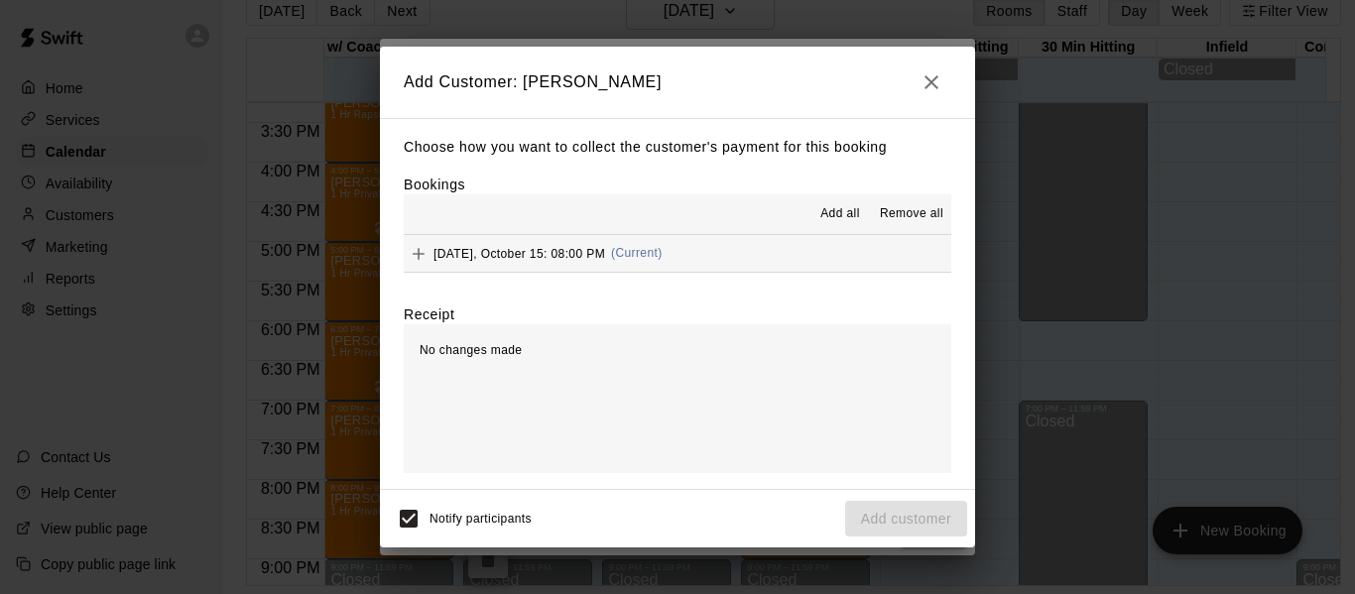
click at [778, 251] on button "[DATE], October 15: 08:00 PM (Current)" at bounding box center [677, 253] width 547 height 37
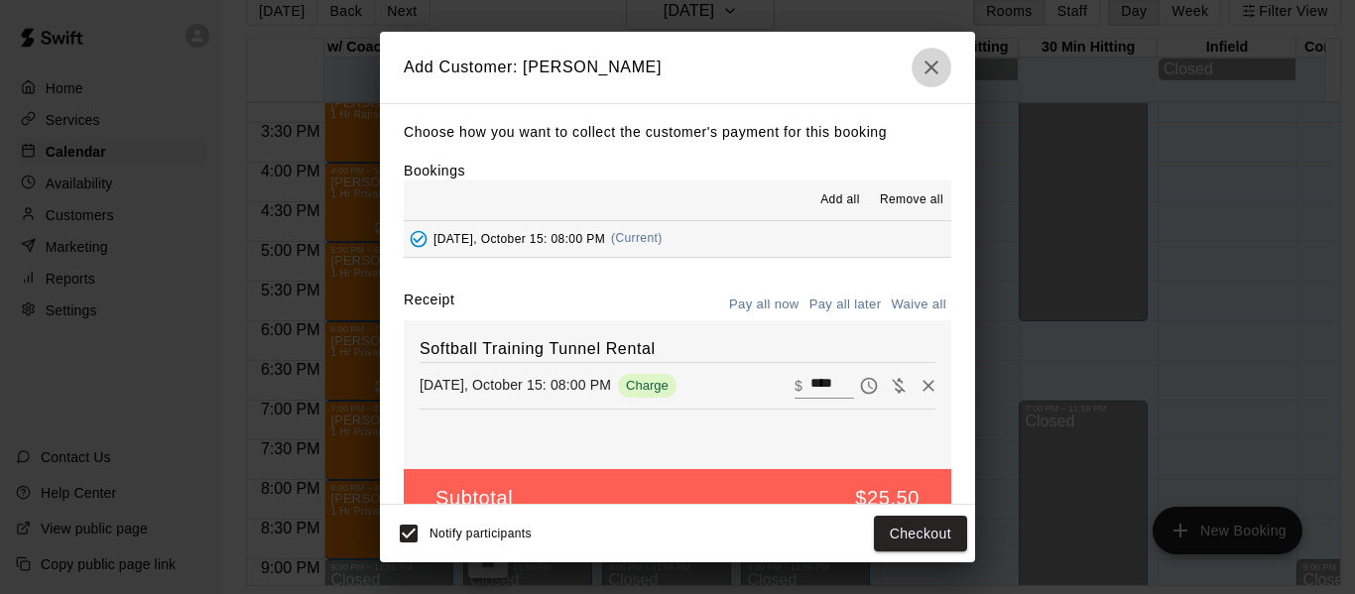
click at [936, 65] on icon "button" at bounding box center [931, 68] width 24 height 24
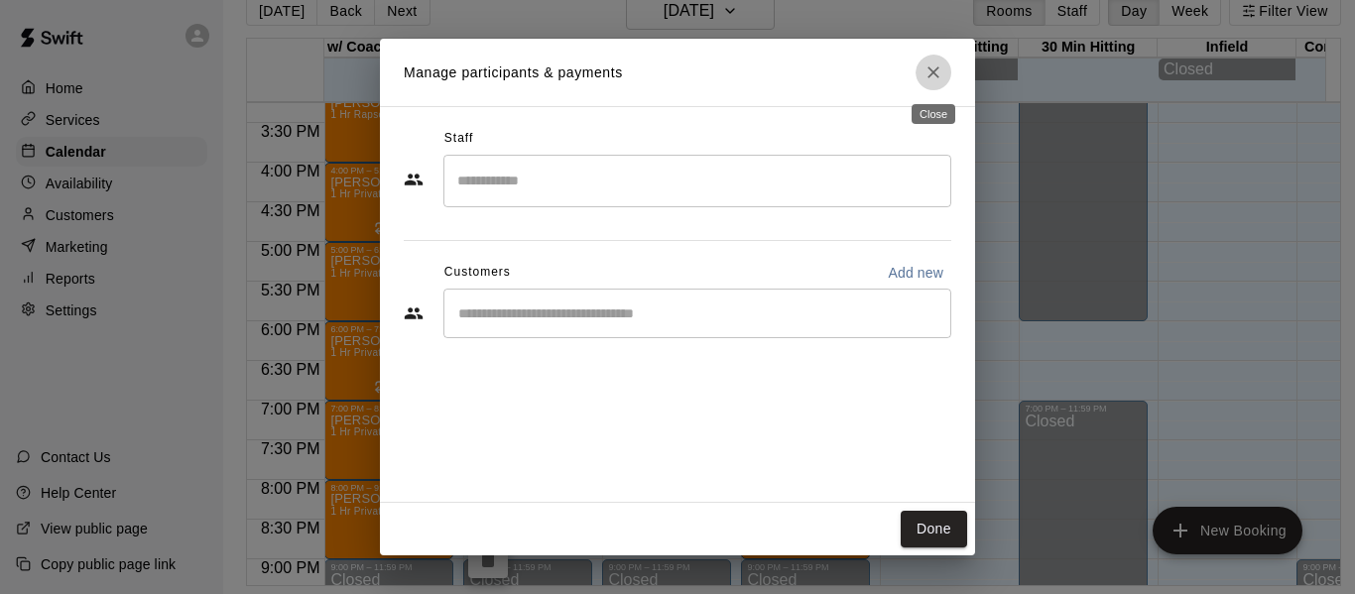
click at [928, 65] on icon "Close" at bounding box center [933, 72] width 20 height 20
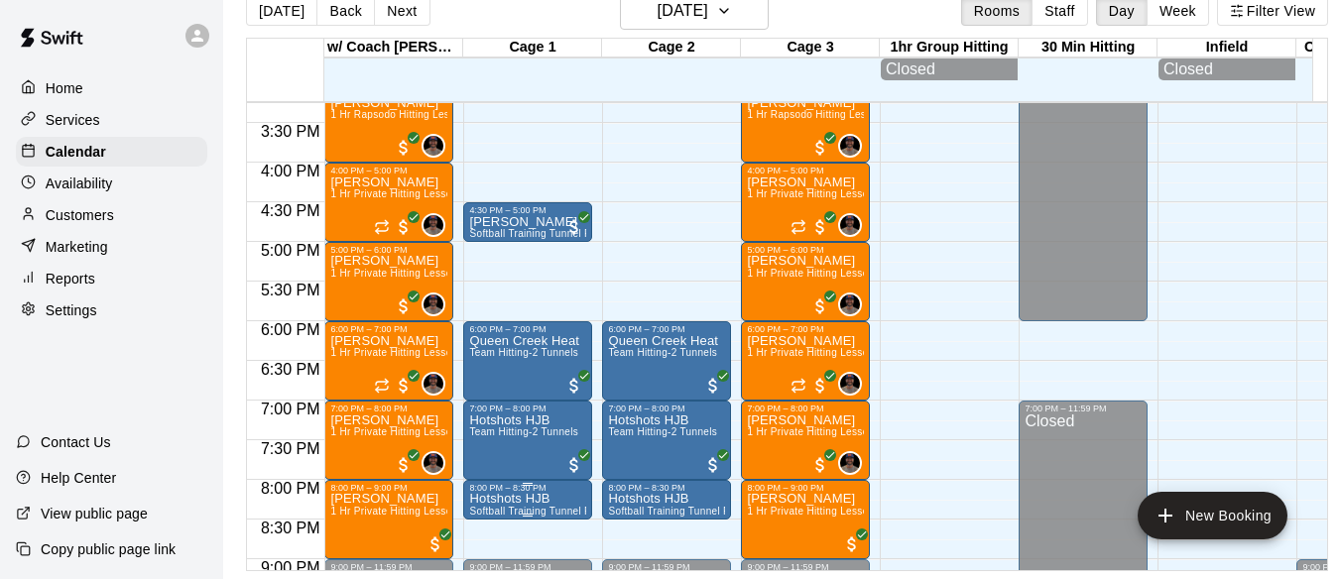
click at [503, 499] on p "Hotshots HJB" at bounding box center [527, 499] width 117 height 0
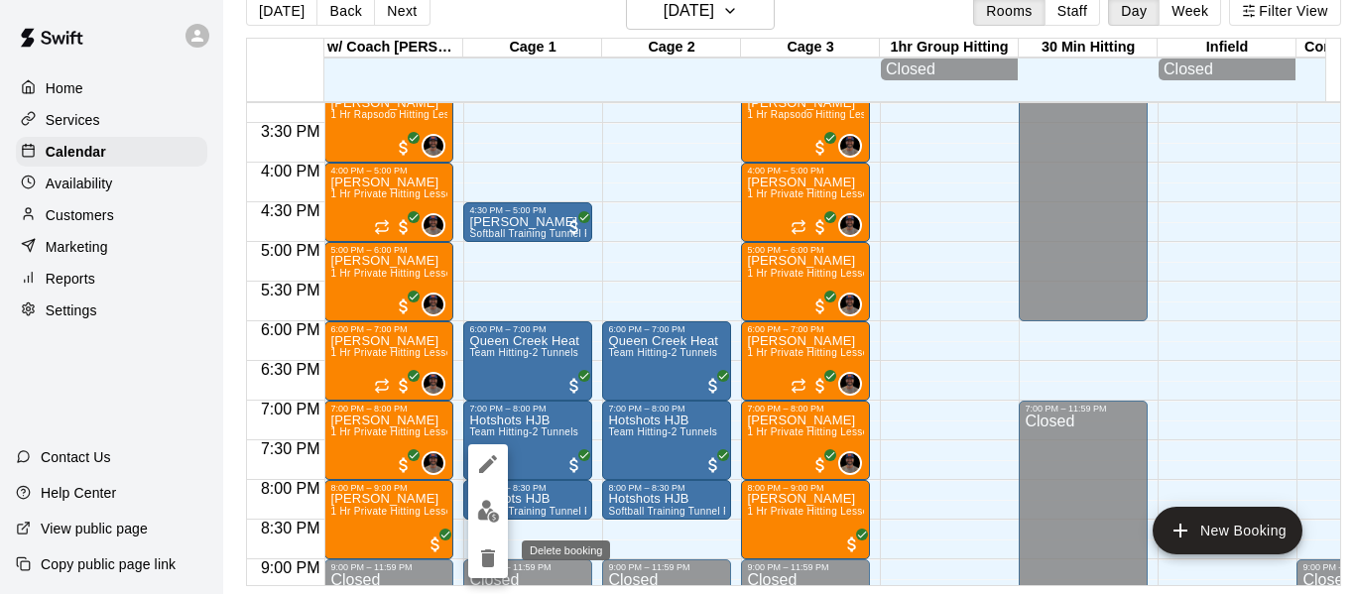
click at [491, 568] on icon "delete" at bounding box center [488, 558] width 24 height 24
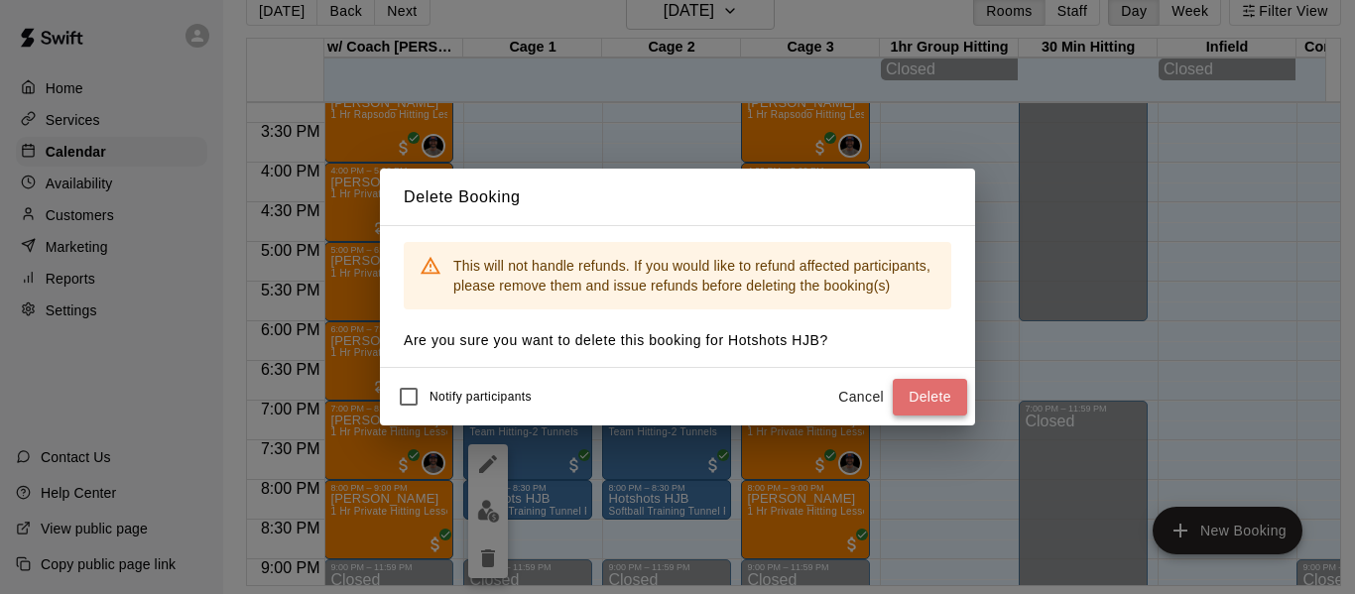
click at [899, 389] on button "Delete" at bounding box center [930, 397] width 74 height 37
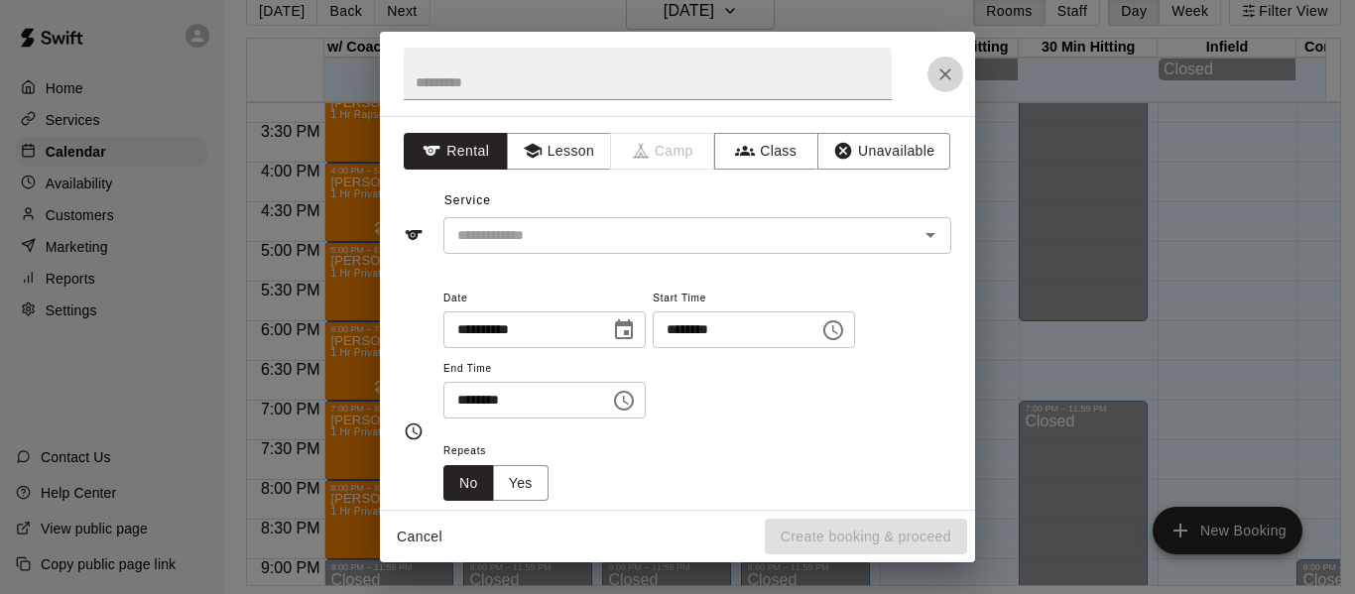
click at [942, 75] on icon "Close" at bounding box center [945, 74] width 20 height 20
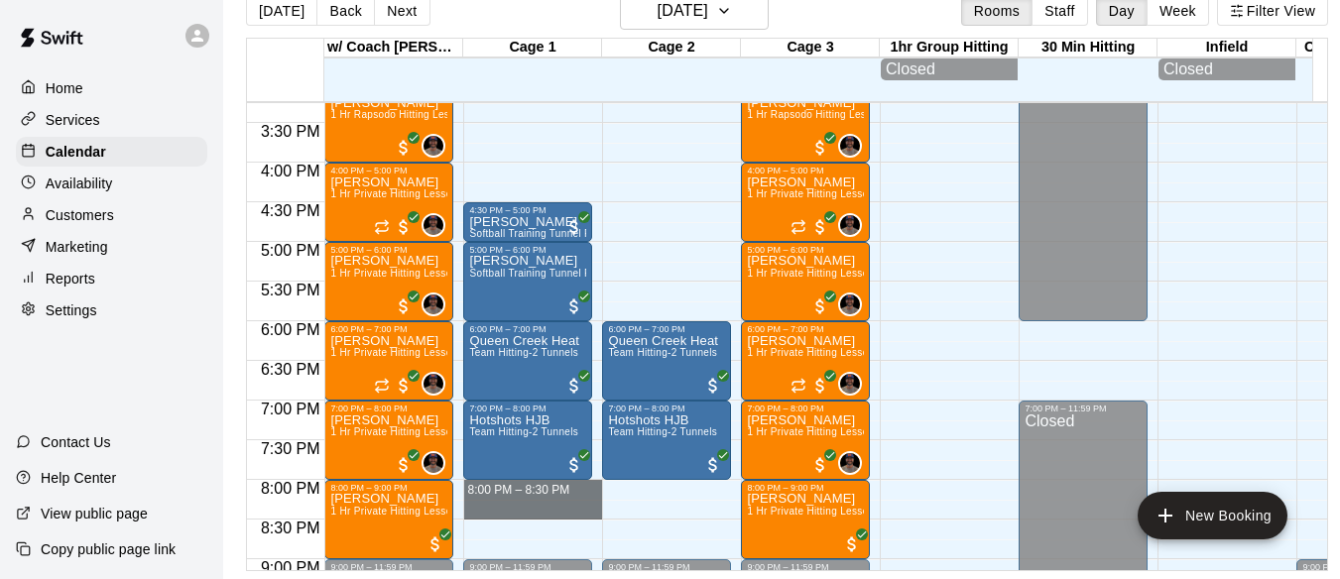
drag, startPoint x: 479, startPoint y: 492, endPoint x: 479, endPoint y: 513, distance: 20.8
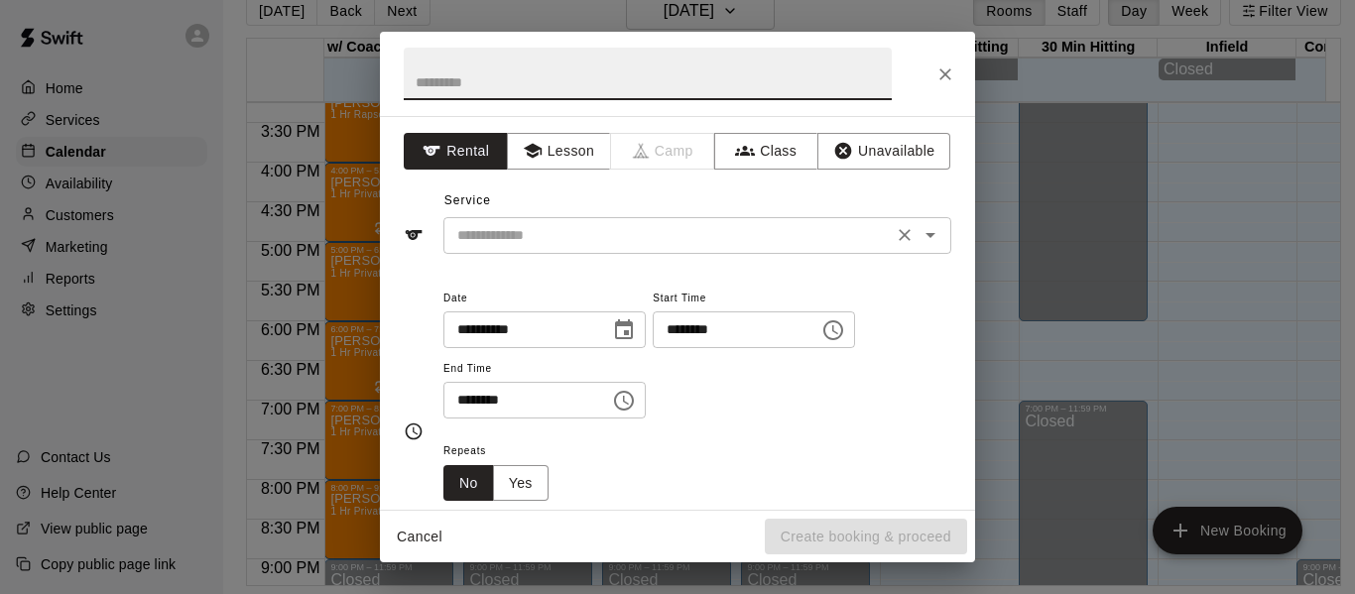
click at [536, 244] on input "text" at bounding box center [667, 235] width 437 height 25
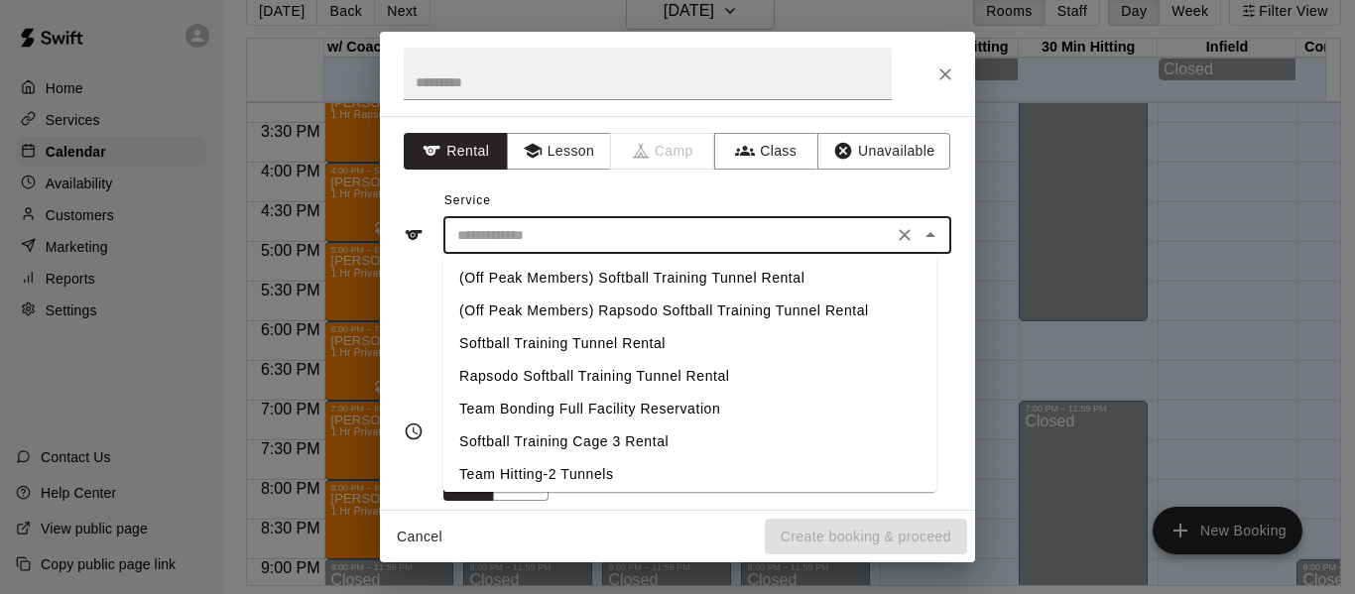
click at [559, 475] on li "Team Hitting-2 Tunnels" at bounding box center [689, 474] width 493 height 33
type input "**********"
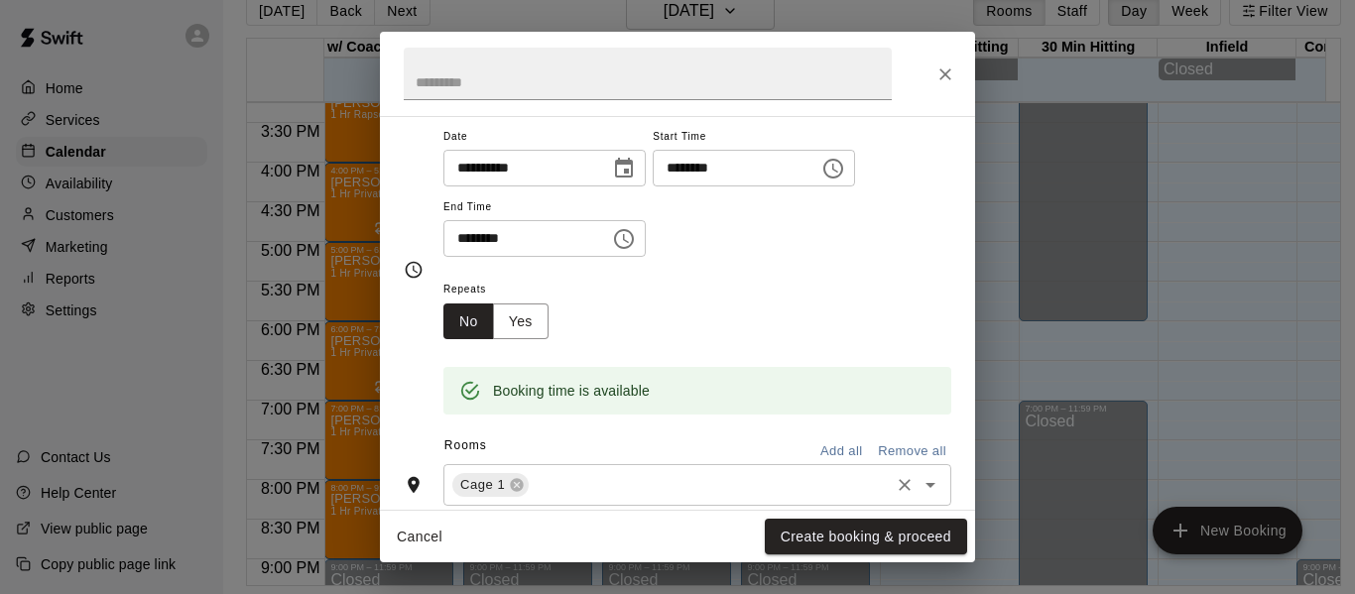
scroll to position [231, 0]
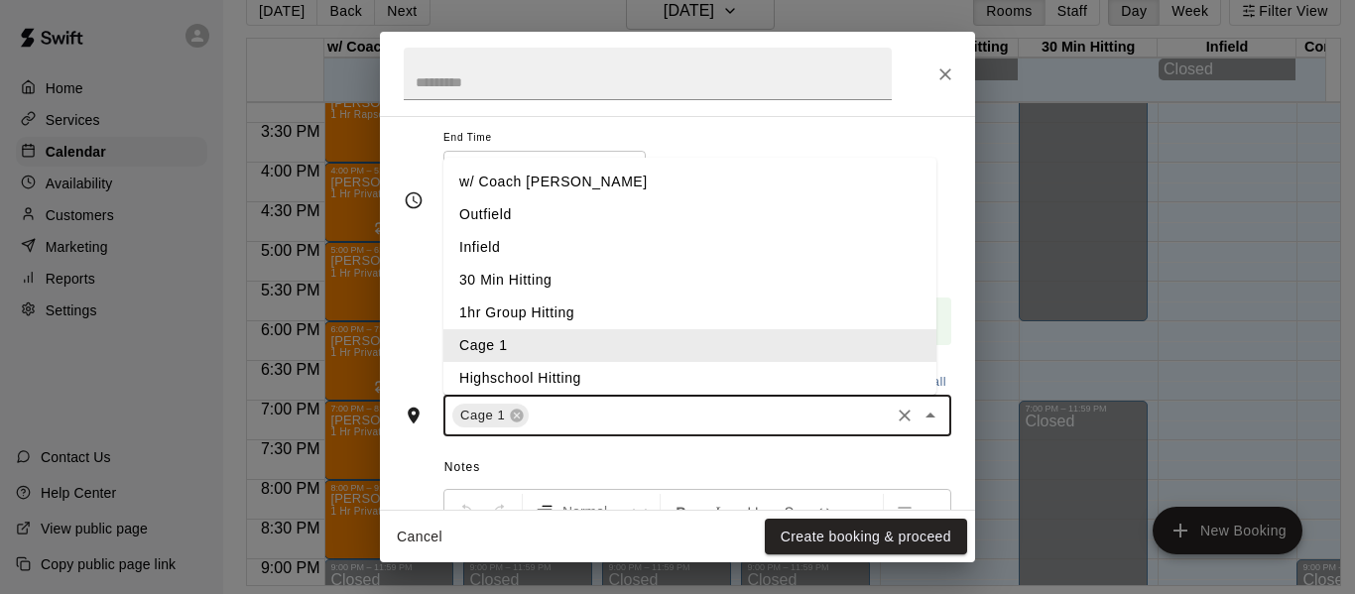
click at [619, 420] on input "text" at bounding box center [709, 416] width 355 height 25
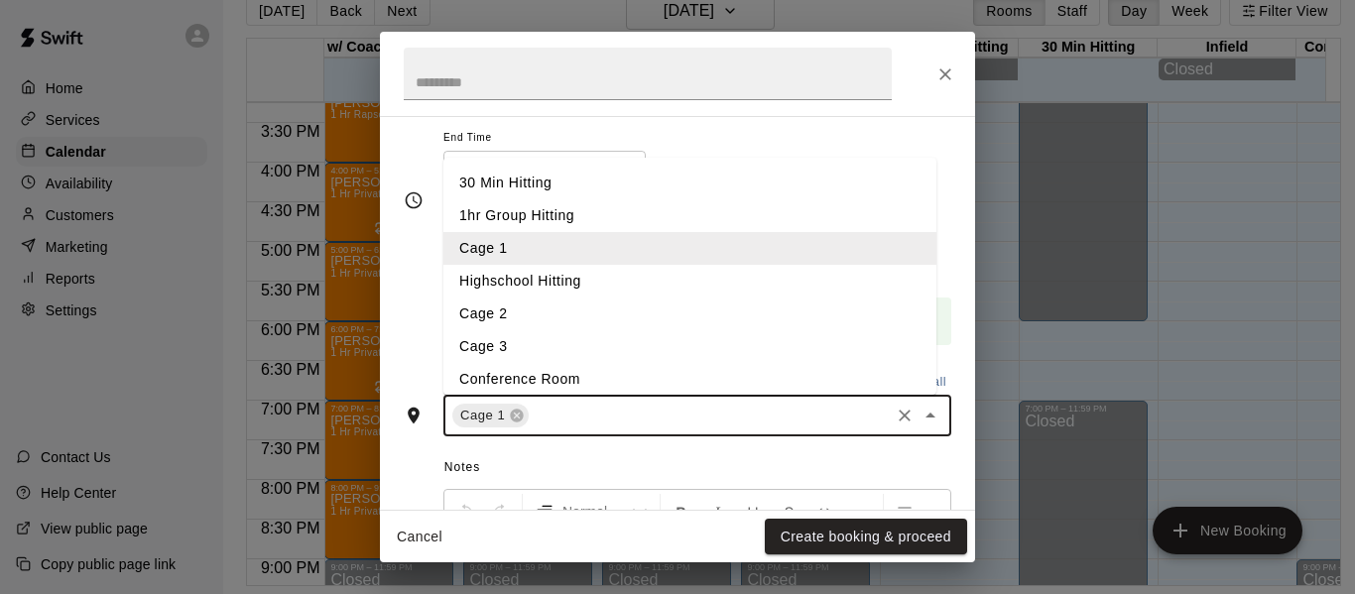
scroll to position [105, 0]
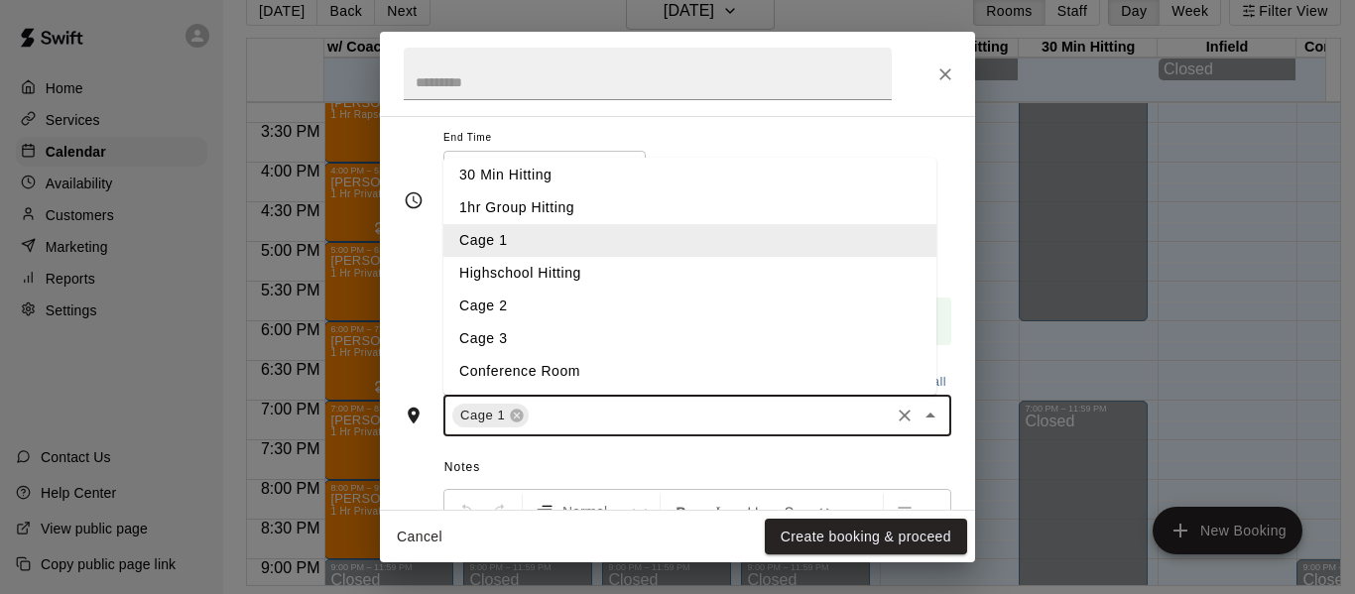
click at [542, 312] on li "Cage 2" at bounding box center [689, 306] width 493 height 33
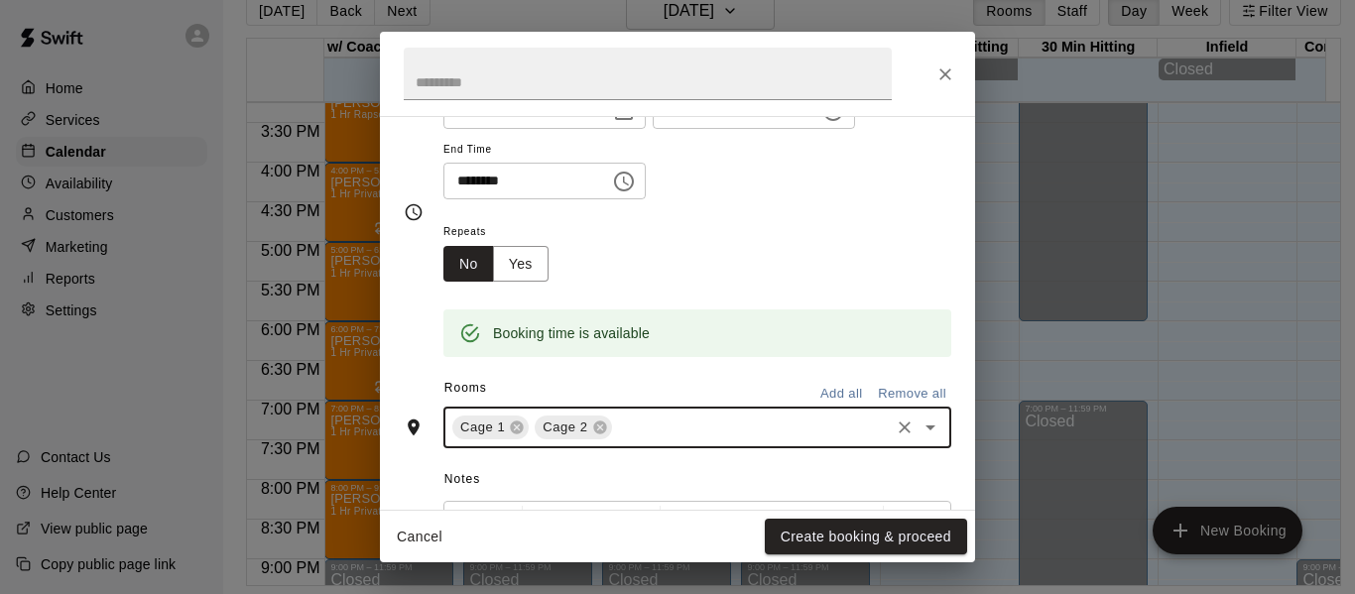
scroll to position [231, 0]
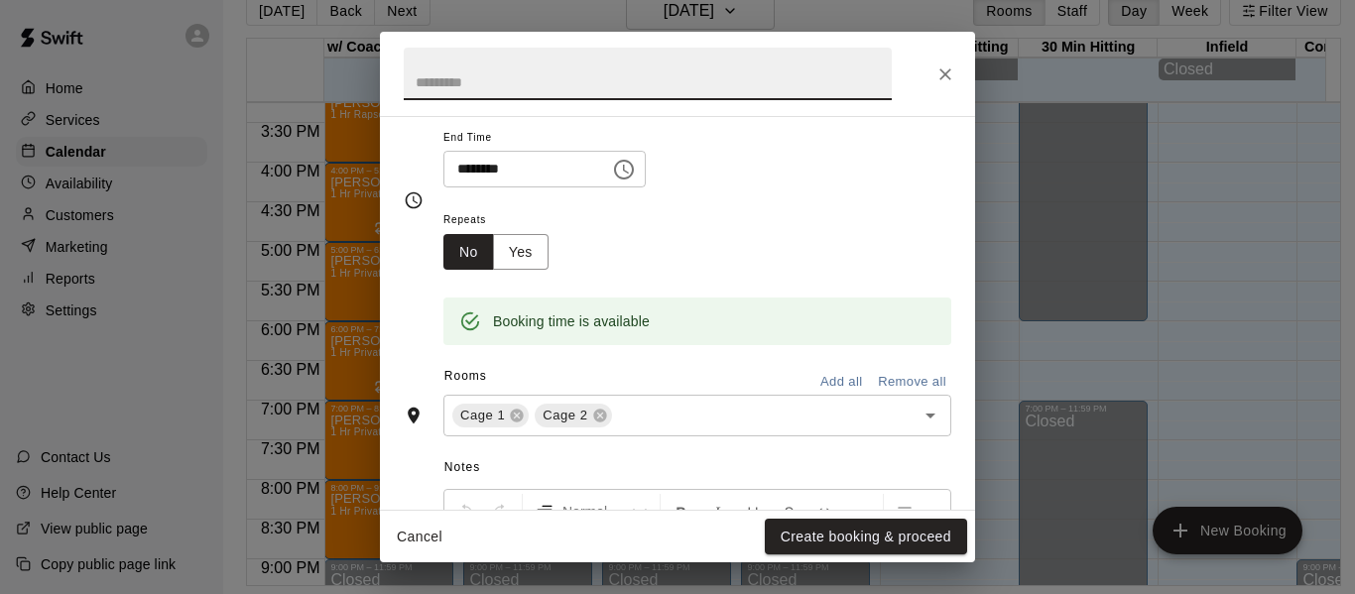
click at [647, 88] on input "text" at bounding box center [648, 74] width 488 height 53
type input "**********"
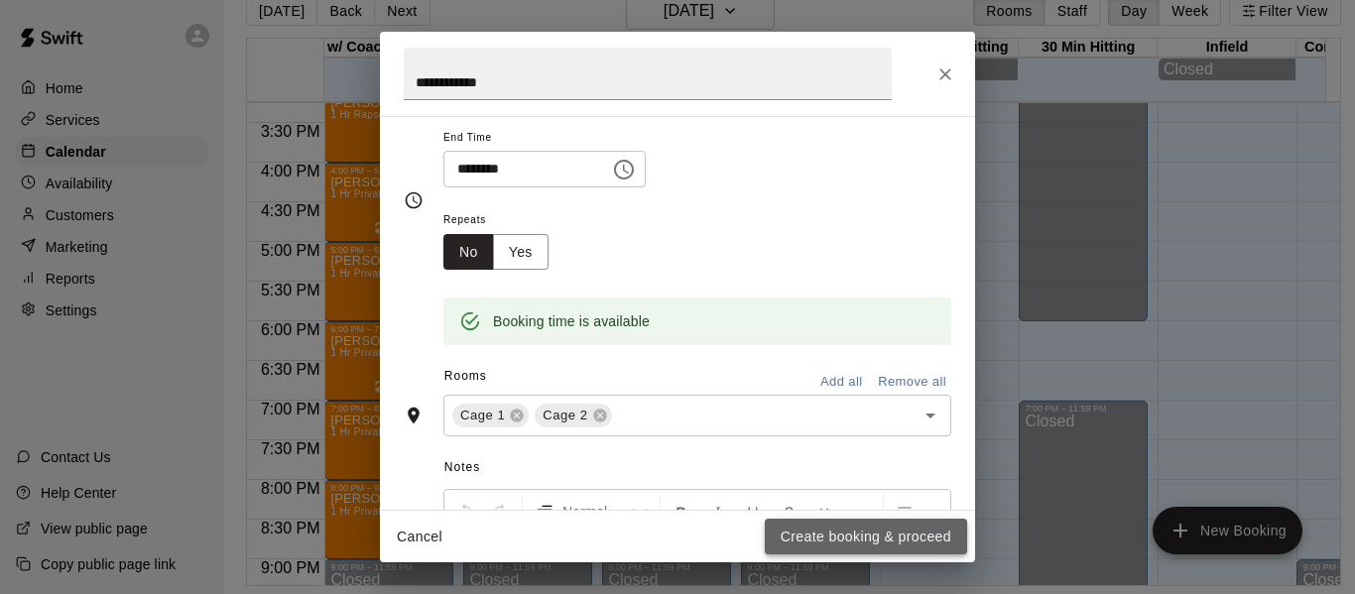
click at [861, 528] on button "Create booking & proceed" at bounding box center [866, 537] width 202 height 37
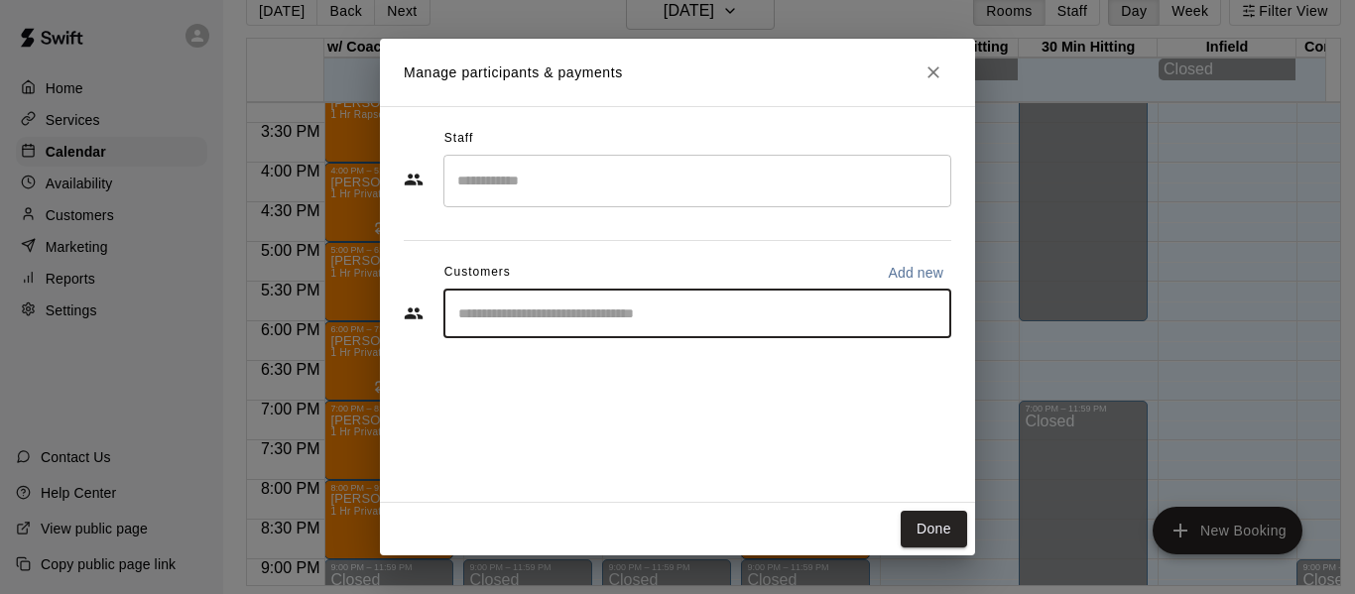
click at [846, 320] on input "Start typing to search customers..." at bounding box center [697, 313] width 490 height 20
type input "*****"
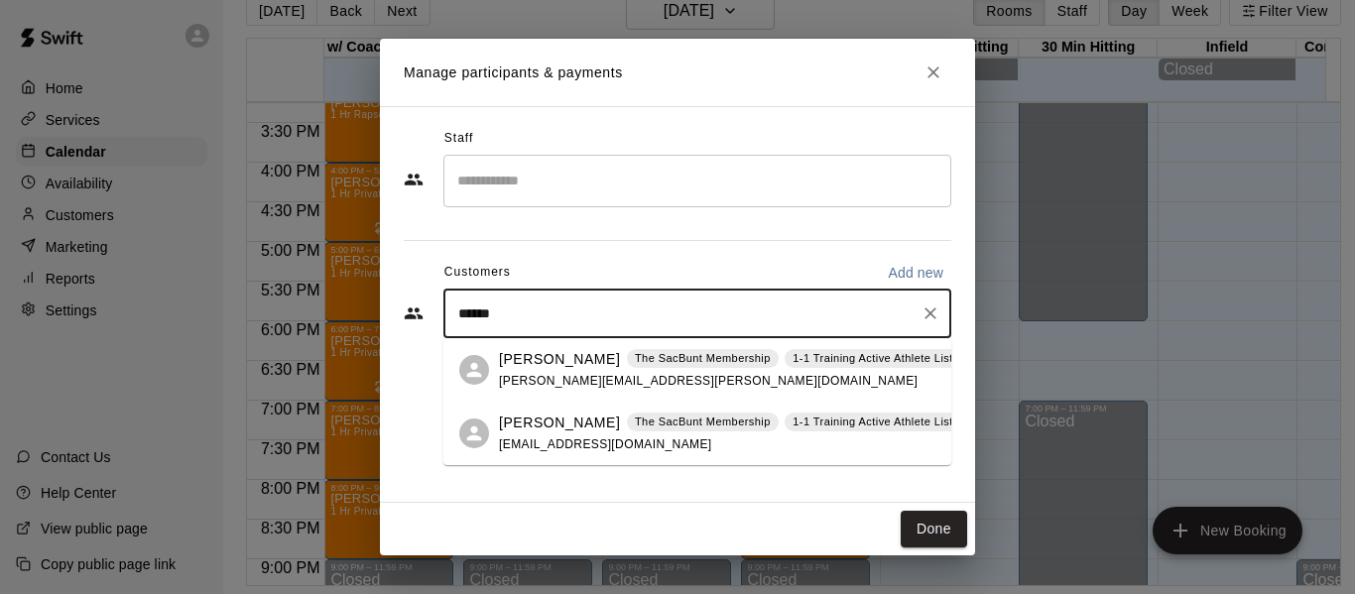
click at [564, 354] on p "[PERSON_NAME]" at bounding box center [559, 359] width 121 height 21
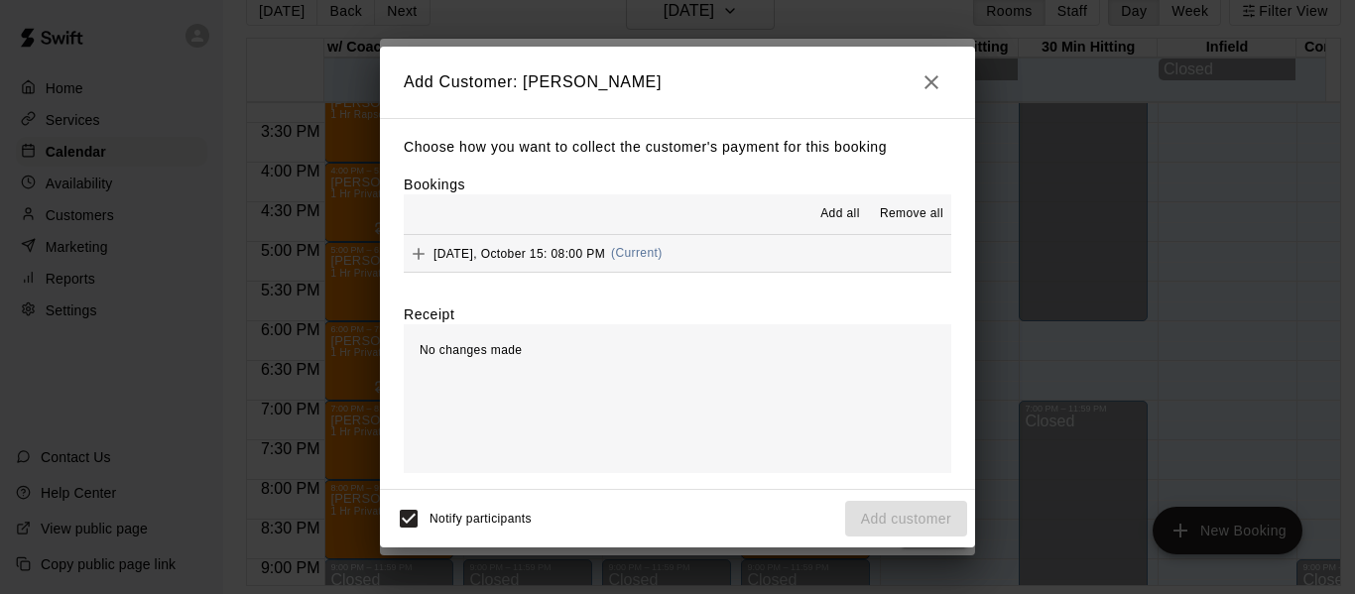
click at [762, 254] on button "[DATE], October 15: 08:00 PM (Current)" at bounding box center [677, 253] width 547 height 37
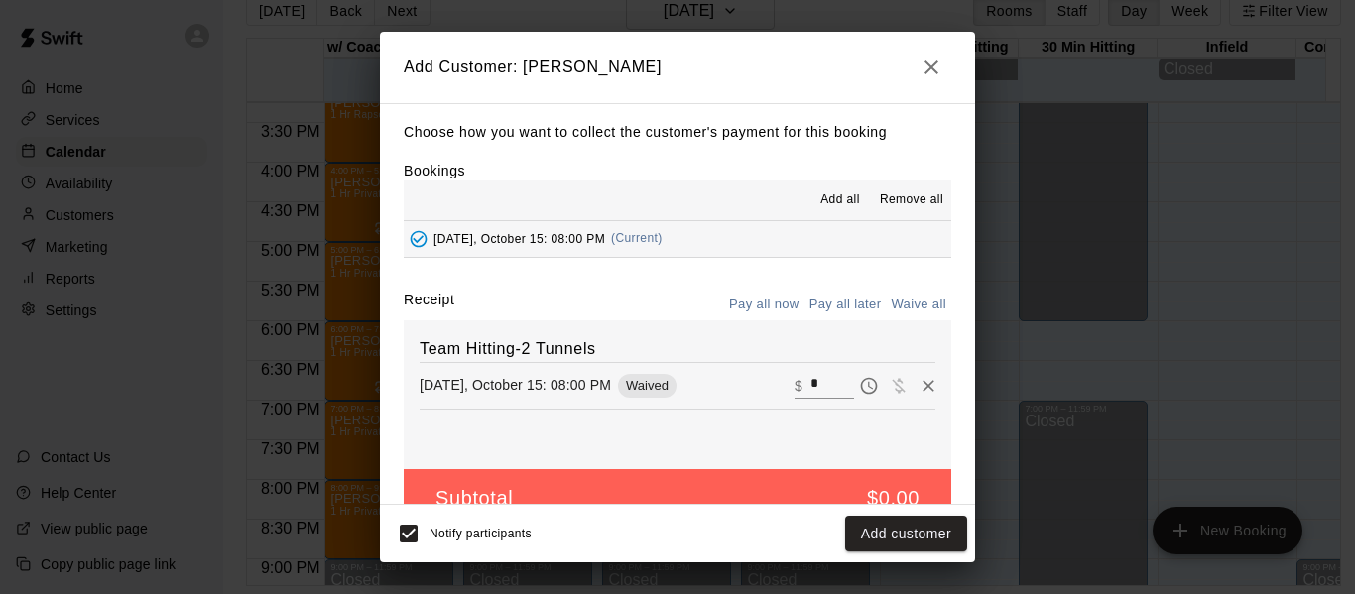
click at [920, 67] on icon "button" at bounding box center [931, 68] width 24 height 24
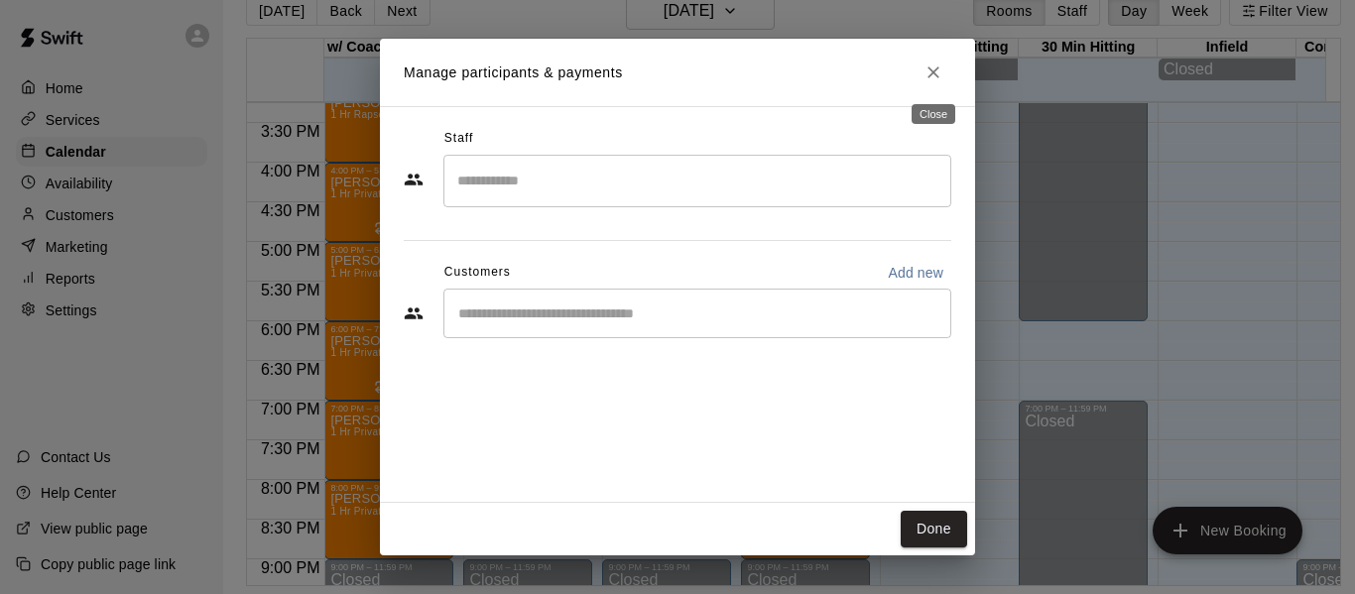
click at [924, 66] on icon "Close" at bounding box center [933, 72] width 20 height 20
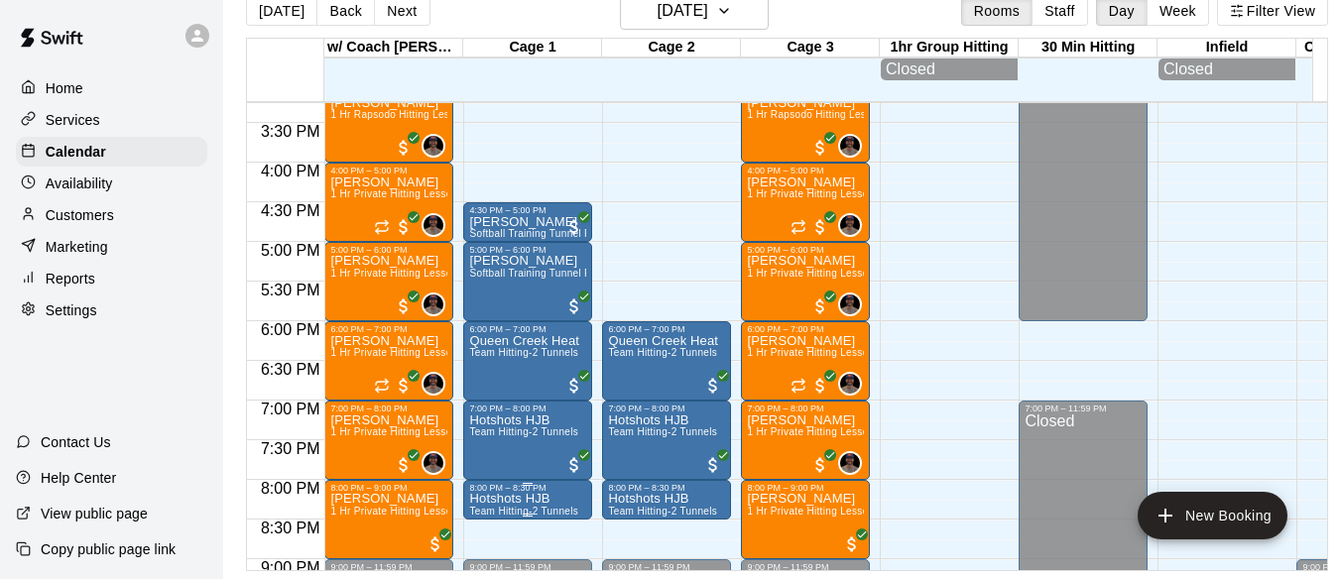
click at [494, 499] on p "Hotshots HJB" at bounding box center [523, 499] width 109 height 0
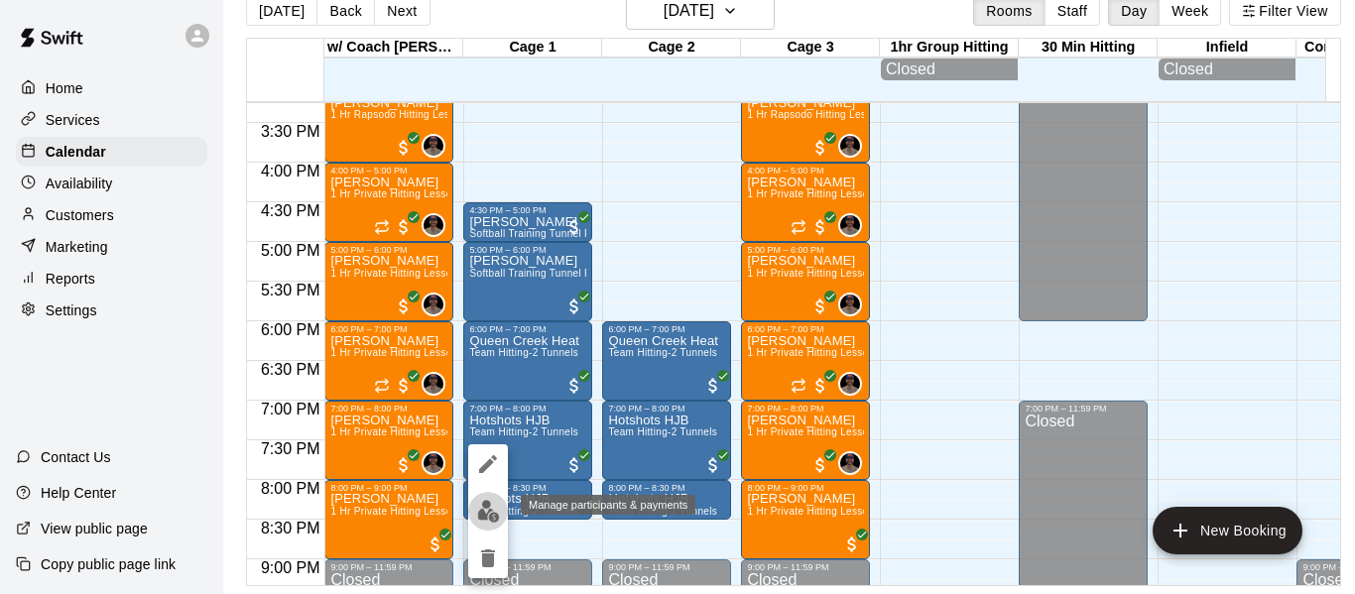
click at [490, 513] on img "edit" at bounding box center [488, 511] width 23 height 23
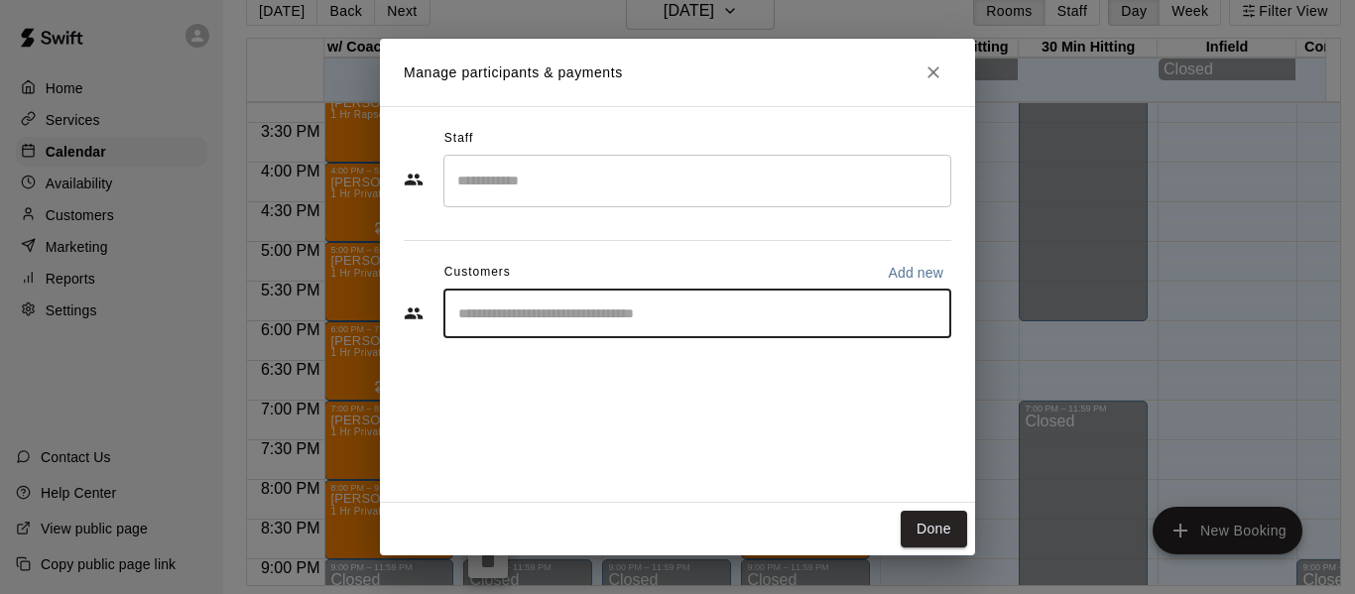
click at [597, 313] on input "Start typing to search customers..." at bounding box center [697, 313] width 490 height 20
type input "*****"
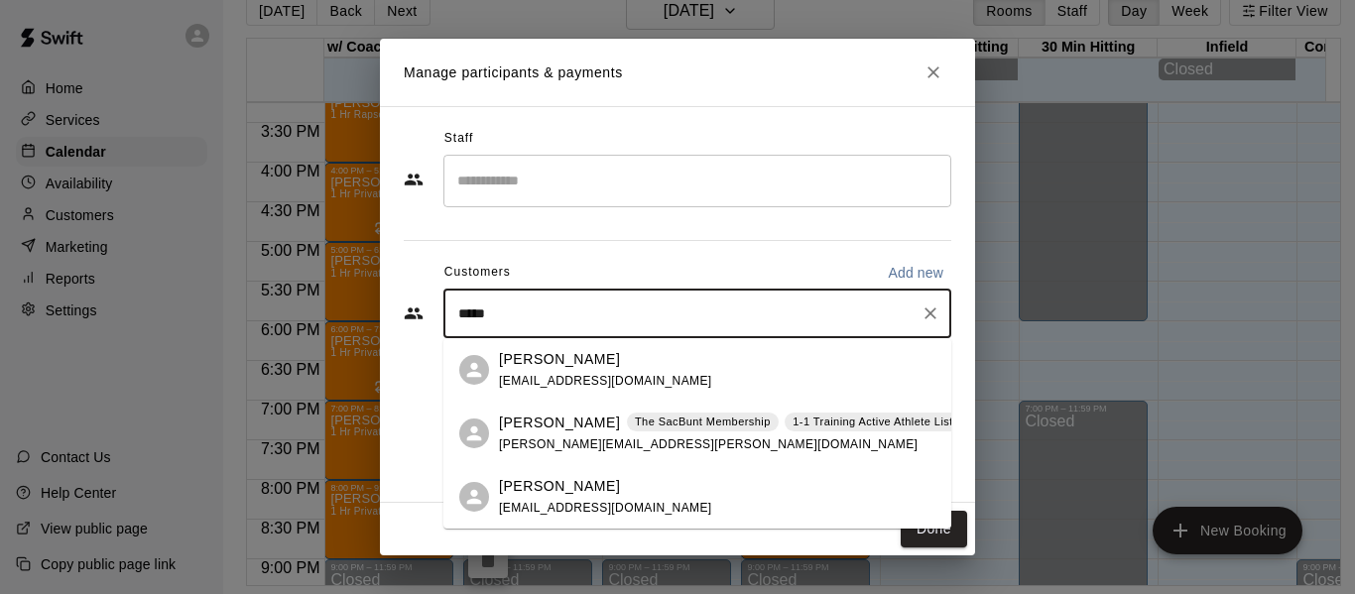
click at [551, 435] on div "[PERSON_NAME] The SacBunt Membership 1-1 Training Active Athlete List [PERSON_N…" at bounding box center [730, 434] width 462 height 43
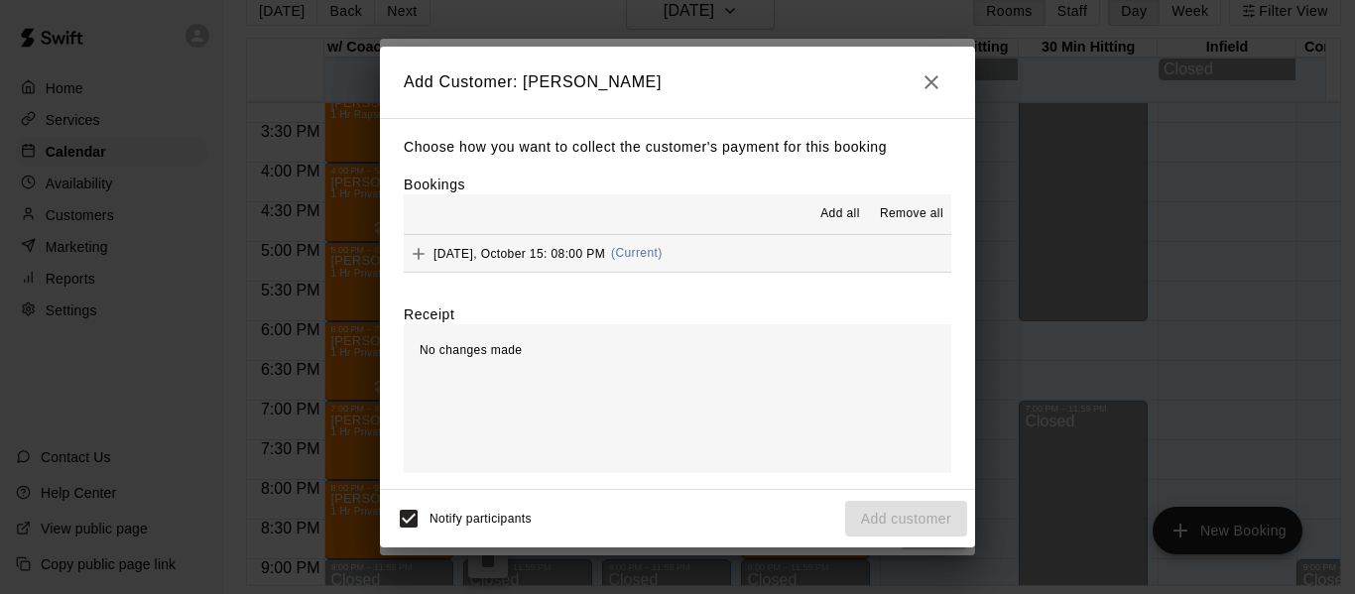
click at [732, 255] on button "[DATE], October 15: 08:00 PM (Current)" at bounding box center [677, 253] width 547 height 37
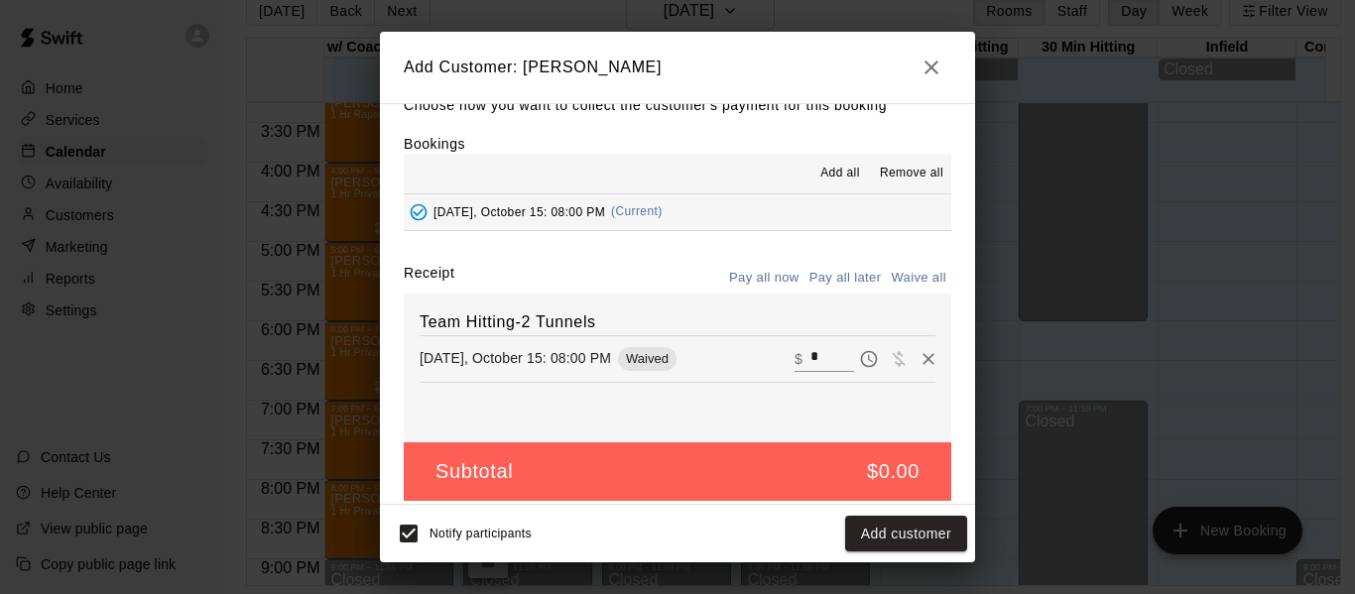
scroll to position [42, 0]
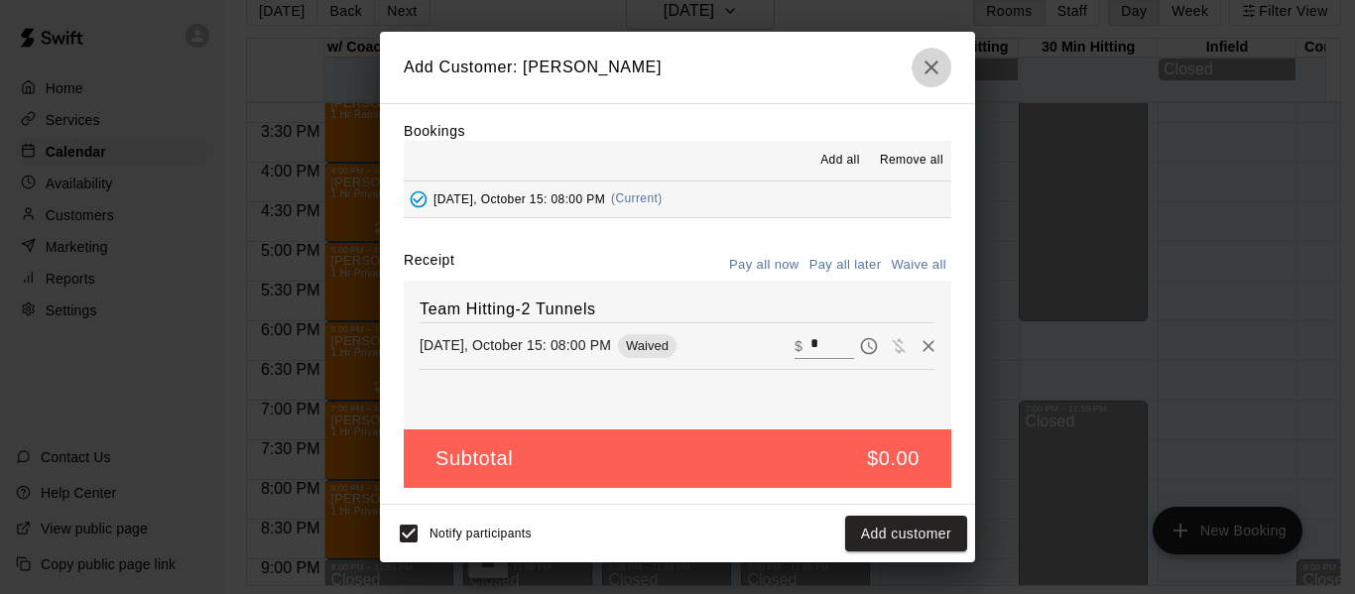
click at [931, 65] on icon "button" at bounding box center [931, 68] width 24 height 24
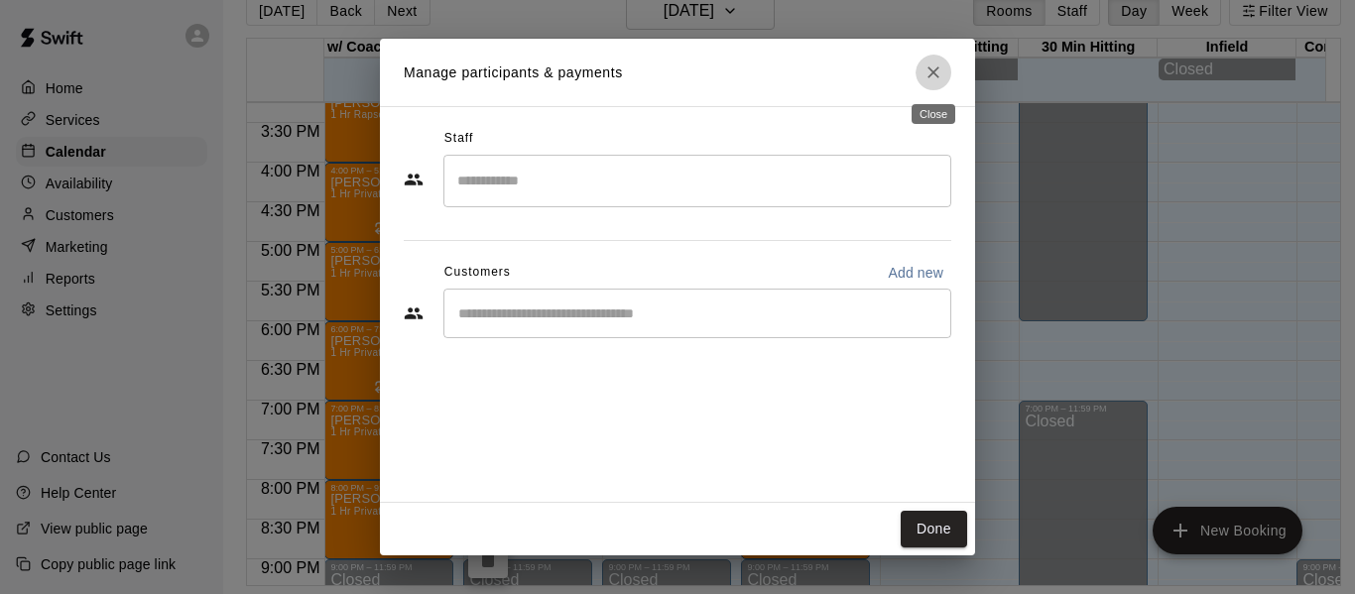
click at [929, 65] on icon "Close" at bounding box center [933, 72] width 20 height 20
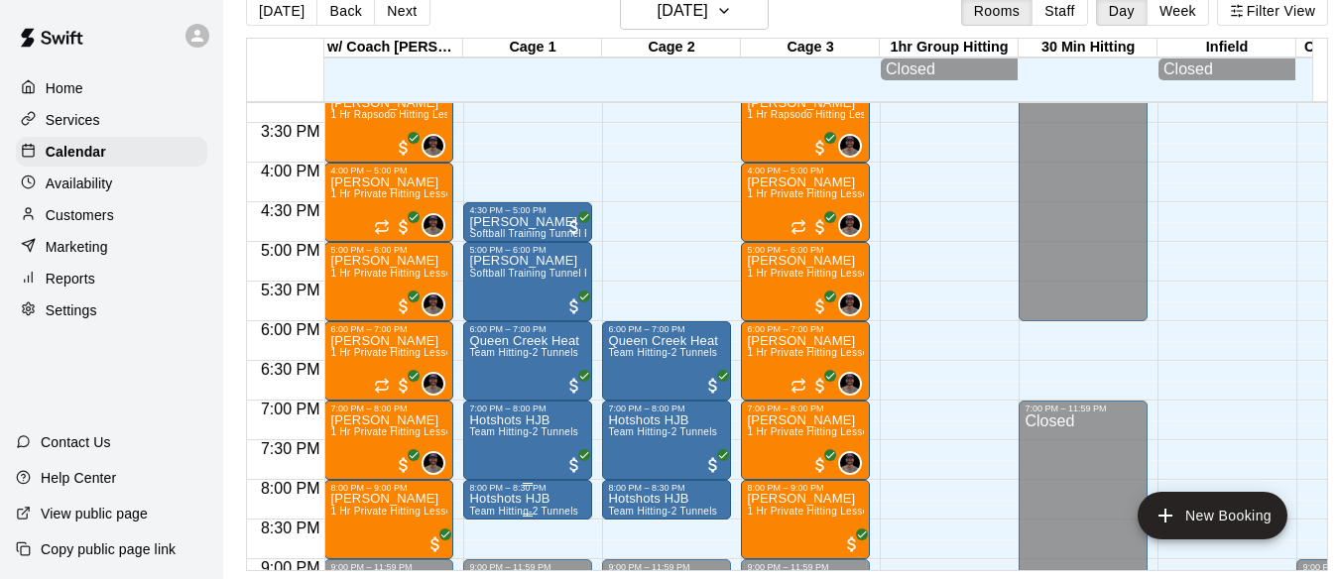
click at [504, 515] on span "Team Hitting-2 Tunnels" at bounding box center [523, 511] width 109 height 11
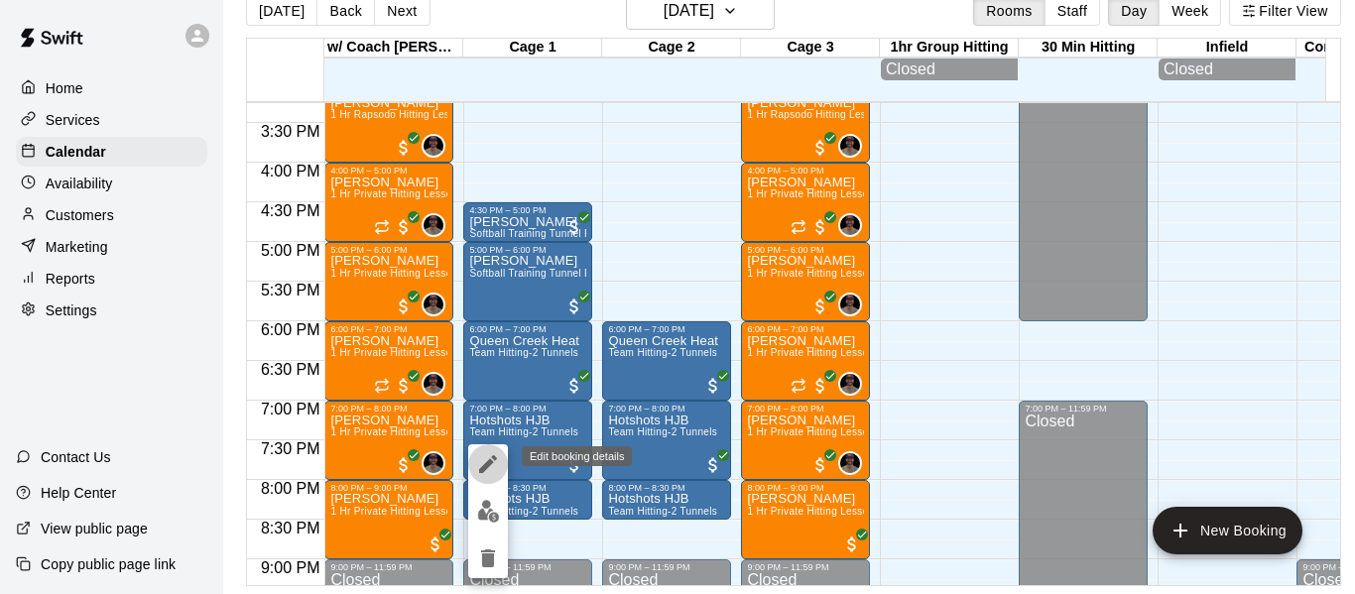
click at [490, 457] on icon "edit" at bounding box center [488, 464] width 24 height 24
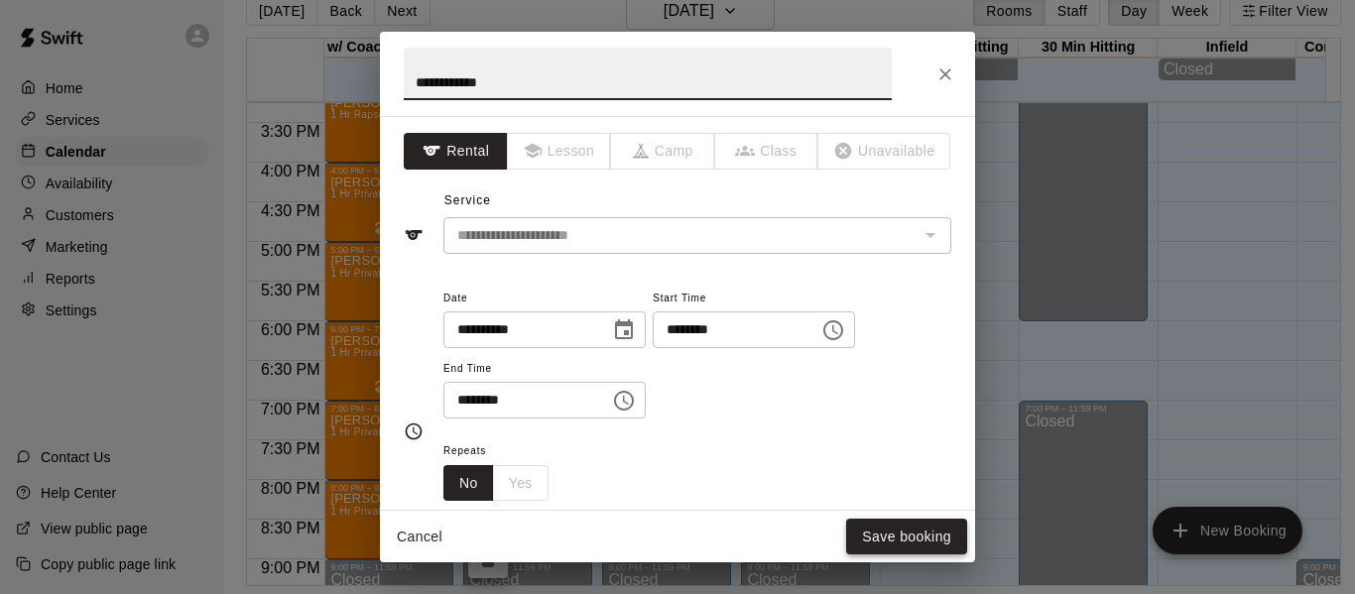
click at [900, 544] on button "Save booking" at bounding box center [906, 537] width 121 height 37
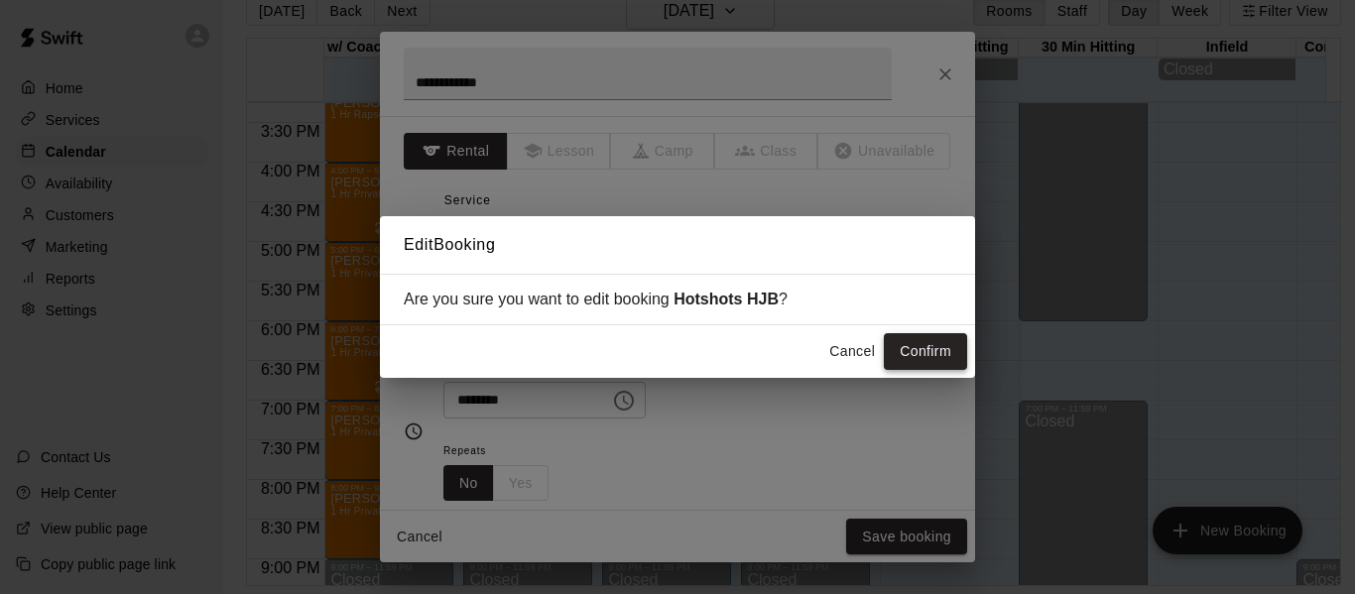
click at [914, 353] on button "Confirm" at bounding box center [925, 351] width 83 height 37
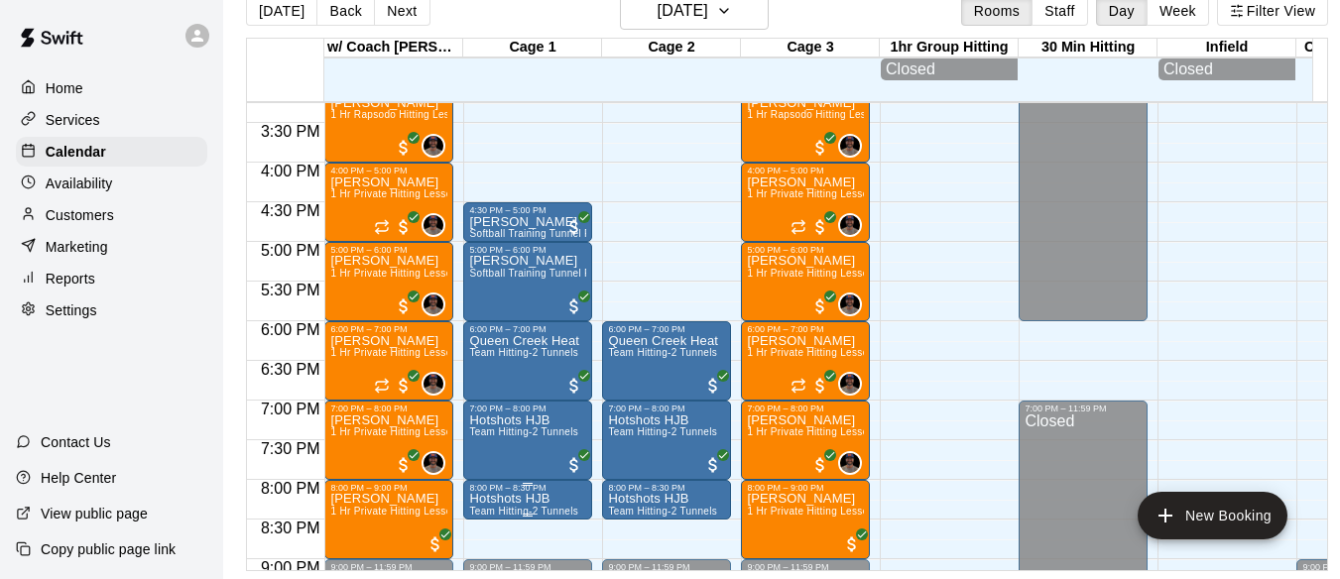
click at [531, 499] on p "Hotshots HJB" at bounding box center [523, 499] width 109 height 0
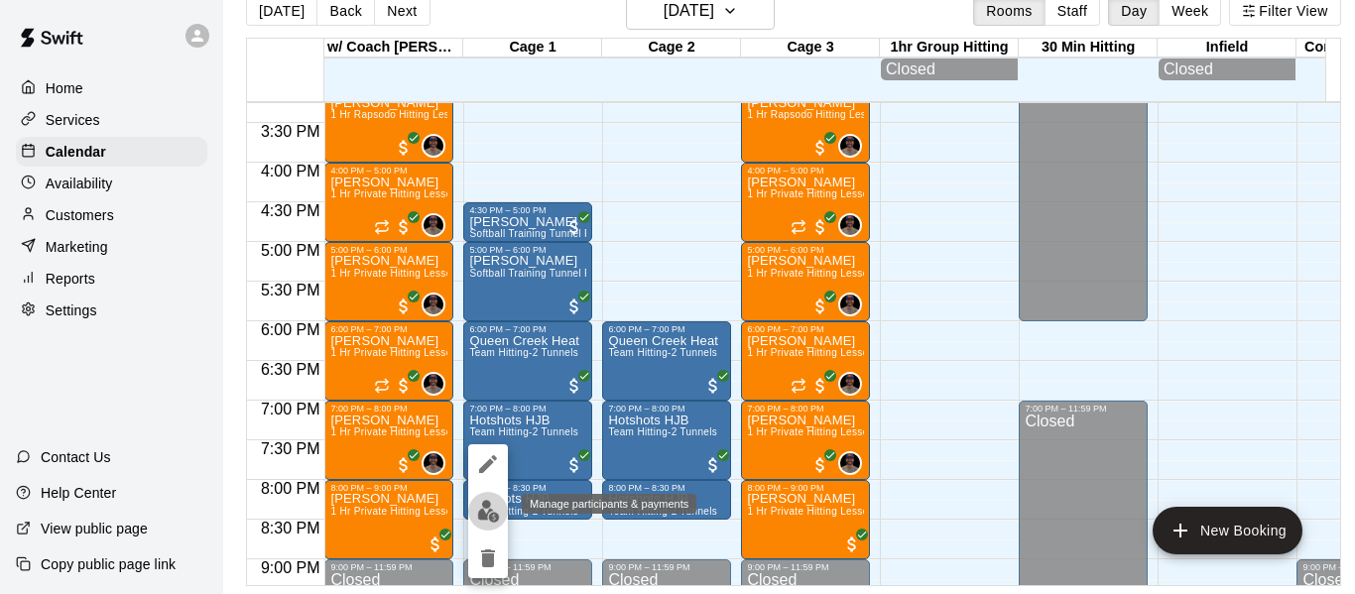
click at [488, 508] on img "edit" at bounding box center [488, 511] width 23 height 23
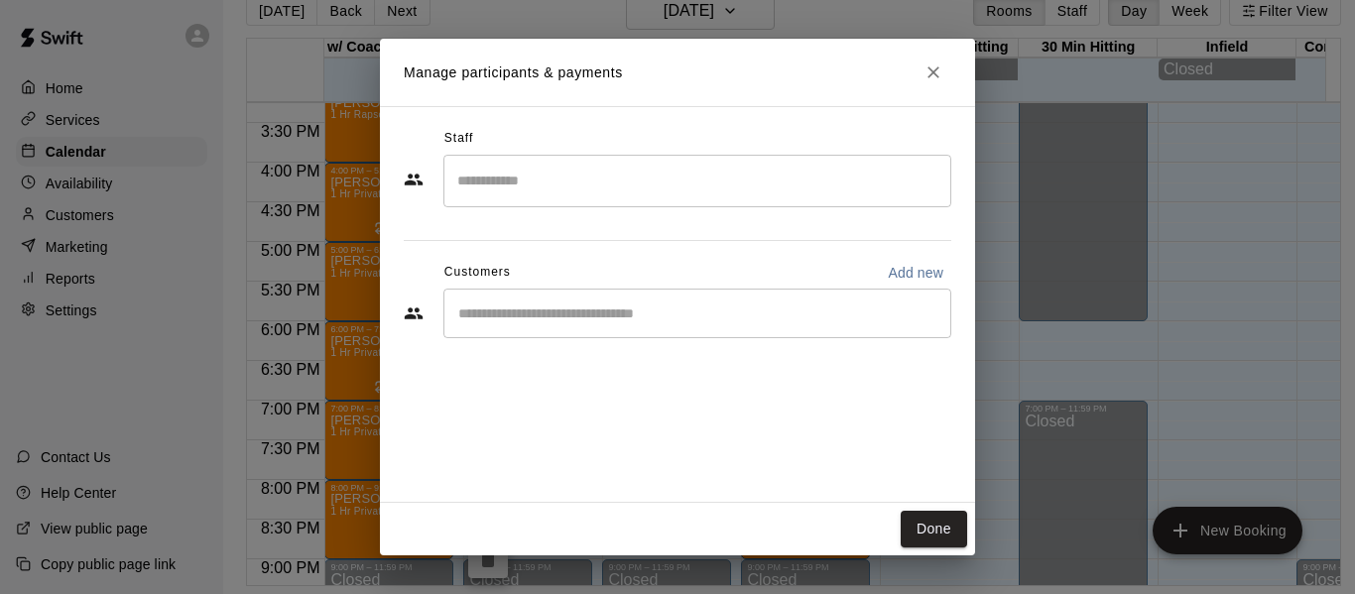
click at [611, 320] on input "Start typing to search customers..." at bounding box center [697, 313] width 490 height 20
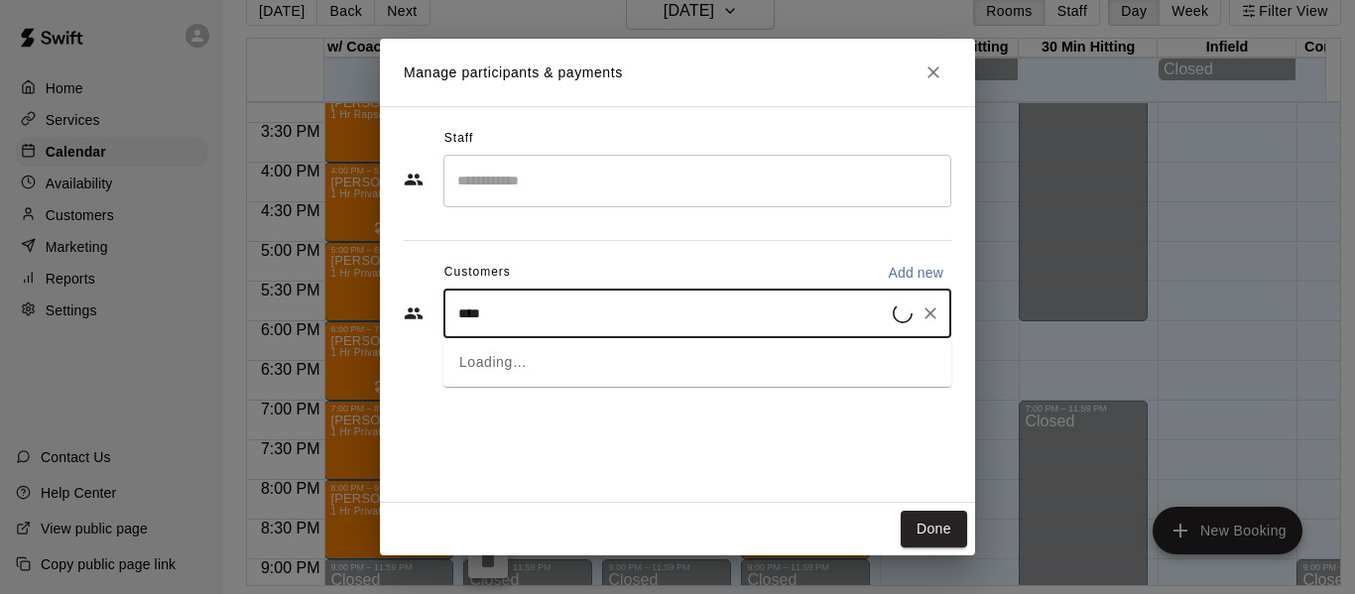
type input "*****"
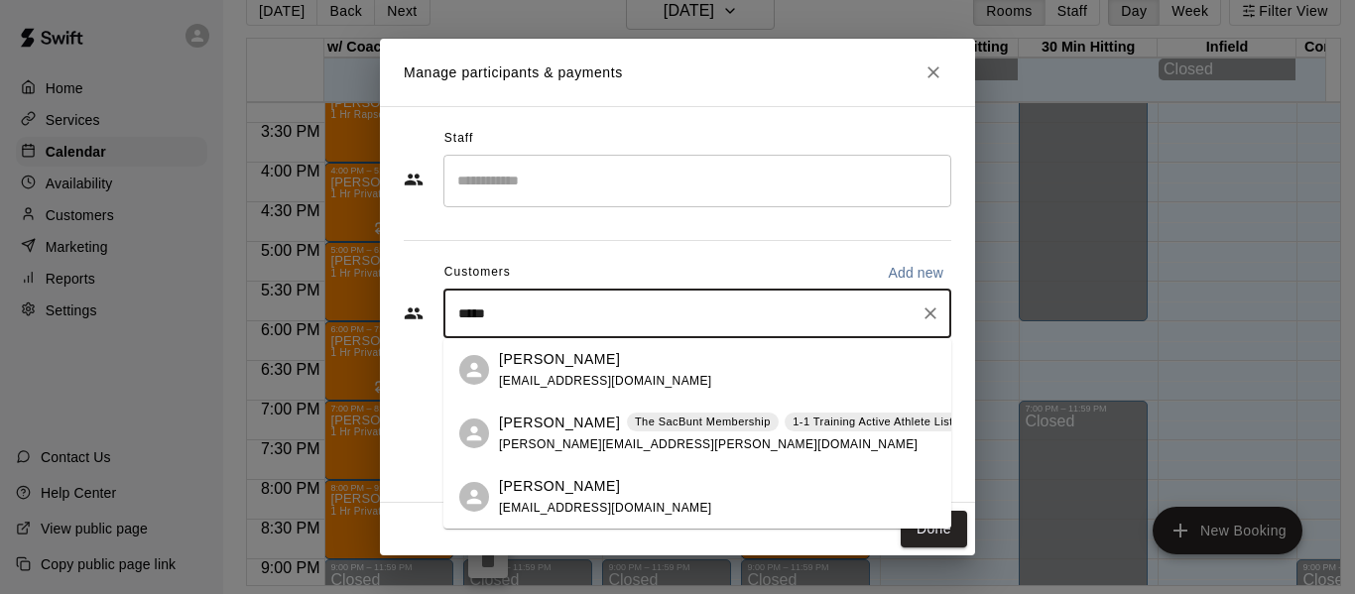
click at [542, 429] on p "[PERSON_NAME]" at bounding box center [559, 423] width 121 height 21
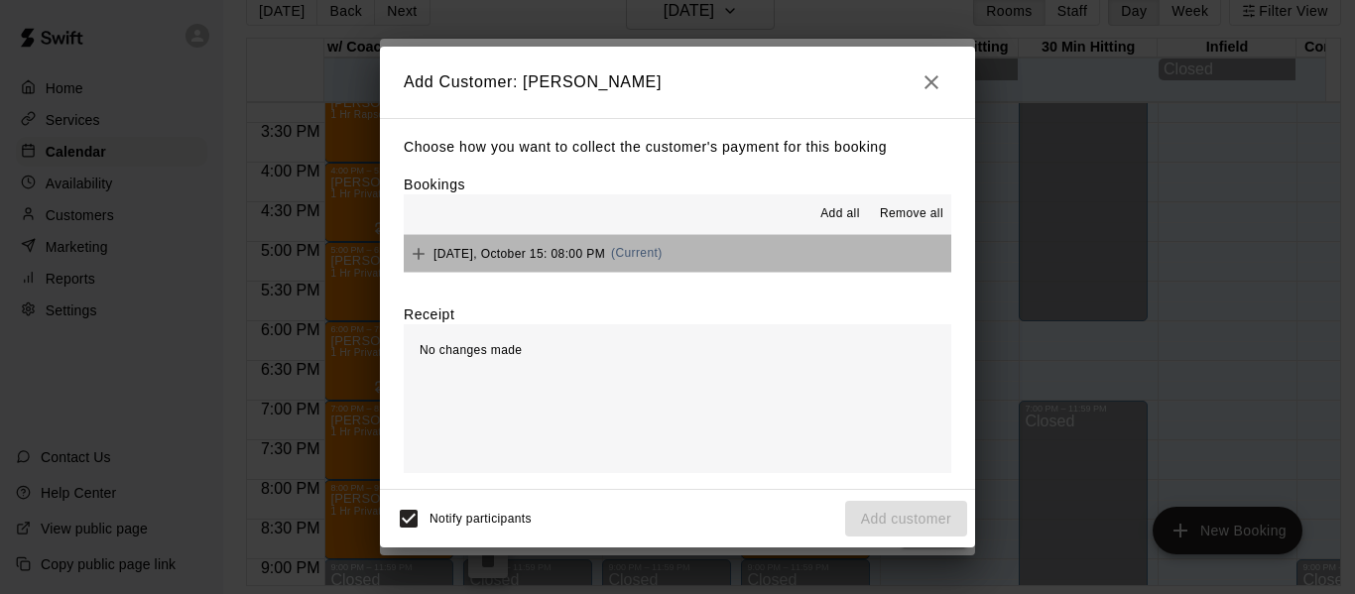
click at [721, 262] on button "[DATE], October 15: 08:00 PM (Current)" at bounding box center [677, 253] width 547 height 37
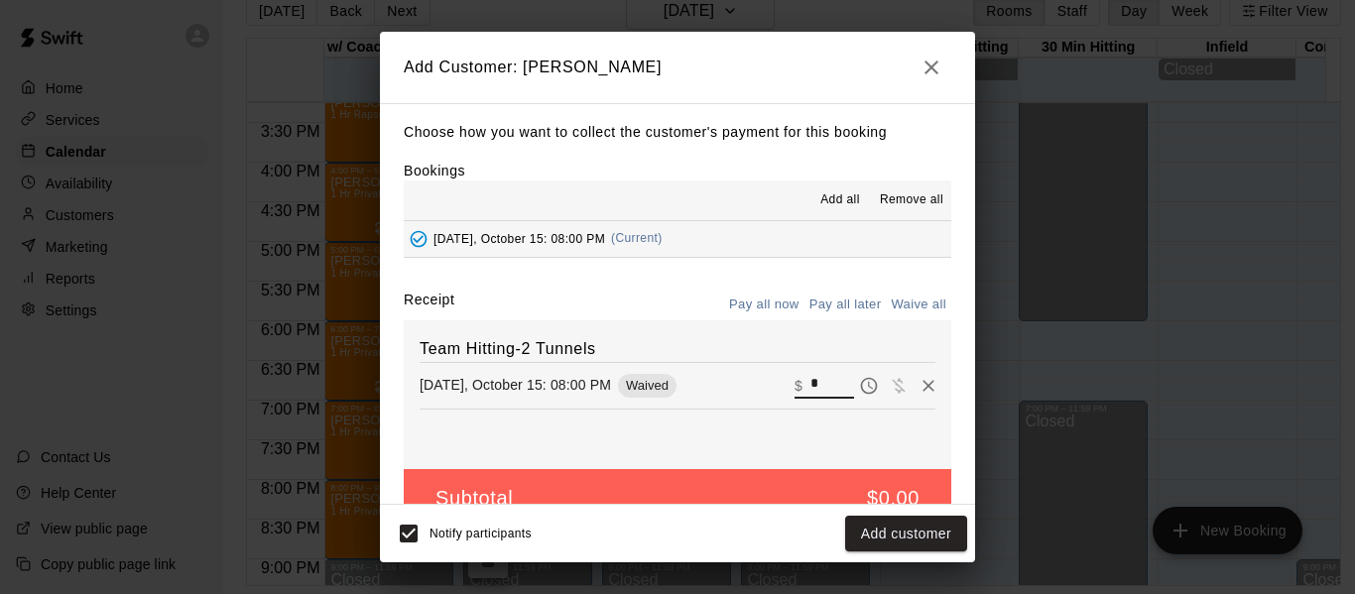
click at [810, 384] on input "*" at bounding box center [832, 385] width 44 height 26
click at [794, 385] on div "​ $ *" at bounding box center [824, 385] width 60 height 26
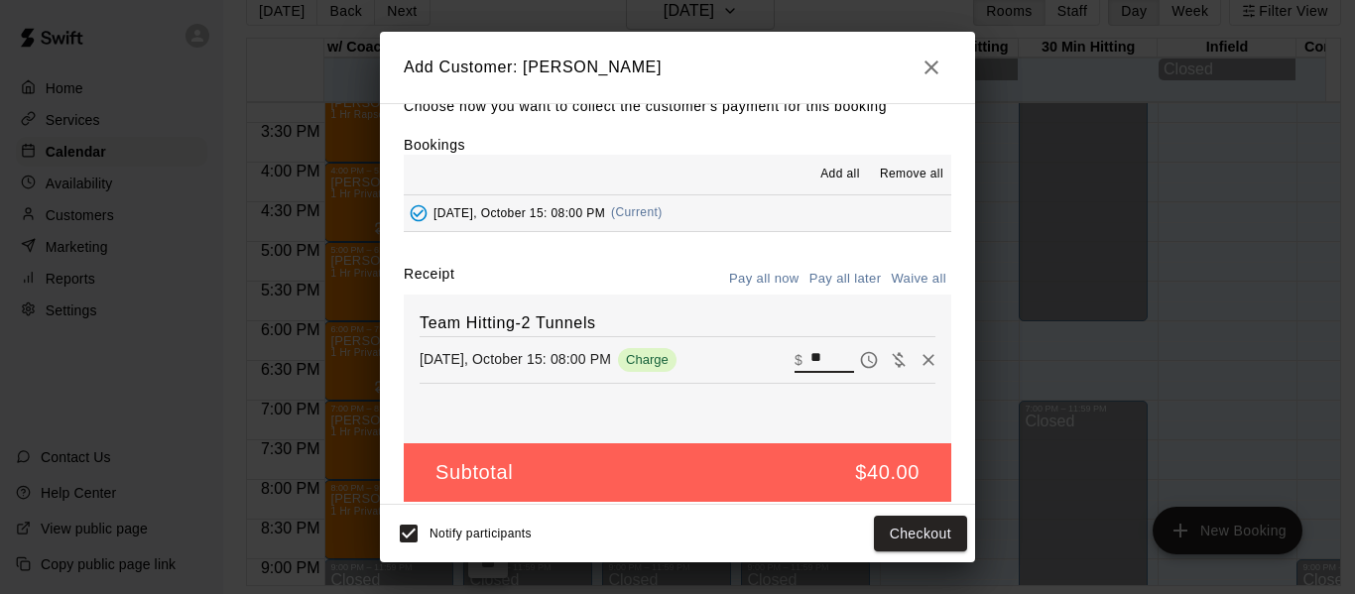
scroll to position [42, 0]
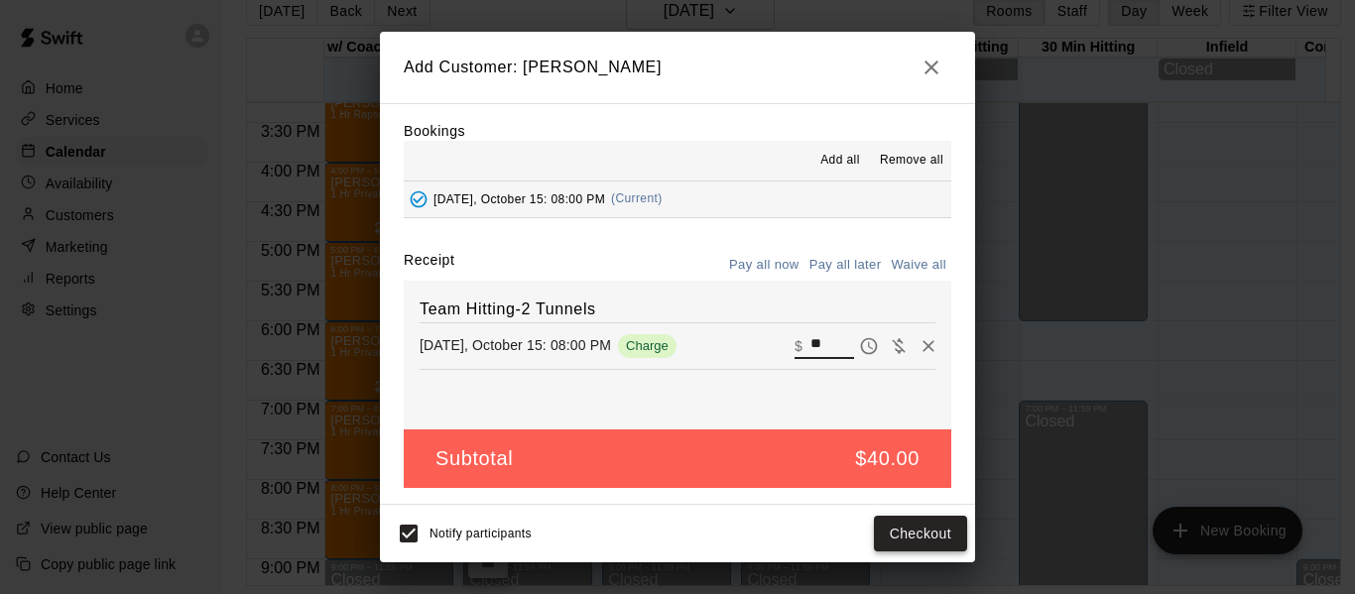
type input "**"
click at [912, 535] on button "Checkout" at bounding box center [920, 534] width 93 height 37
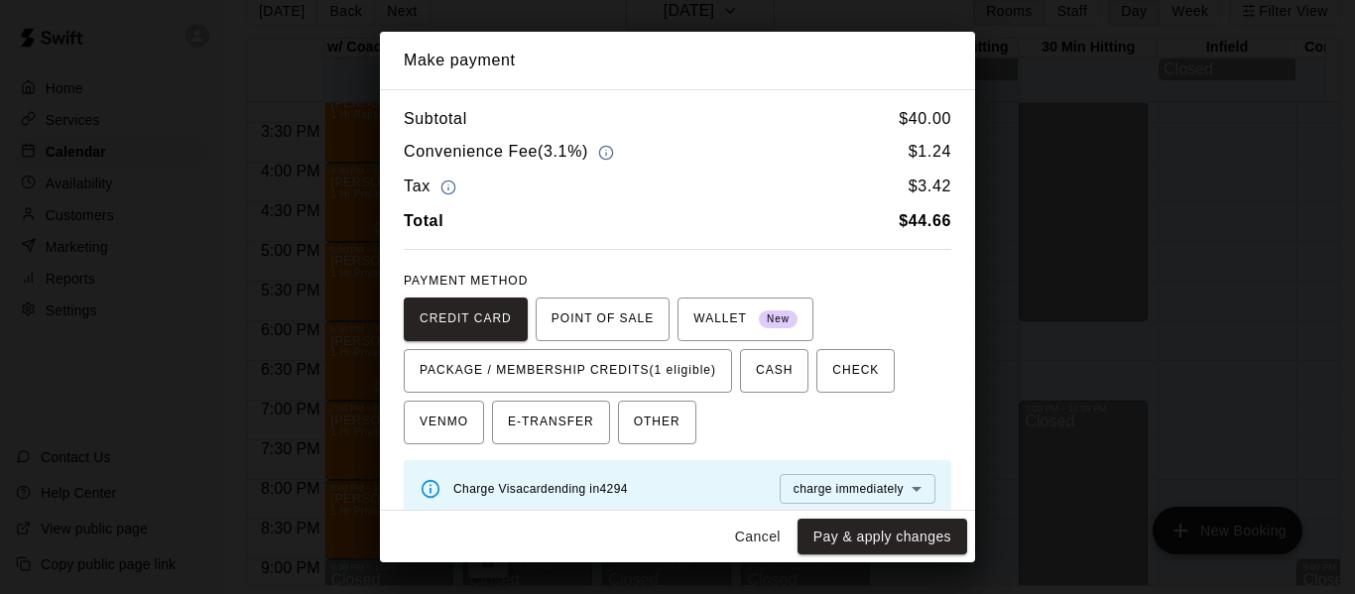
click at [756, 536] on button "Cancel" at bounding box center [757, 537] width 63 height 37
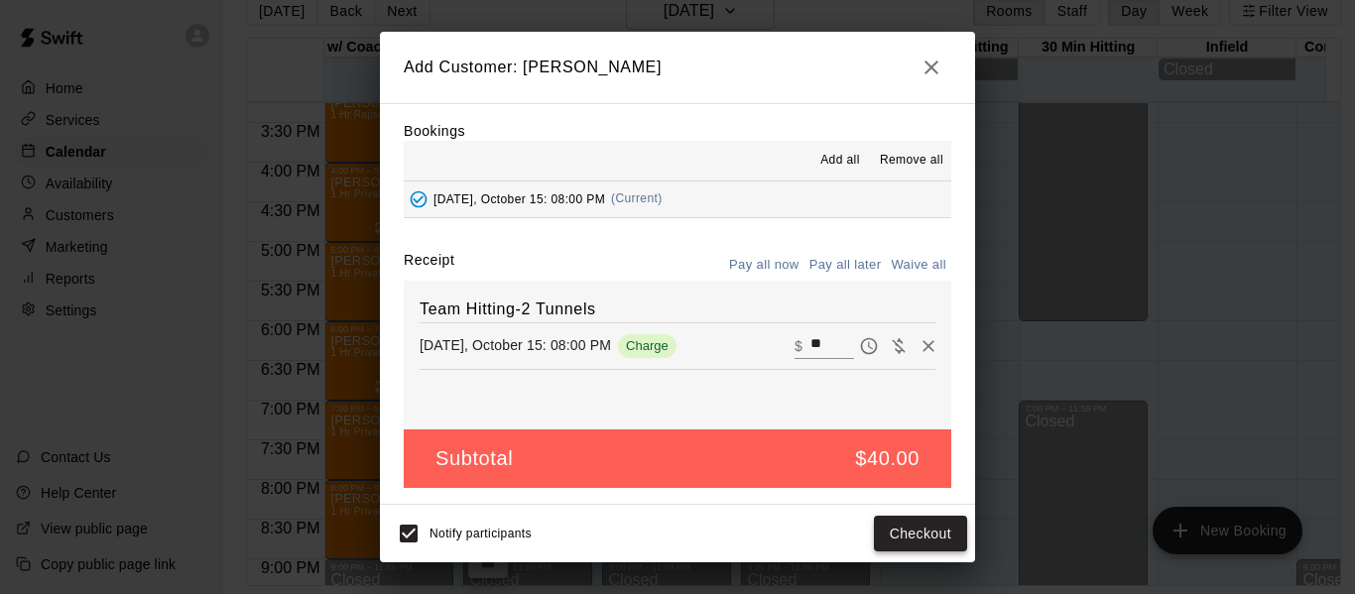
click at [912, 536] on button "Checkout" at bounding box center [920, 534] width 93 height 37
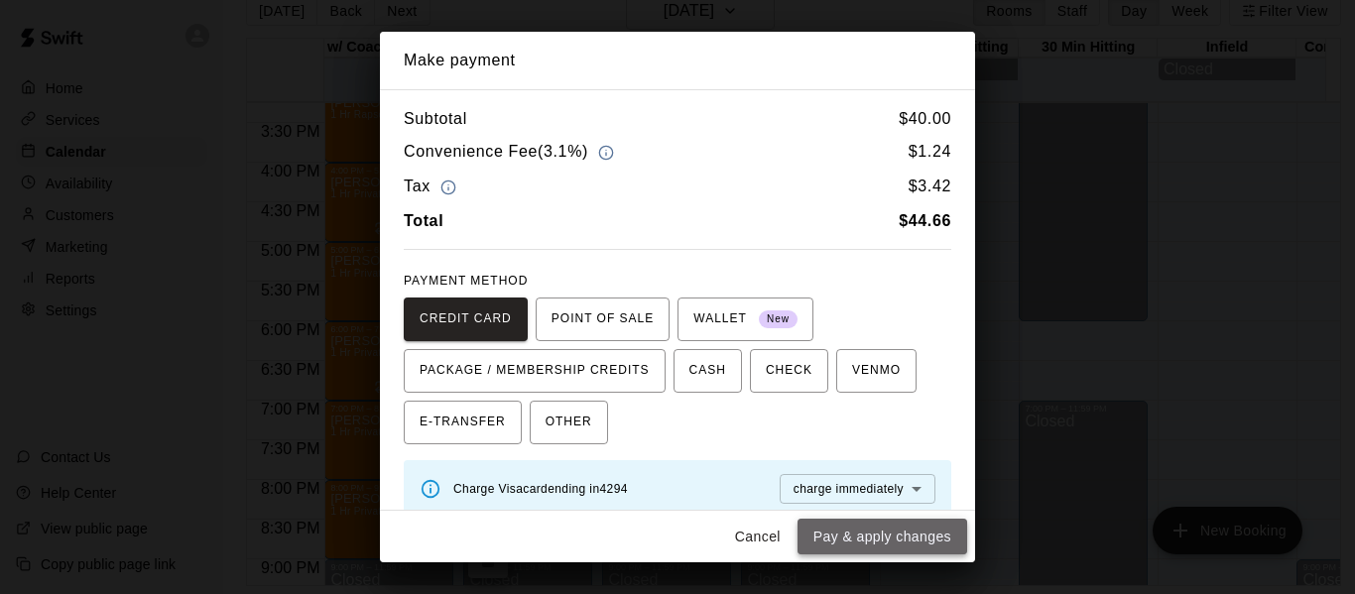
click at [885, 533] on button "Pay & apply changes" at bounding box center [882, 537] width 170 height 37
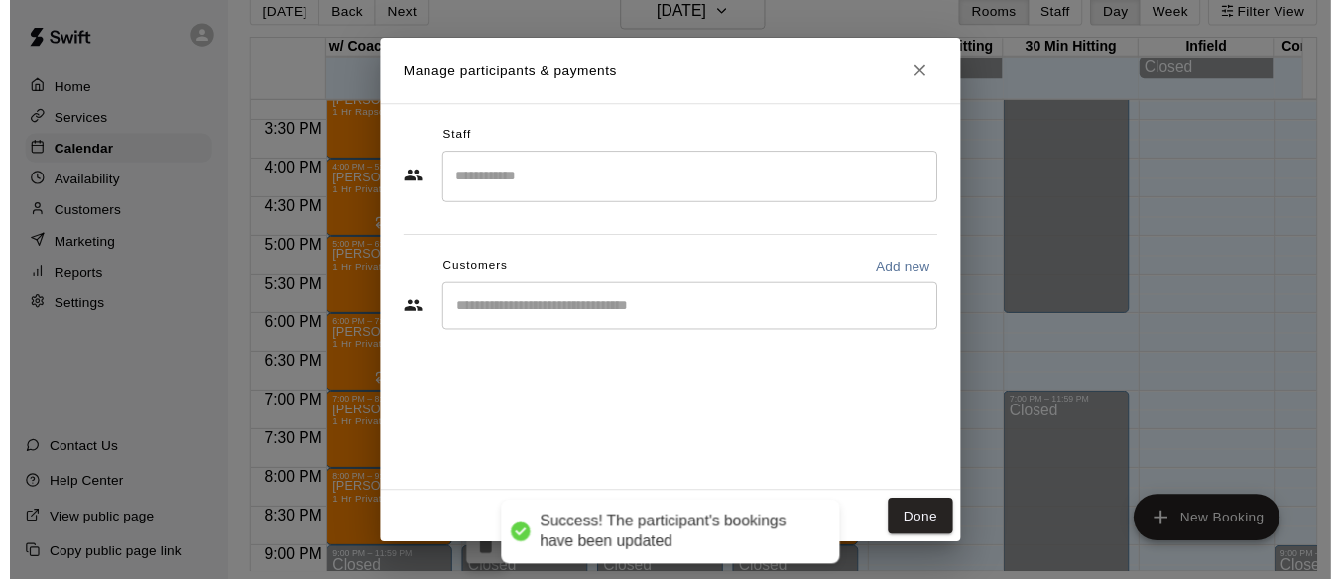
scroll to position [0, 0]
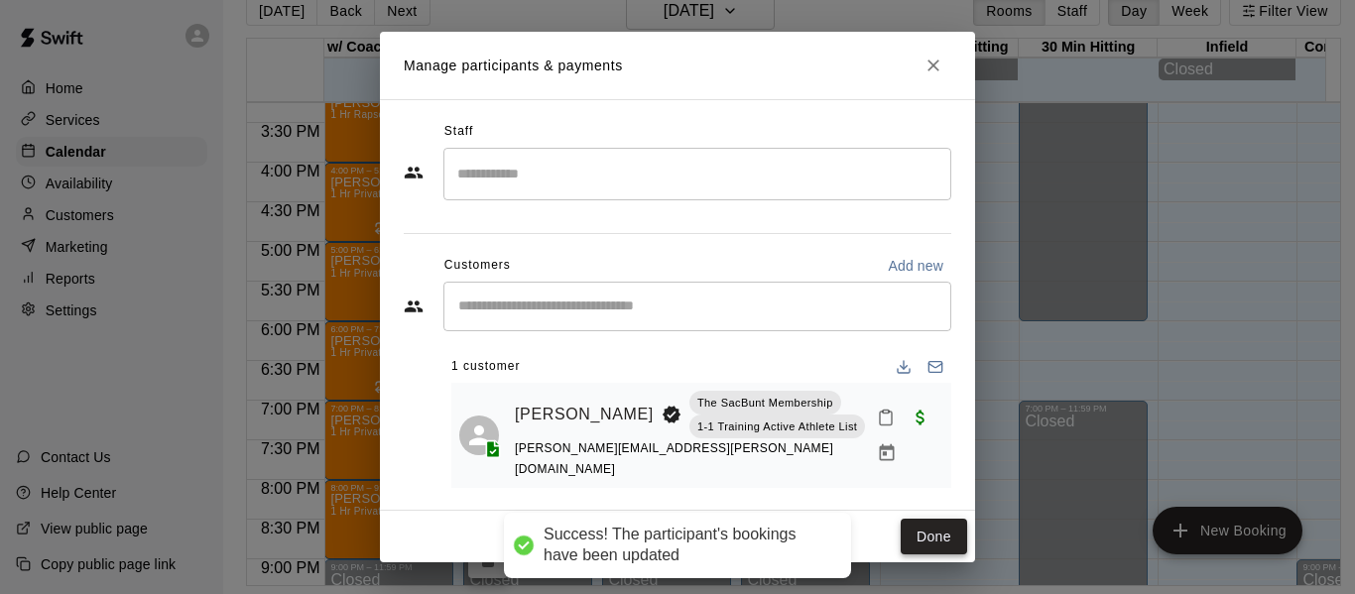
click at [931, 529] on button "Done" at bounding box center [933, 537] width 66 height 37
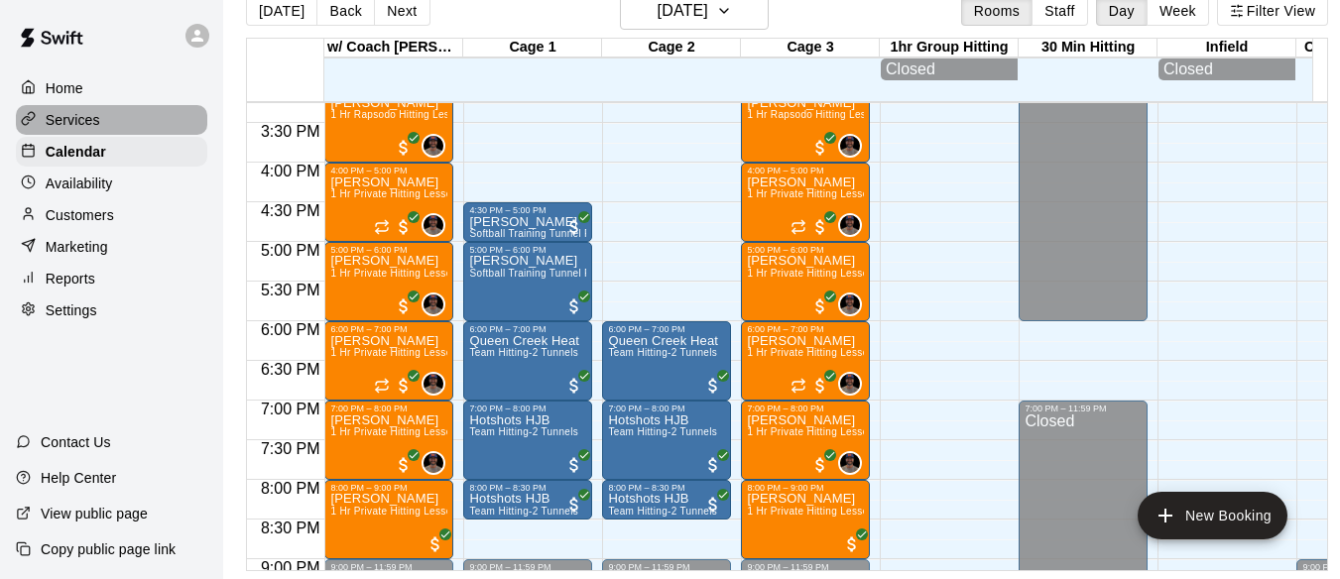
click at [94, 121] on p "Services" at bounding box center [73, 120] width 55 height 20
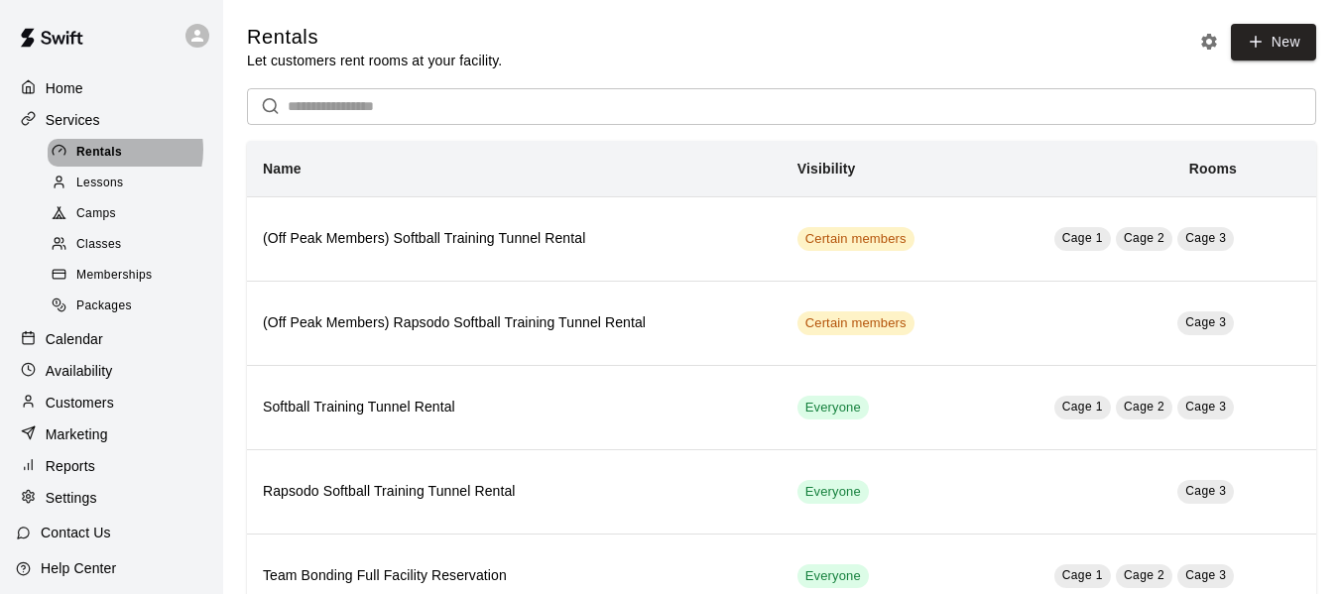
click at [115, 152] on span "Rentals" at bounding box center [99, 153] width 46 height 20
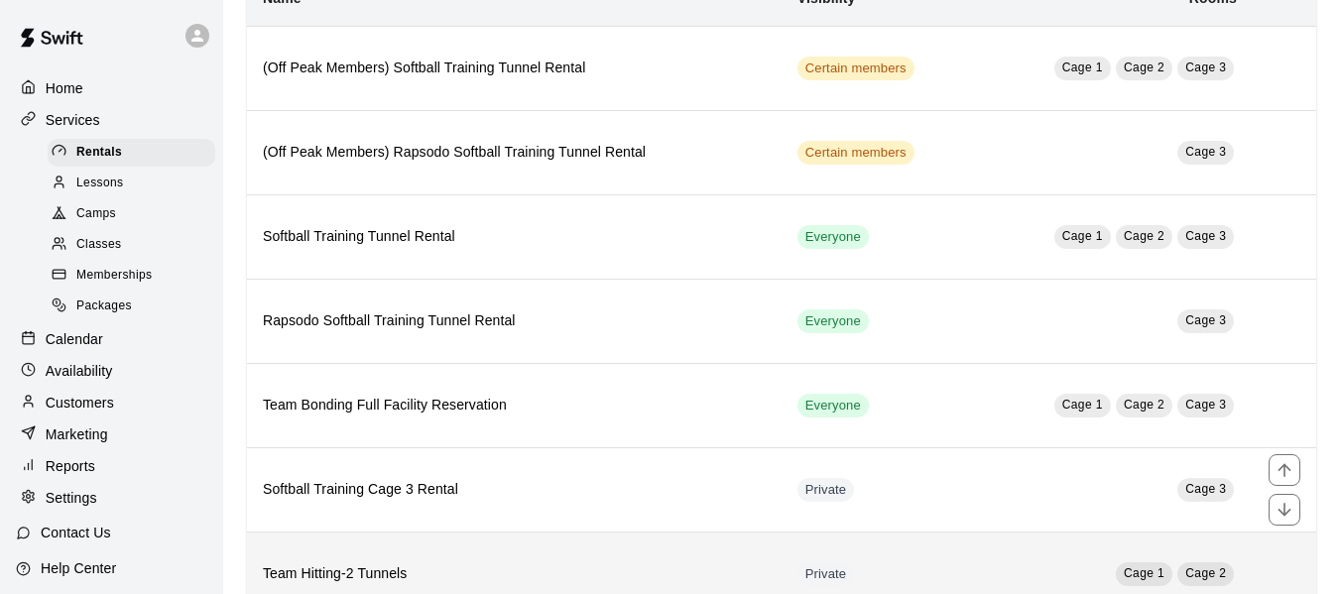
scroll to position [231, 0]
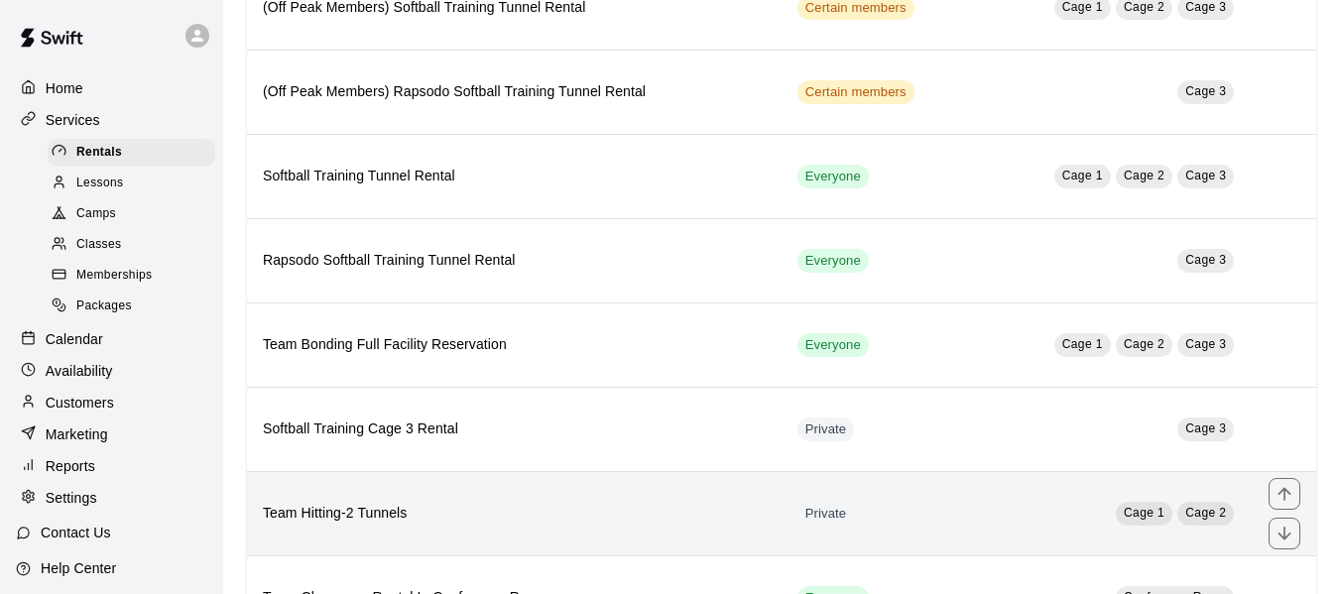
click at [355, 525] on h6 "Team Hitting-2 Tunnels" at bounding box center [514, 514] width 503 height 22
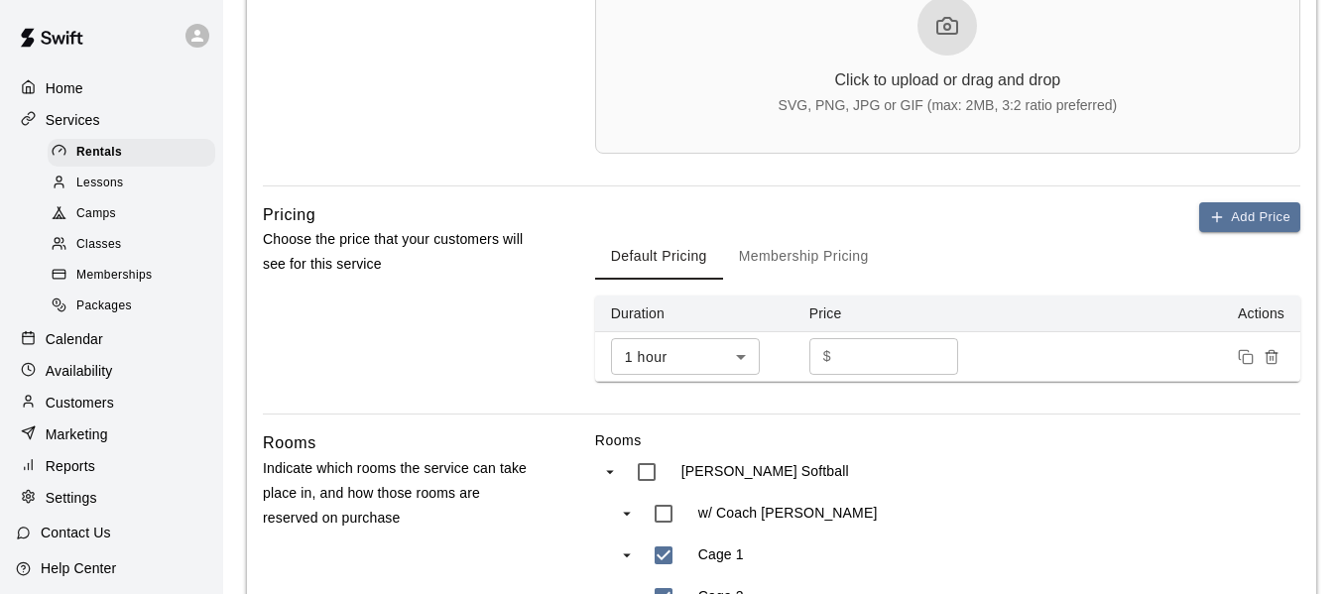
scroll to position [761, 0]
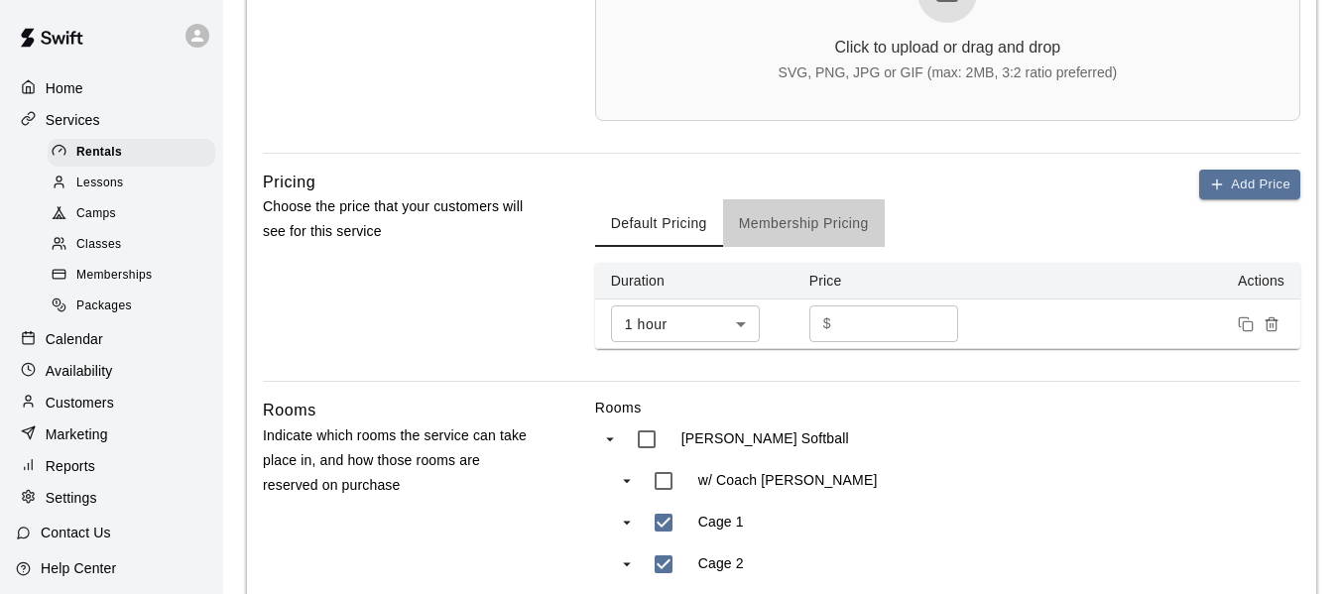
click at [805, 230] on button "Membership Pricing" at bounding box center [804, 223] width 162 height 48
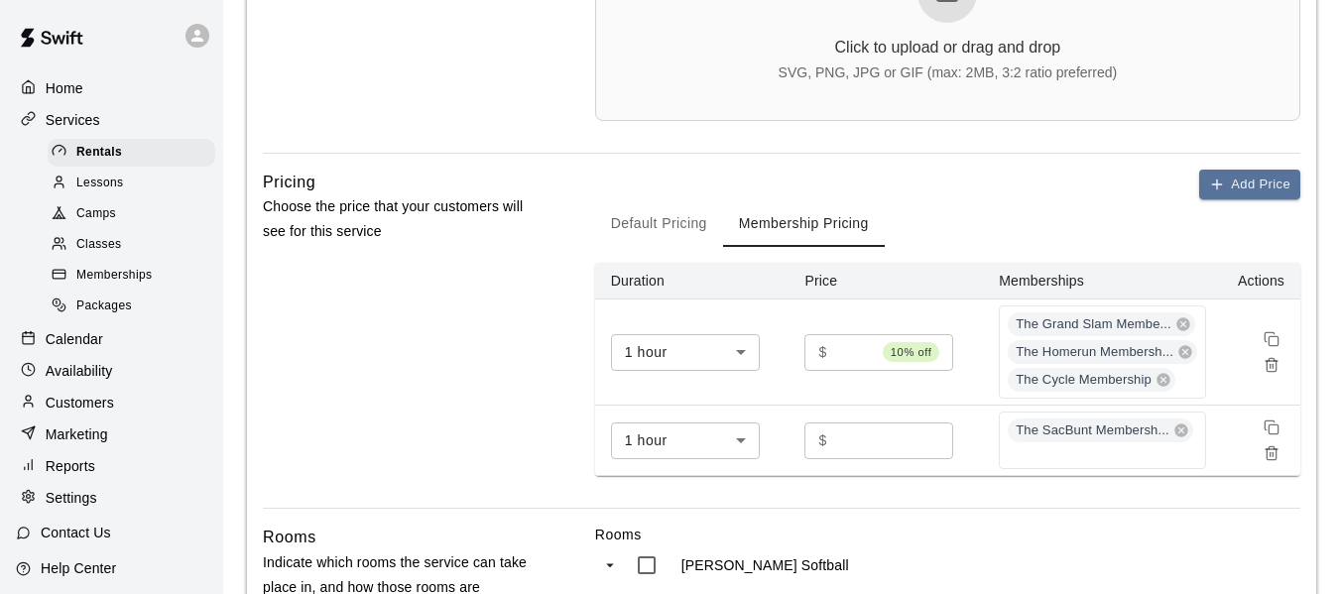
click at [741, 437] on body "**********" at bounding box center [670, 285] width 1340 height 2093
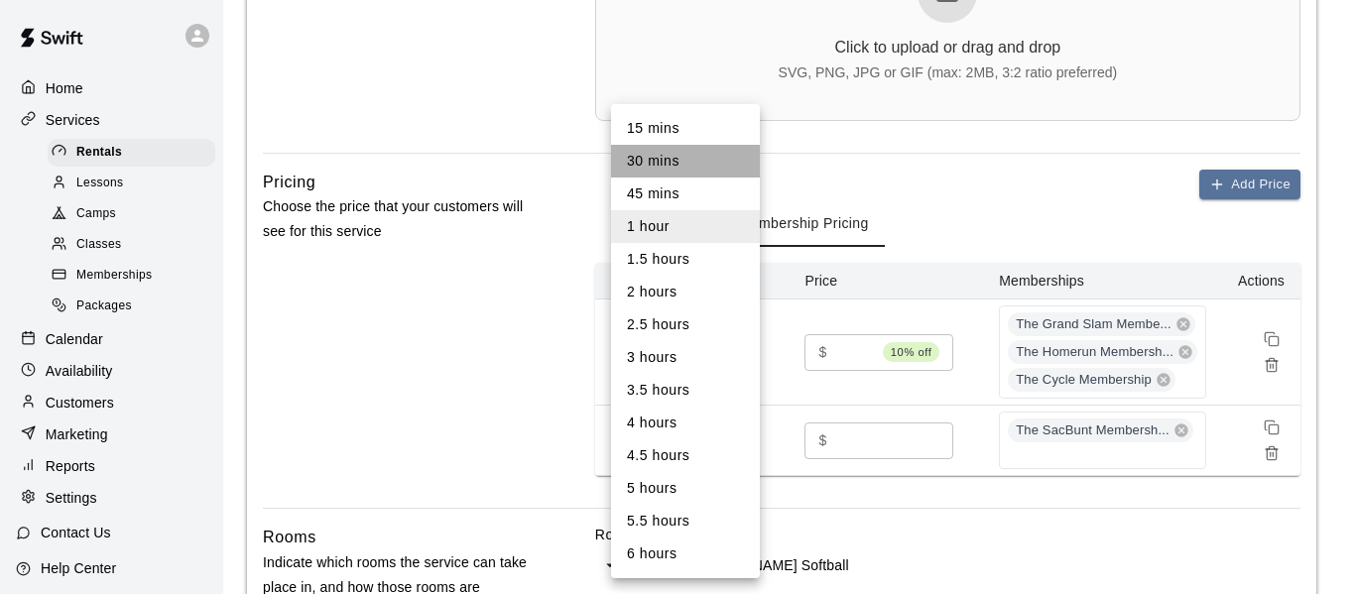
click at [691, 159] on li "30 mins" at bounding box center [685, 161] width 149 height 33
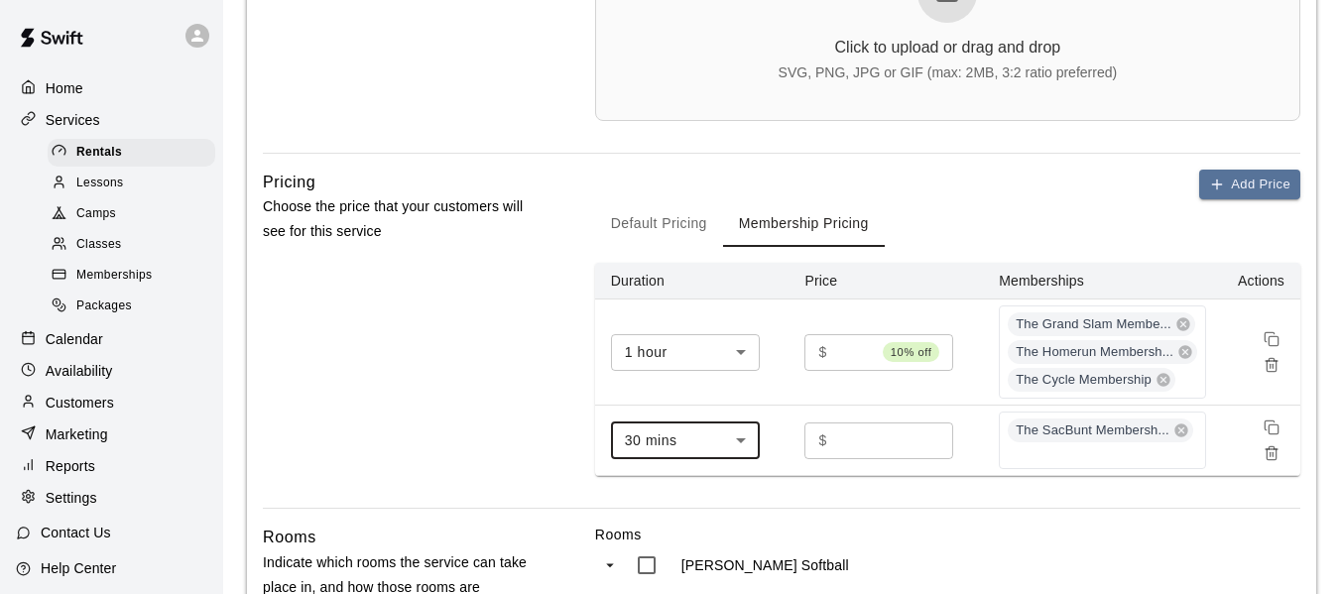
click at [740, 439] on body "**********" at bounding box center [670, 285] width 1340 height 2093
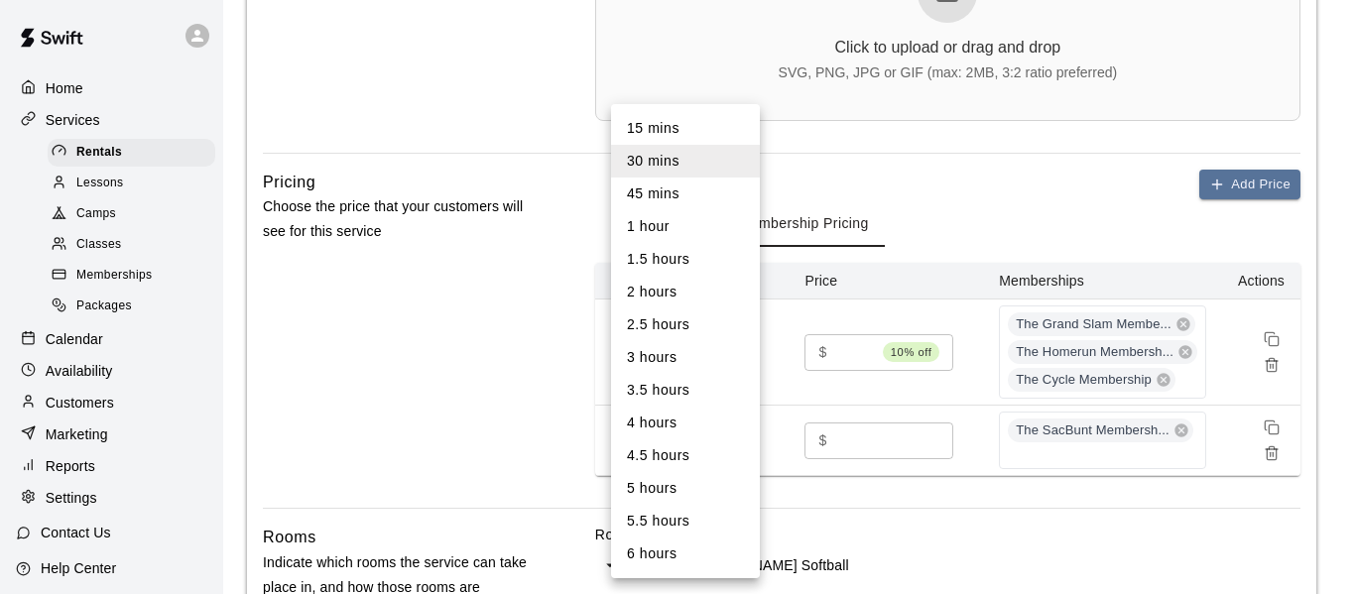
click at [668, 234] on li "1 hour" at bounding box center [685, 226] width 149 height 33
type input "**"
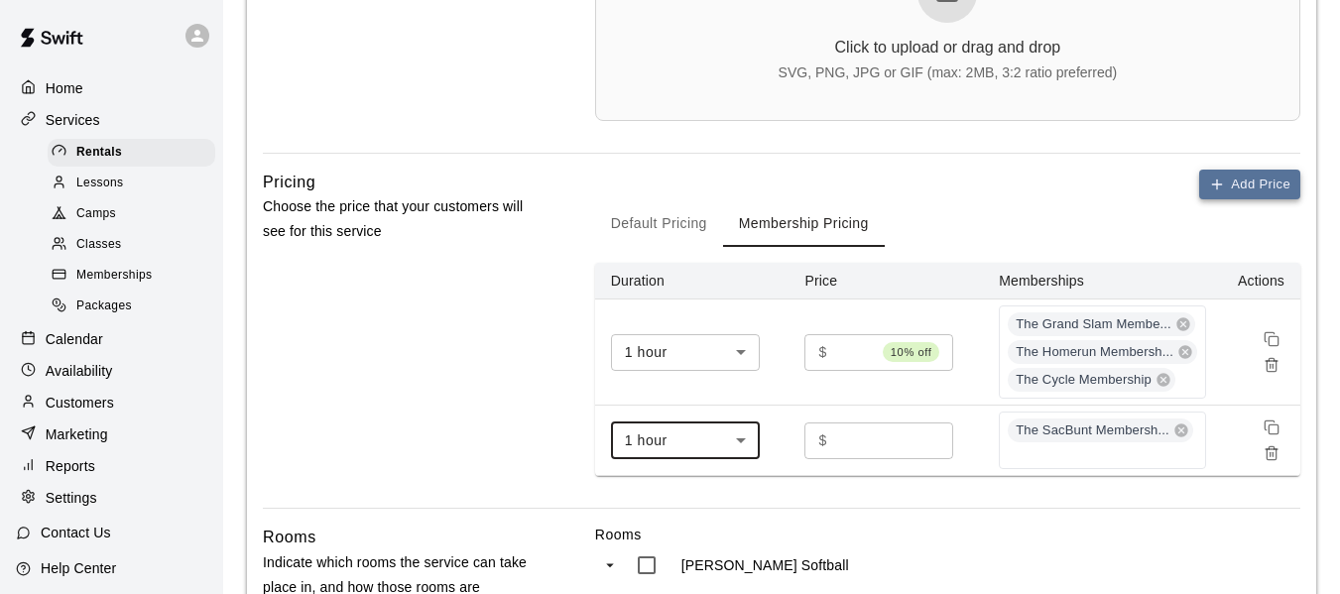
click at [1264, 179] on button "Add Price" at bounding box center [1249, 185] width 101 height 31
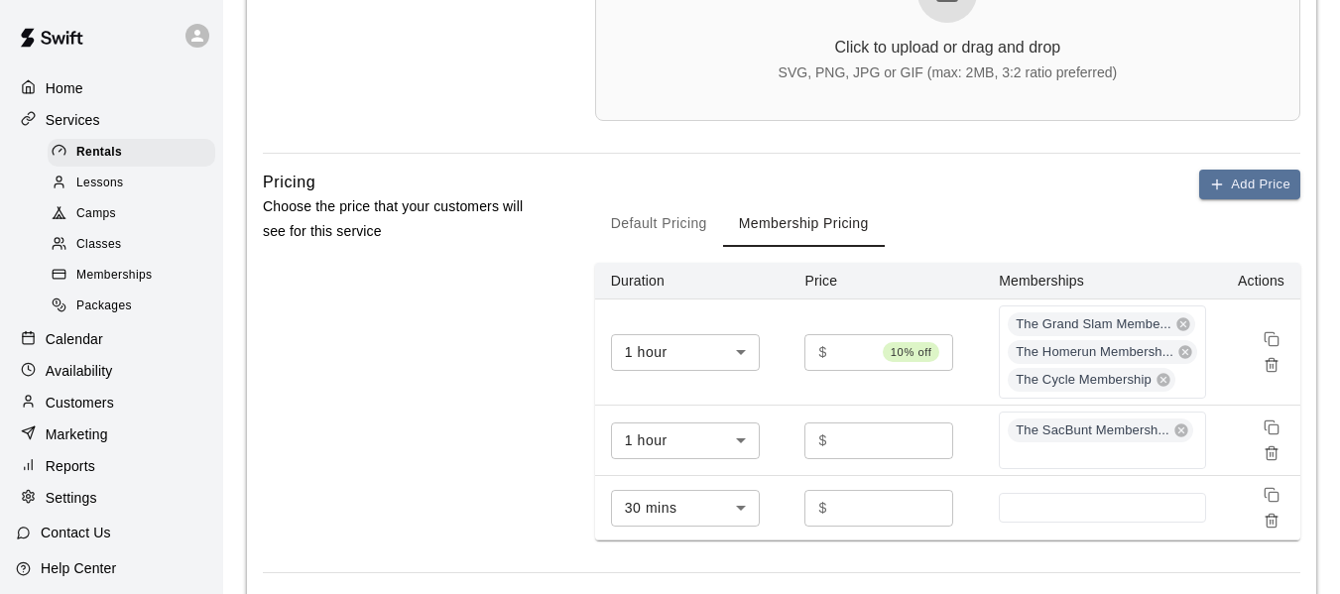
click at [868, 507] on input "*" at bounding box center [894, 508] width 119 height 37
type input "*"
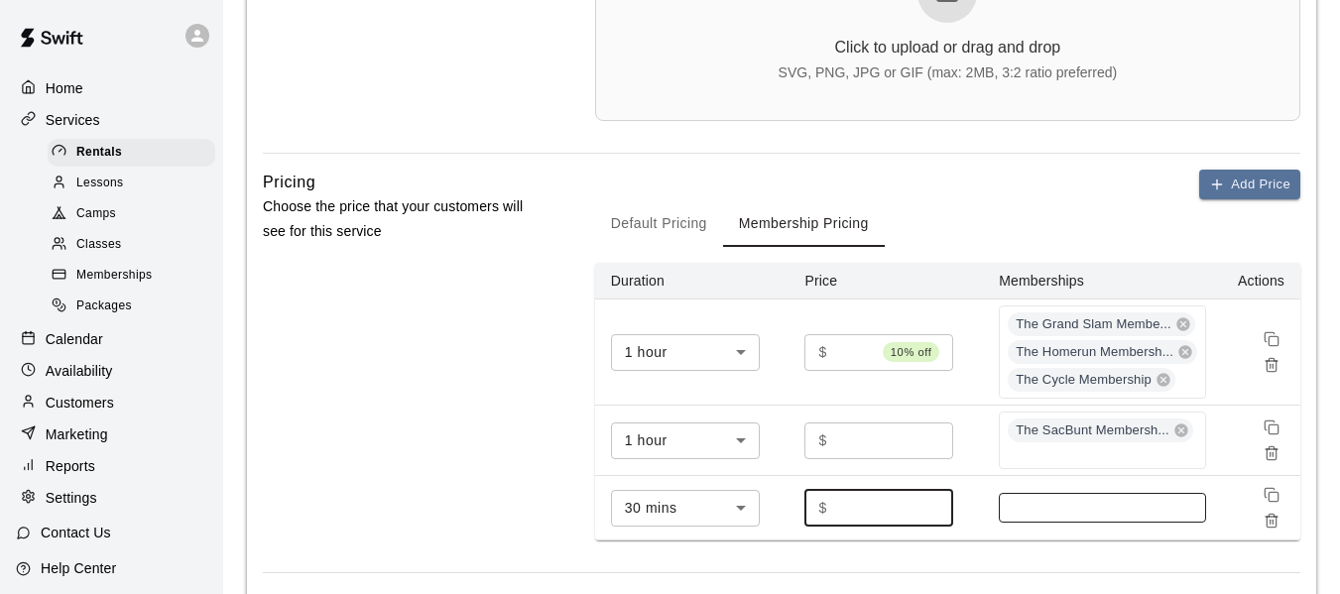
type input "**"
click at [1013, 507] on input at bounding box center [1102, 508] width 187 height 16
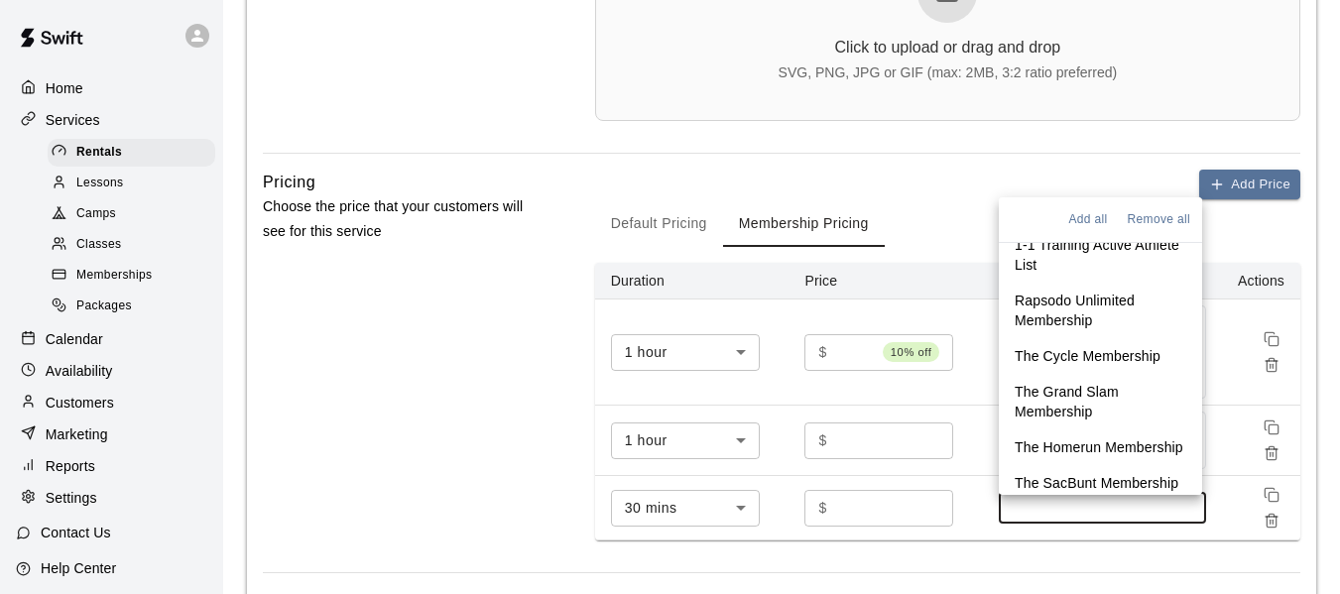
scroll to position [99, 0]
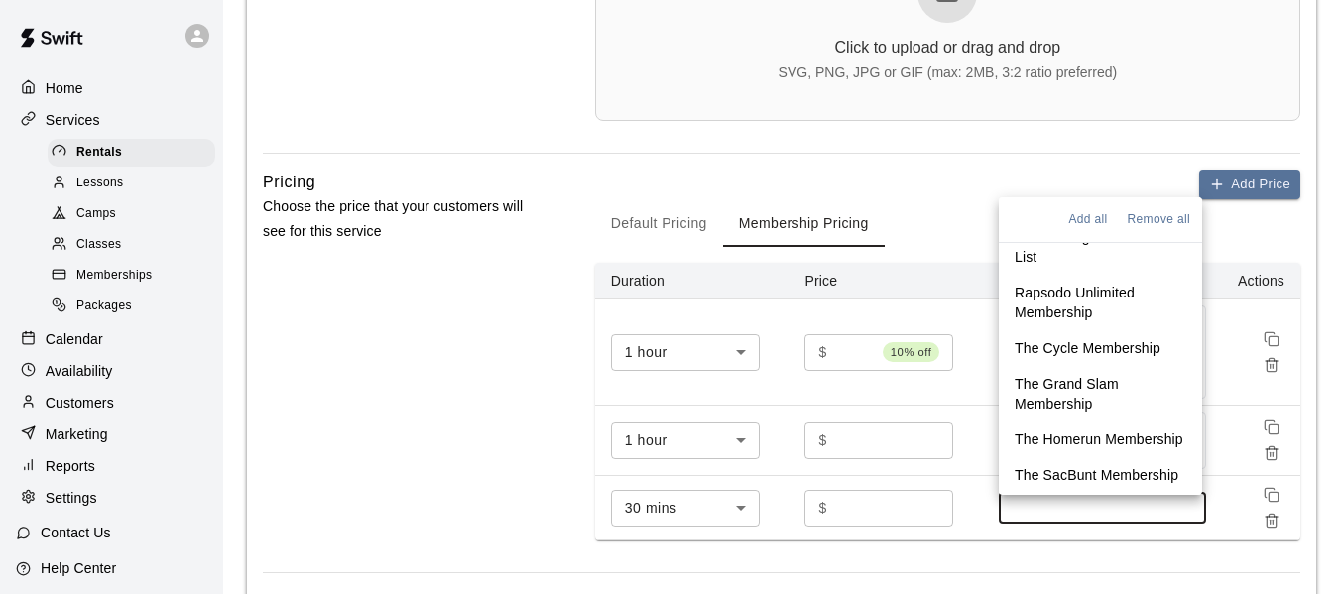
click at [1070, 476] on p "The SacBunt Membership" at bounding box center [1096, 475] width 164 height 20
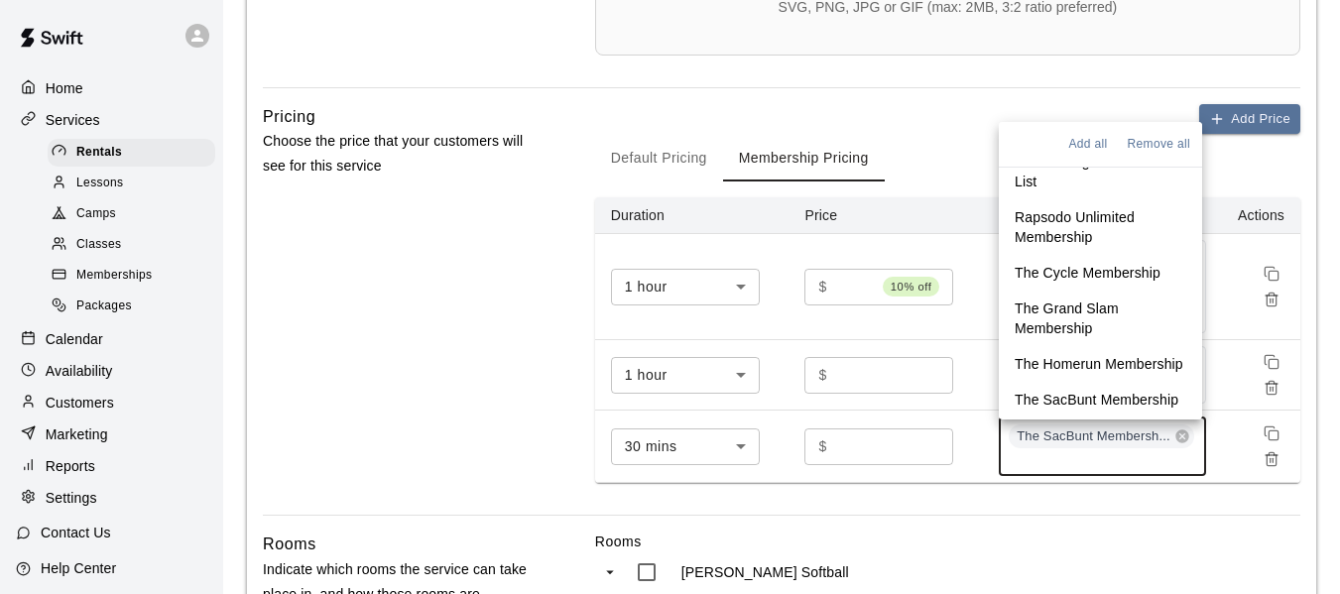
scroll to position [827, 0]
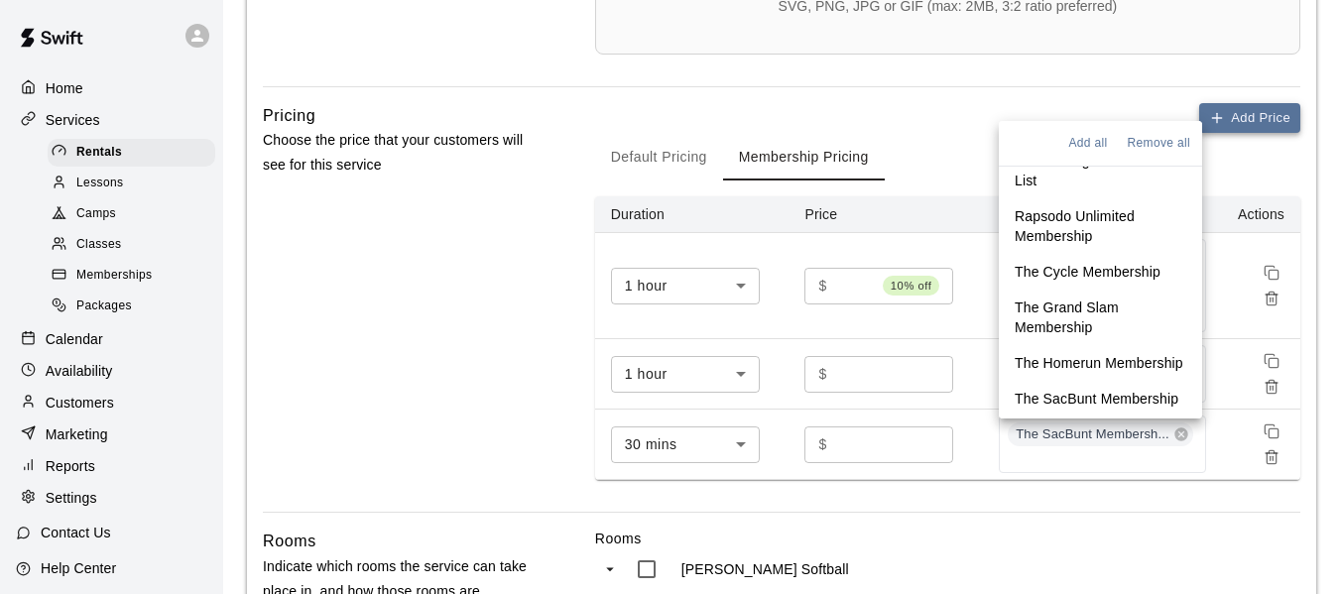
click at [1253, 120] on button "Add Price" at bounding box center [1249, 118] width 101 height 31
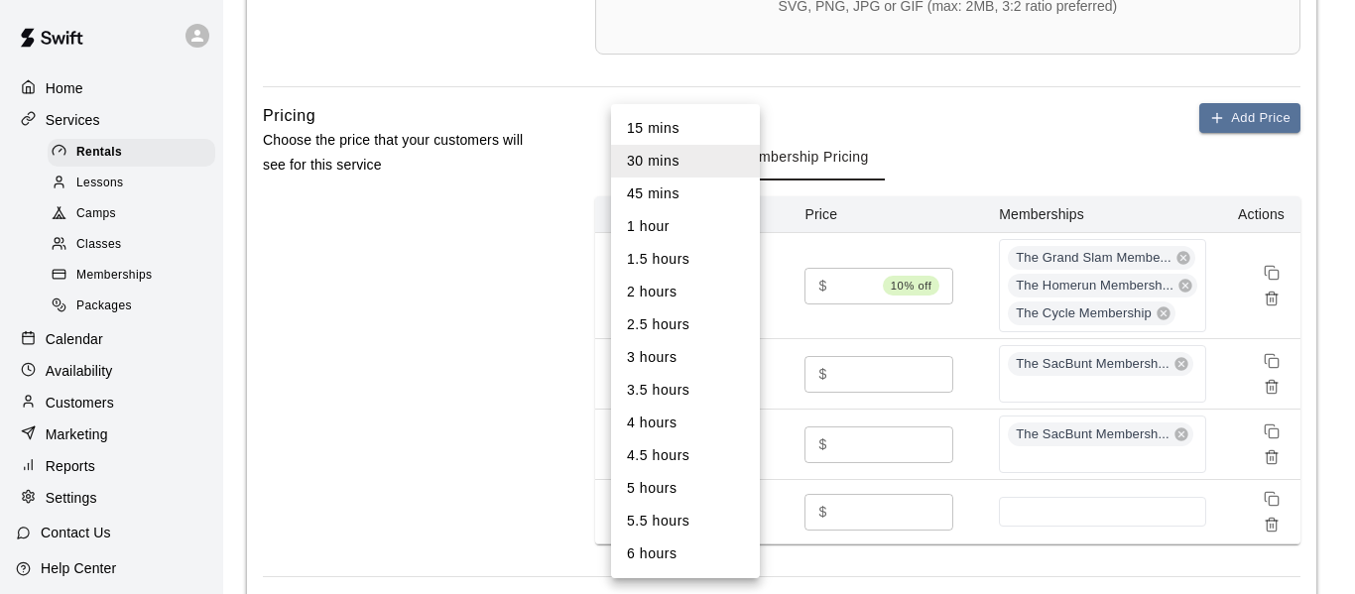
click at [739, 522] on body "**********" at bounding box center [677, 287] width 1355 height 2228
click at [682, 226] on li "1 hour" at bounding box center [685, 226] width 149 height 33
type input "**"
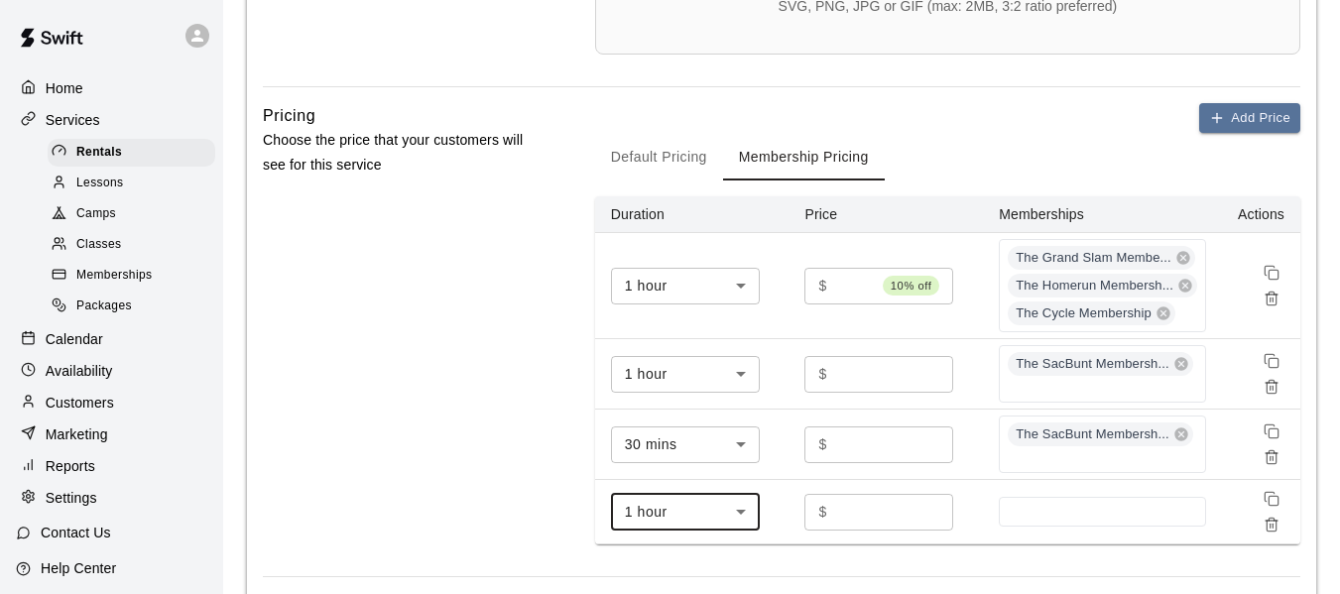
click at [866, 520] on input "*" at bounding box center [894, 512] width 119 height 37
drag, startPoint x: 857, startPoint y: 516, endPoint x: 793, endPoint y: 514, distance: 63.5
click at [817, 516] on div "$ * ​" at bounding box center [878, 512] width 149 height 37
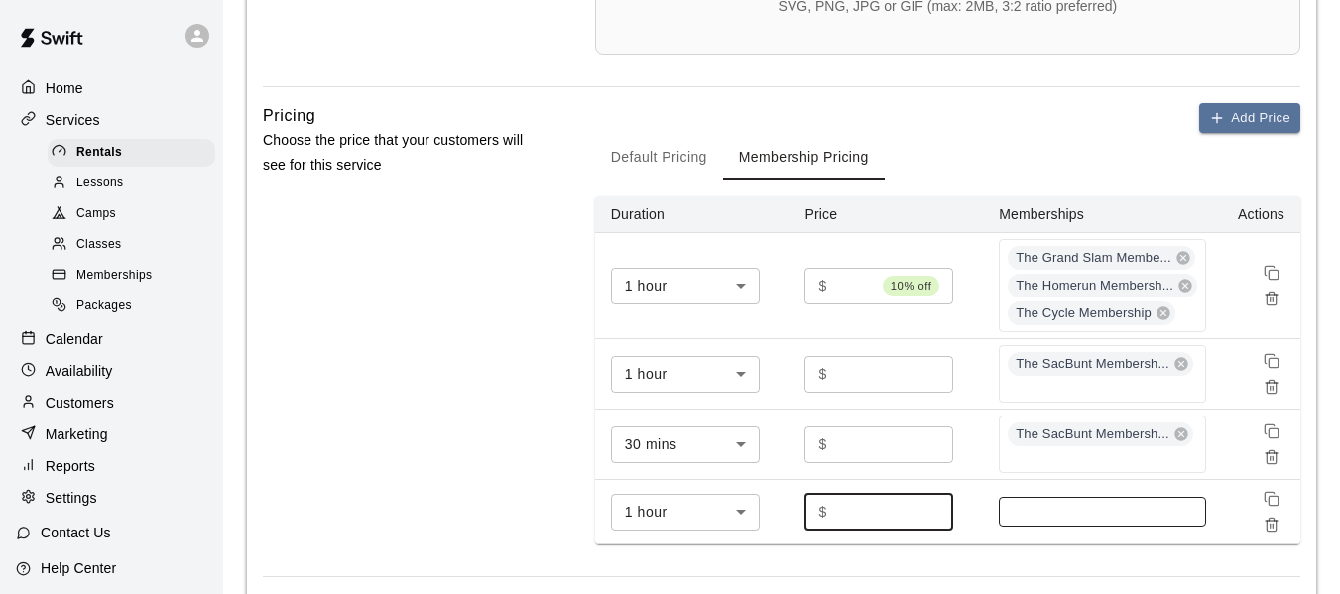
type input "**"
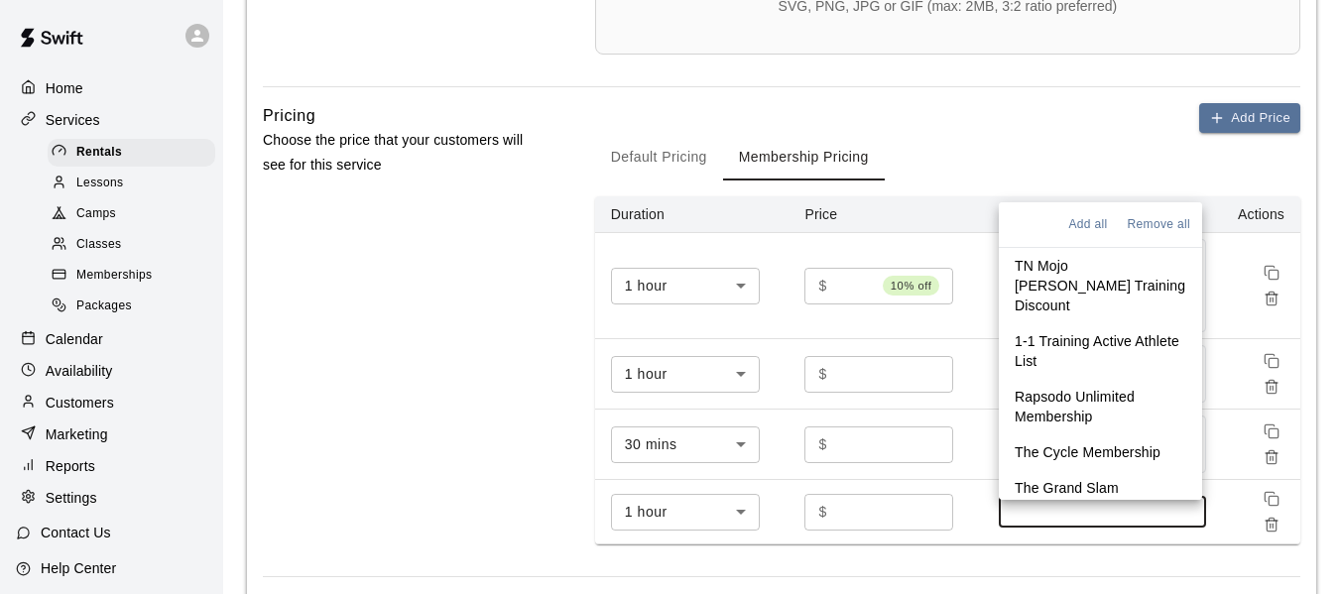
click at [1014, 520] on input at bounding box center [1102, 512] width 187 height 16
click at [1066, 442] on p "The Cycle Membership" at bounding box center [1087, 452] width 146 height 20
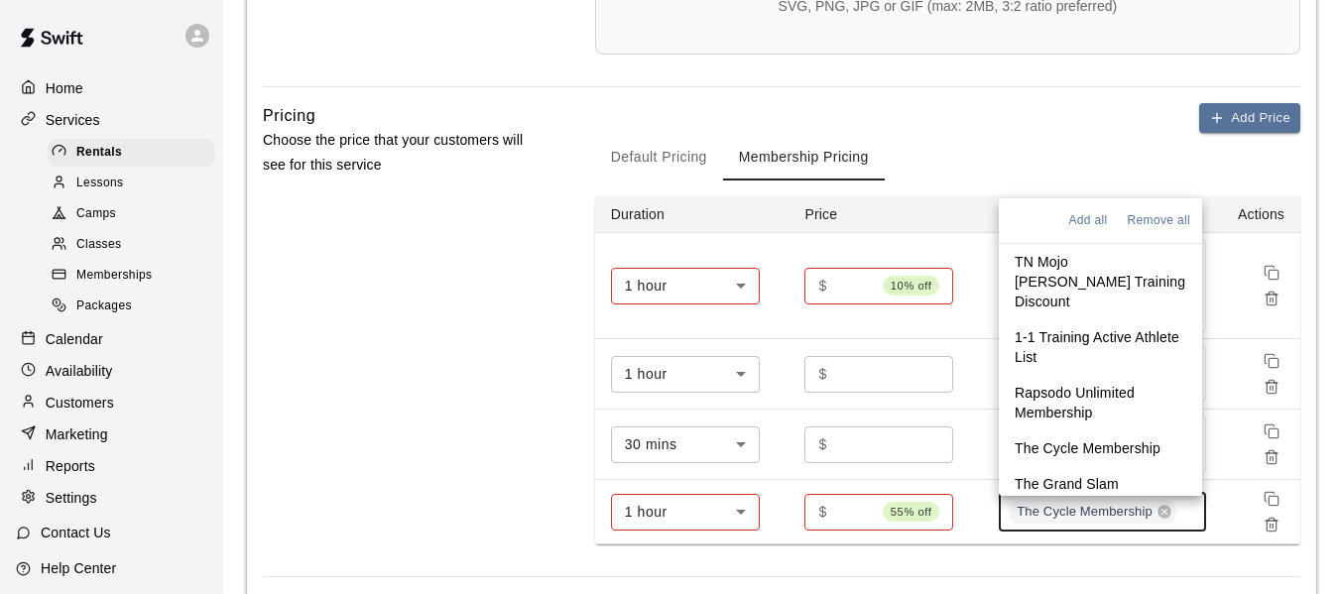
click at [1069, 474] on p "The Grand Slam Membership" at bounding box center [1100, 494] width 172 height 40
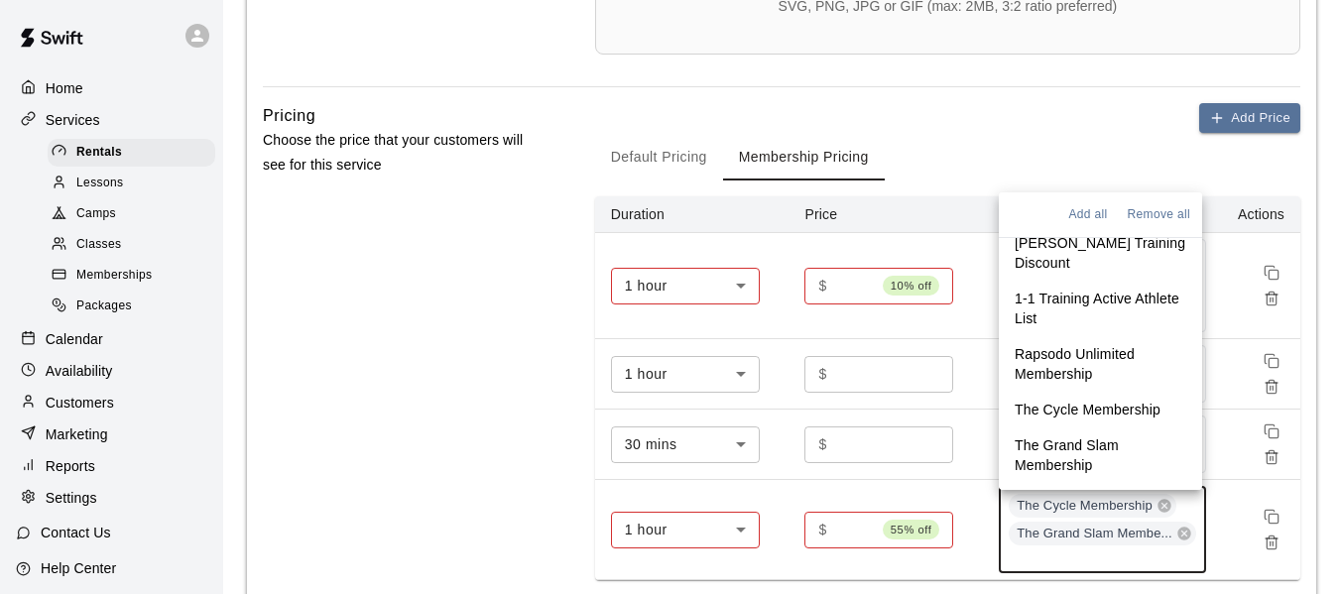
scroll to position [66, 0]
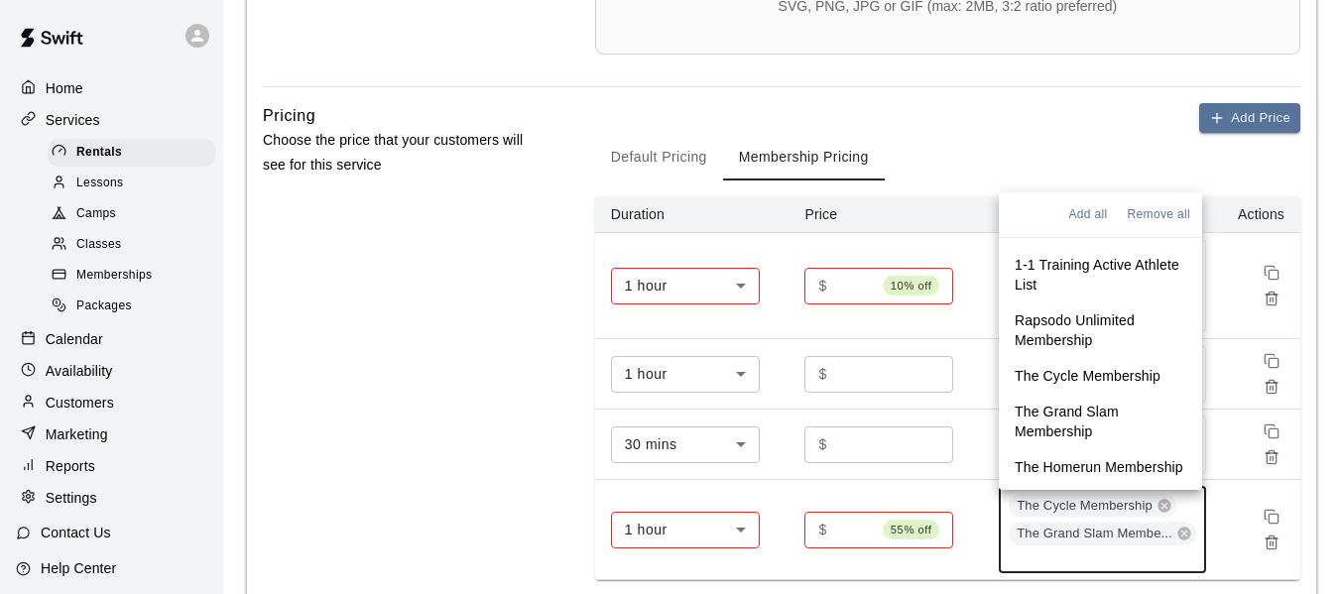
click at [1064, 457] on p "The Homerun Membership" at bounding box center [1098, 467] width 169 height 20
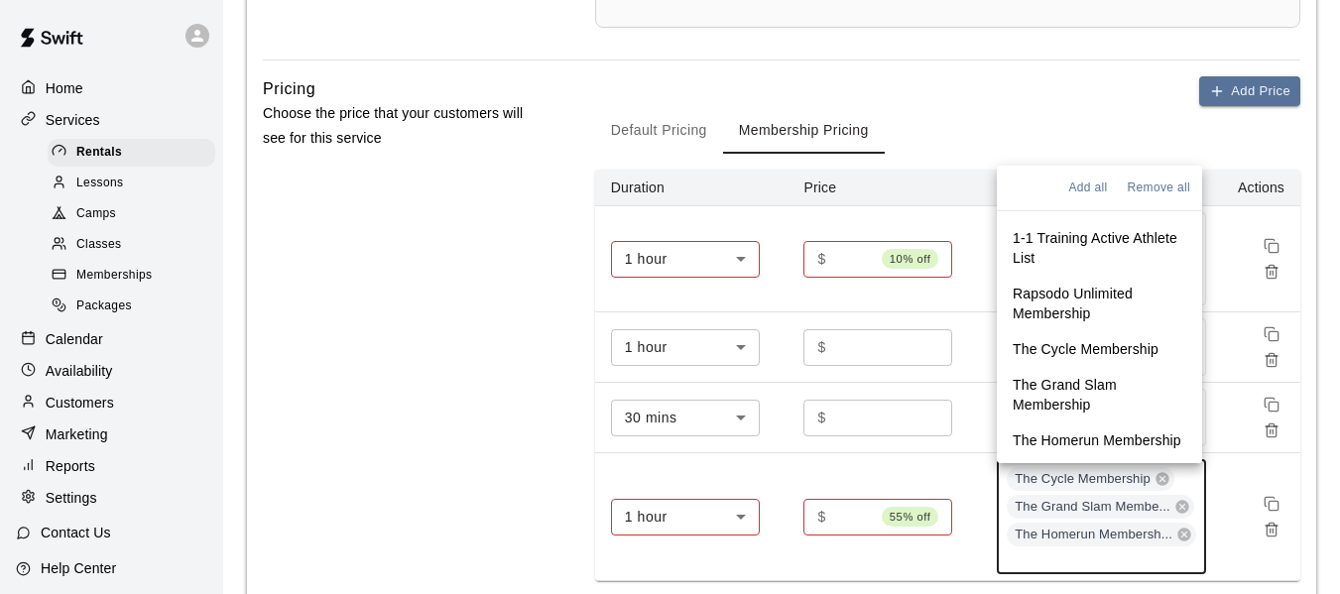
scroll to position [860, 0]
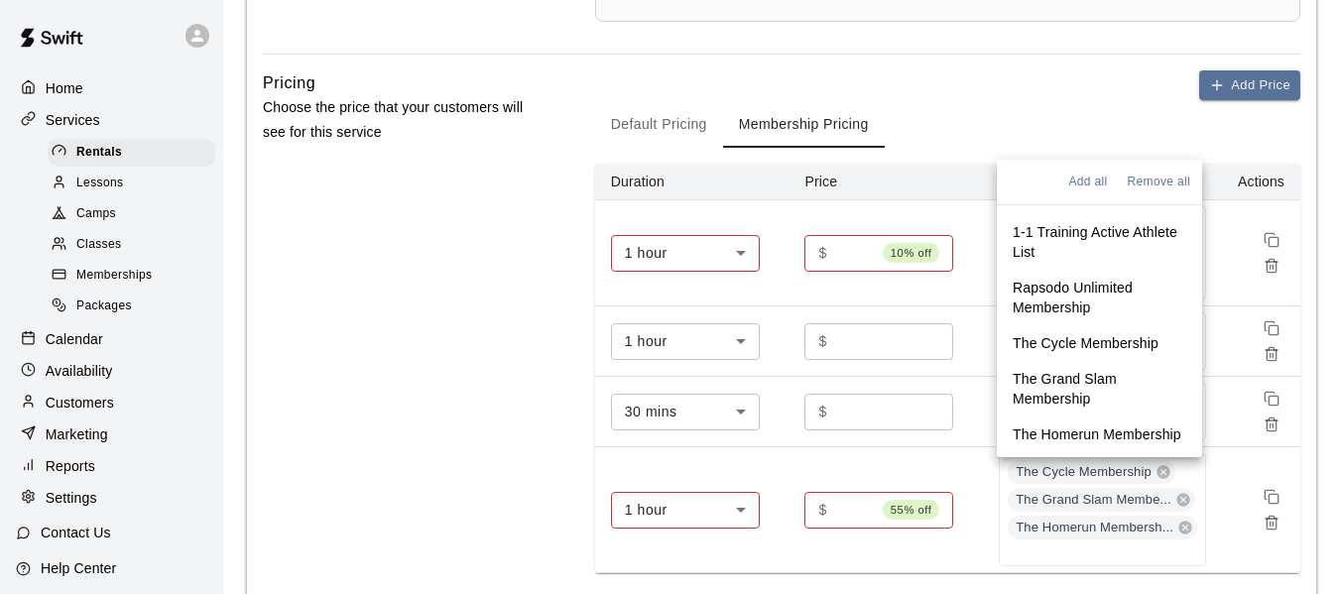
click at [744, 509] on body "**********" at bounding box center [670, 285] width 1340 height 2290
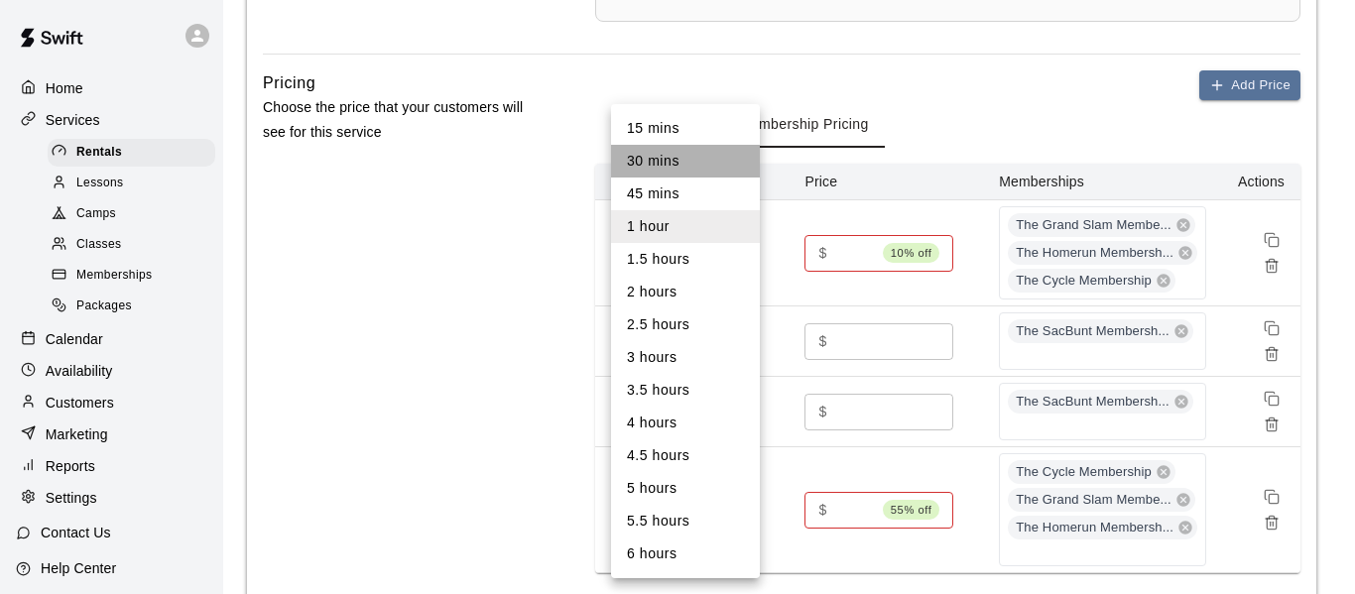
click at [669, 166] on li "30 mins" at bounding box center [685, 161] width 149 height 33
type input "**"
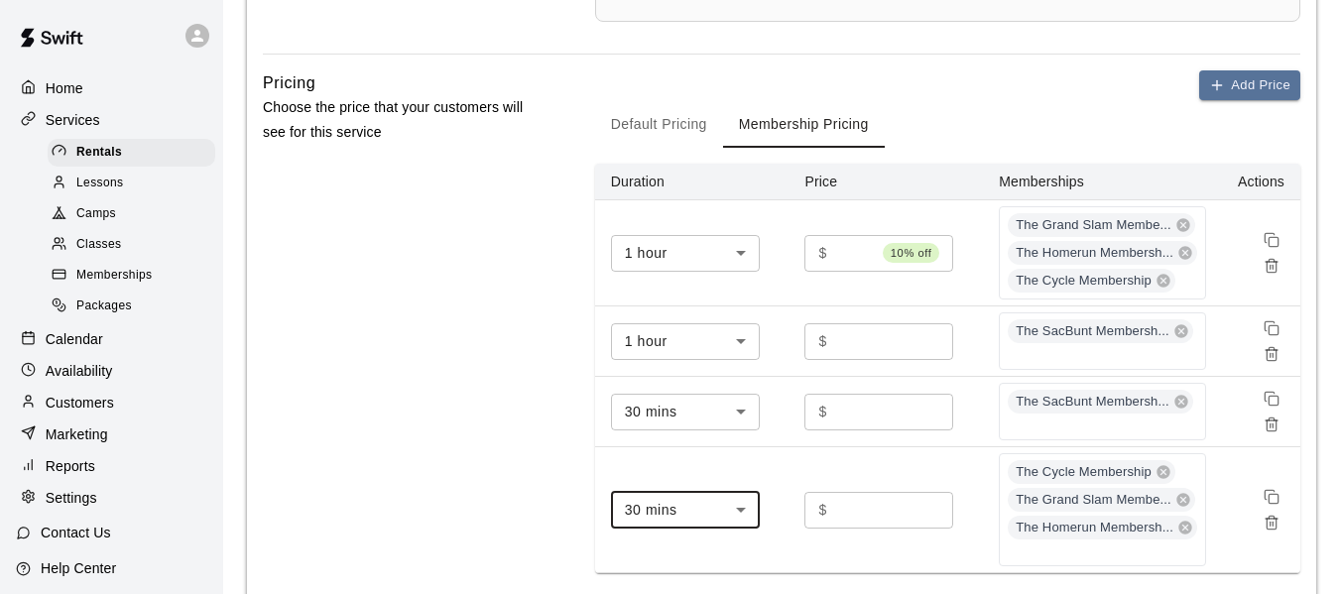
click at [779, 472] on td "30 mins ** ​" at bounding box center [692, 510] width 194 height 126
click at [974, 468] on td "$ ** ​" at bounding box center [885, 510] width 194 height 126
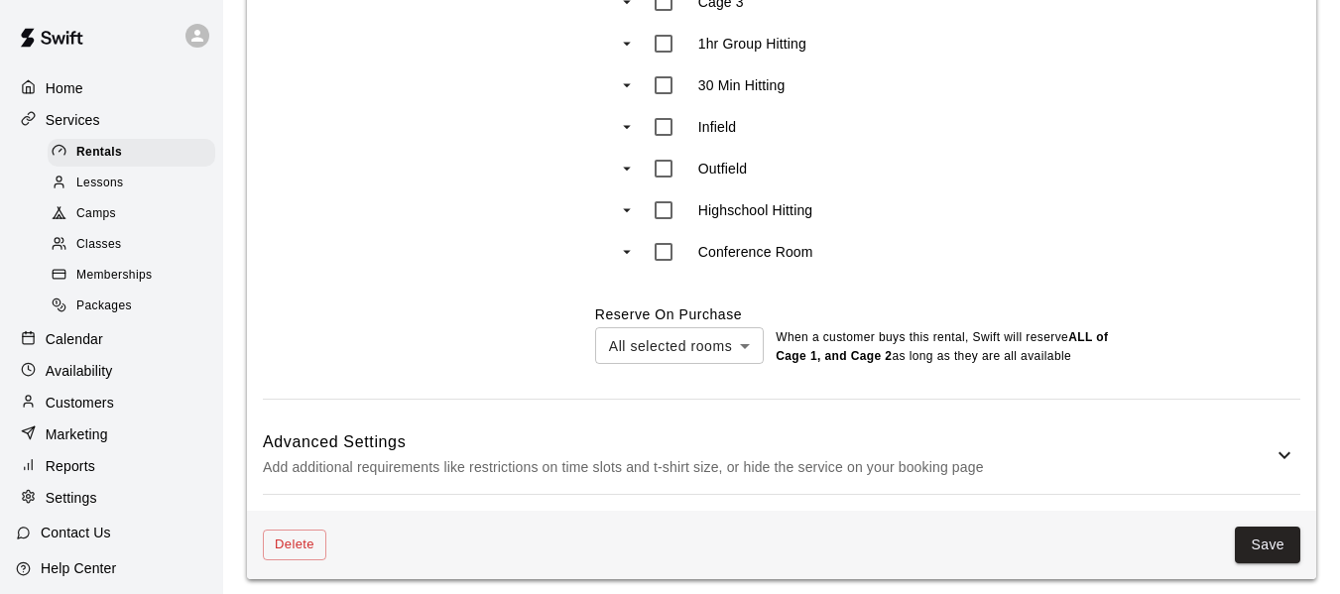
scroll to position [1703, 0]
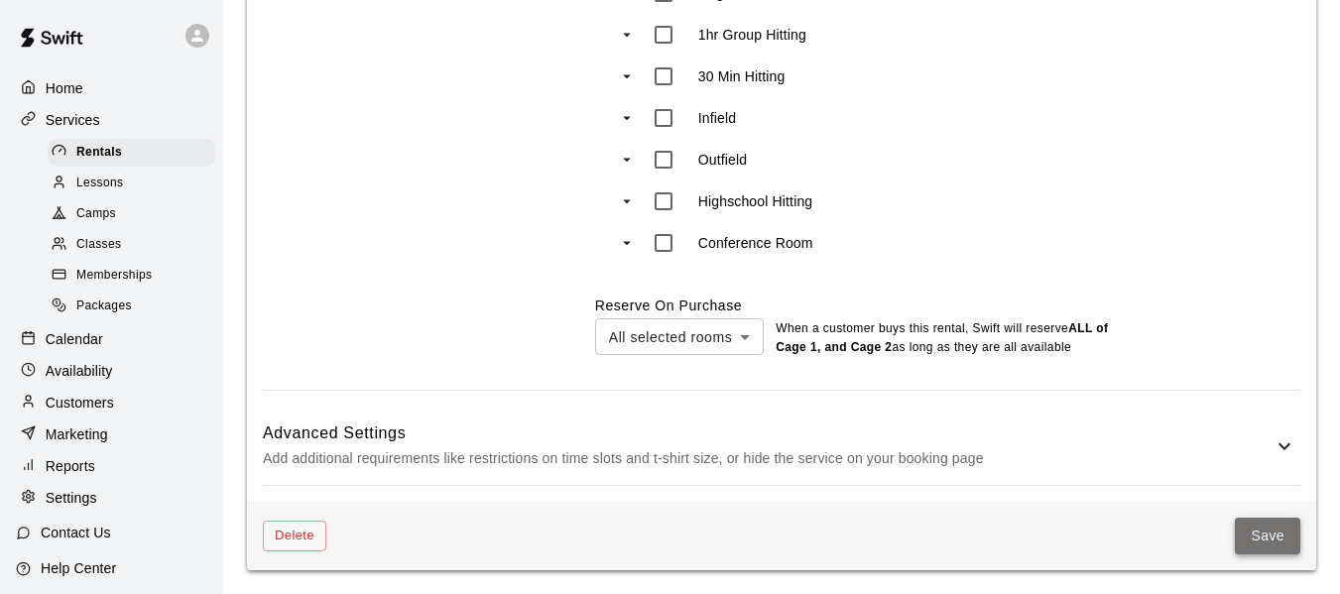
click at [1269, 536] on button "Save" at bounding box center [1267, 536] width 65 height 37
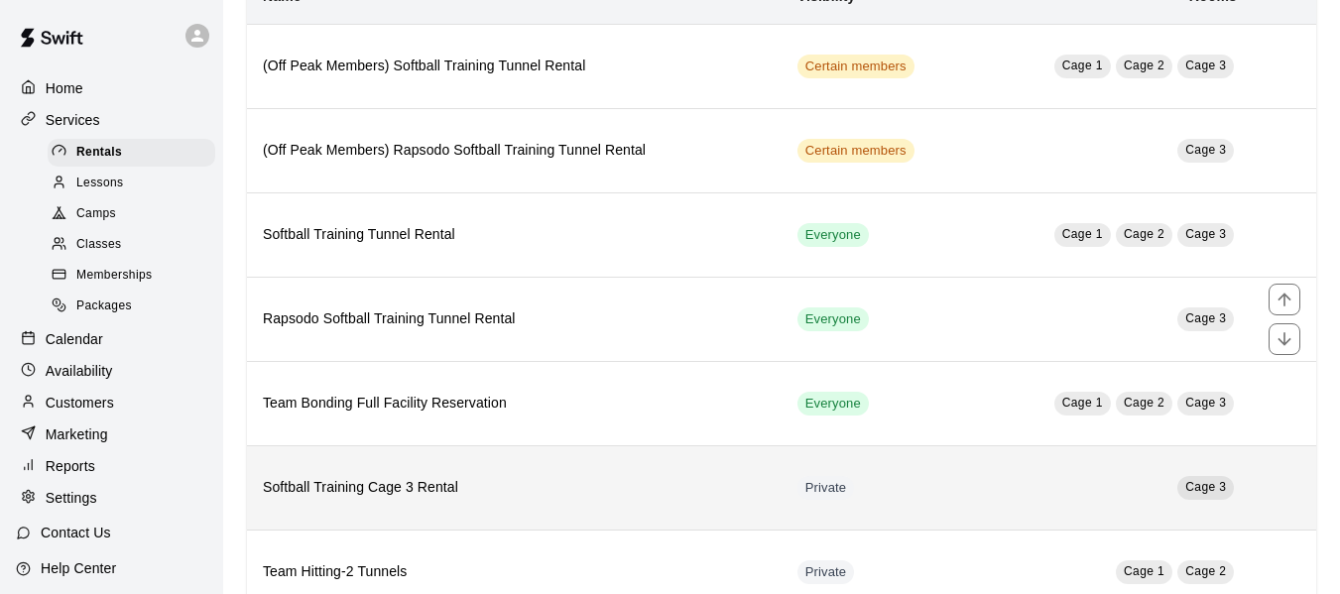
scroll to position [265, 0]
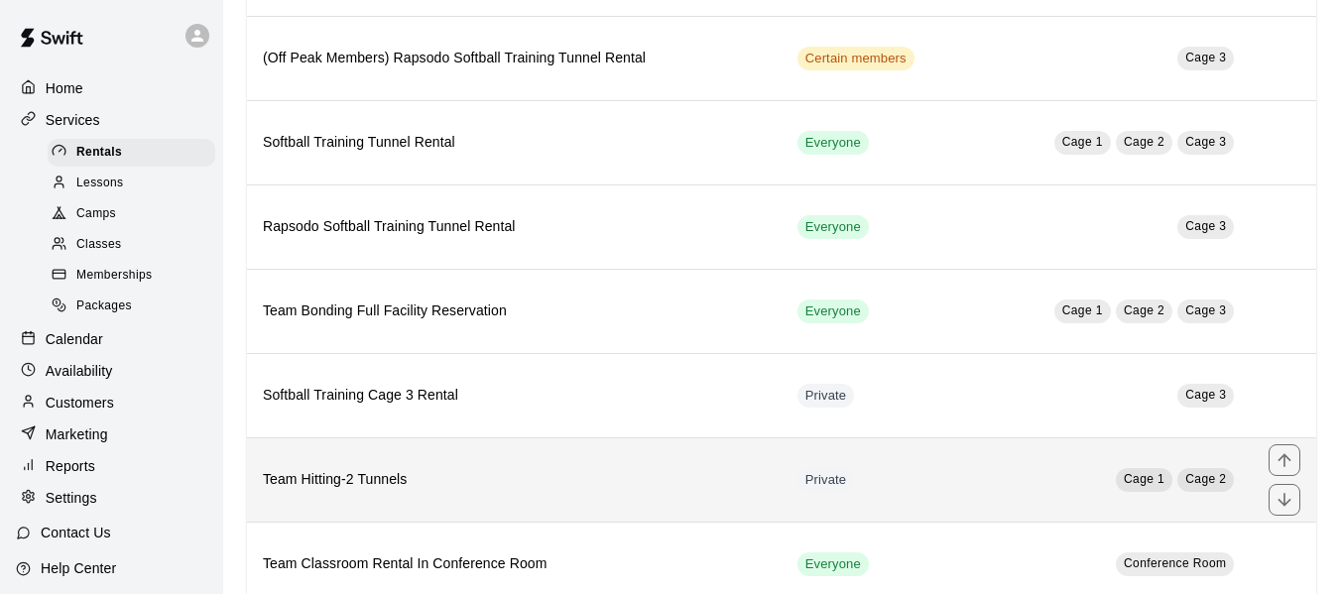
click at [348, 488] on h6 "Team Hitting-2 Tunnels" at bounding box center [514, 480] width 503 height 22
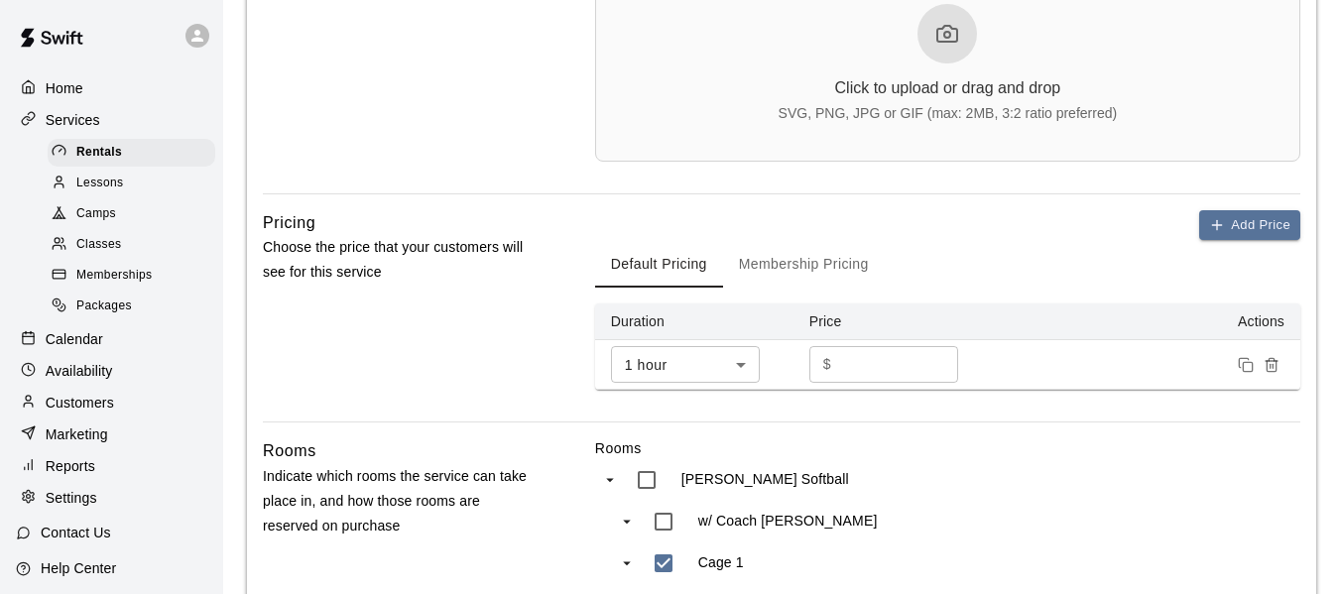
scroll to position [727, 0]
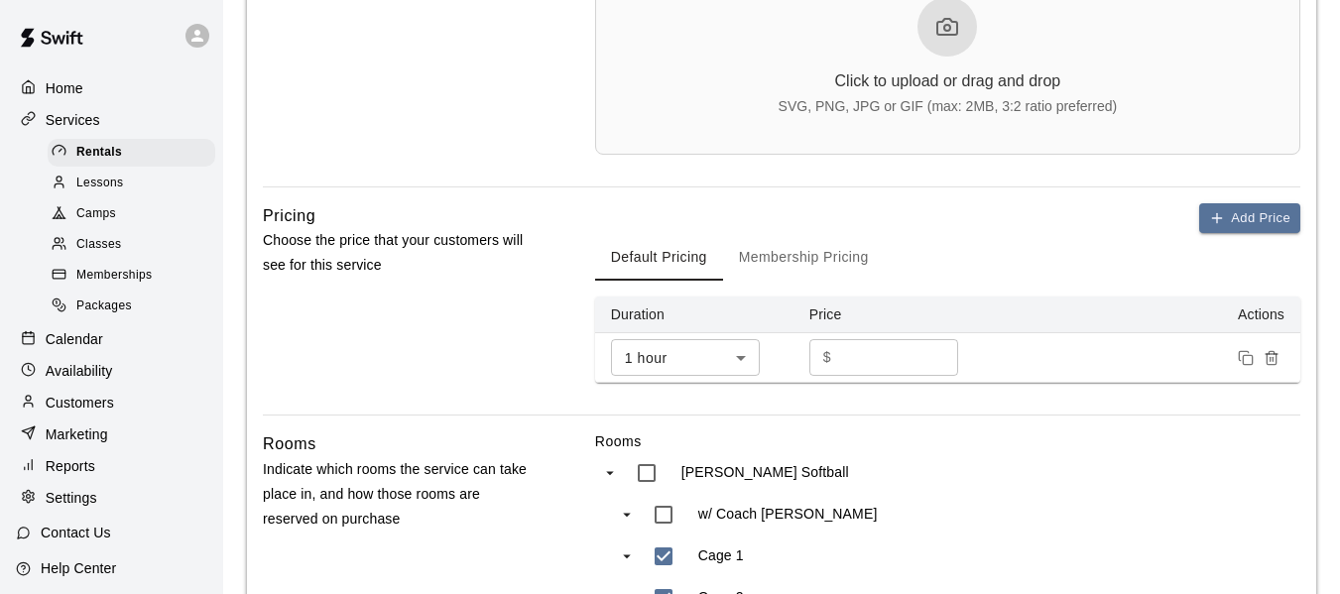
click at [787, 252] on button "Membership Pricing" at bounding box center [804, 257] width 162 height 48
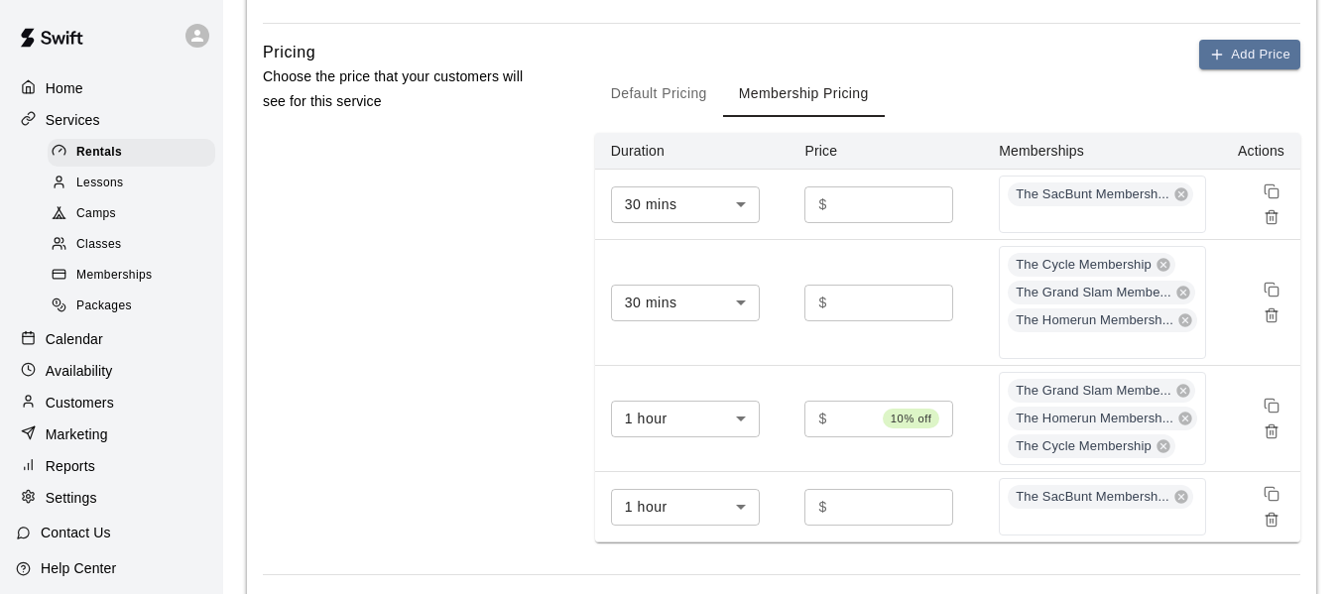
scroll to position [893, 0]
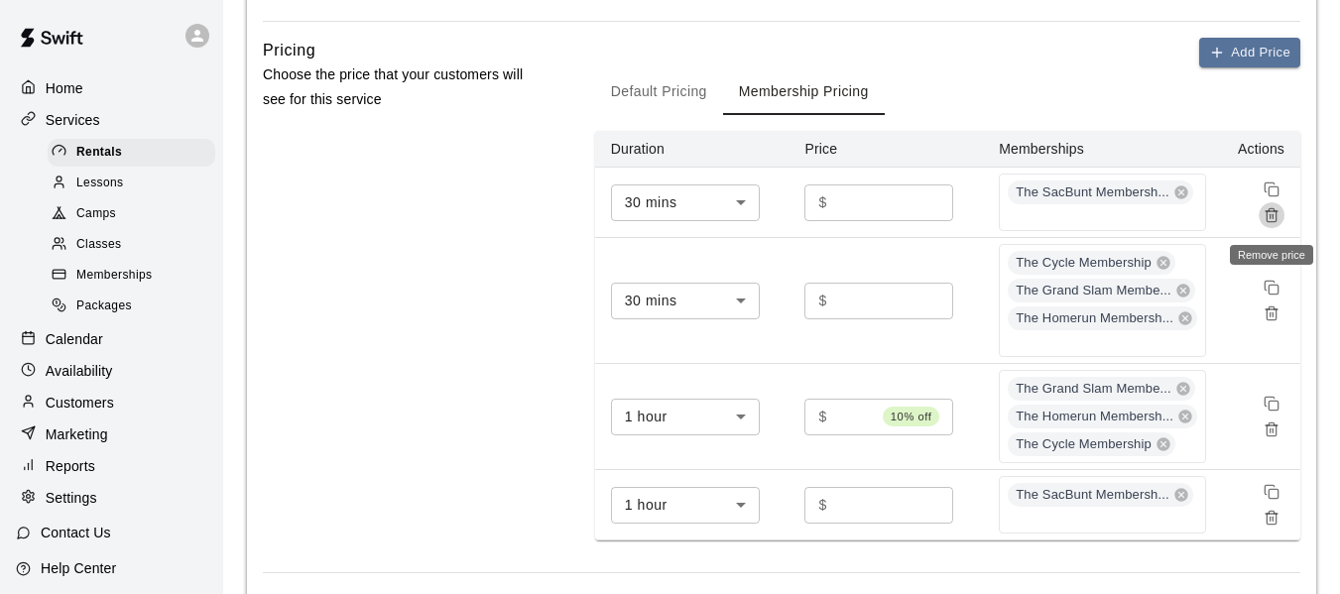
click at [1271, 217] on icon "Remove price" at bounding box center [1271, 215] width 16 height 16
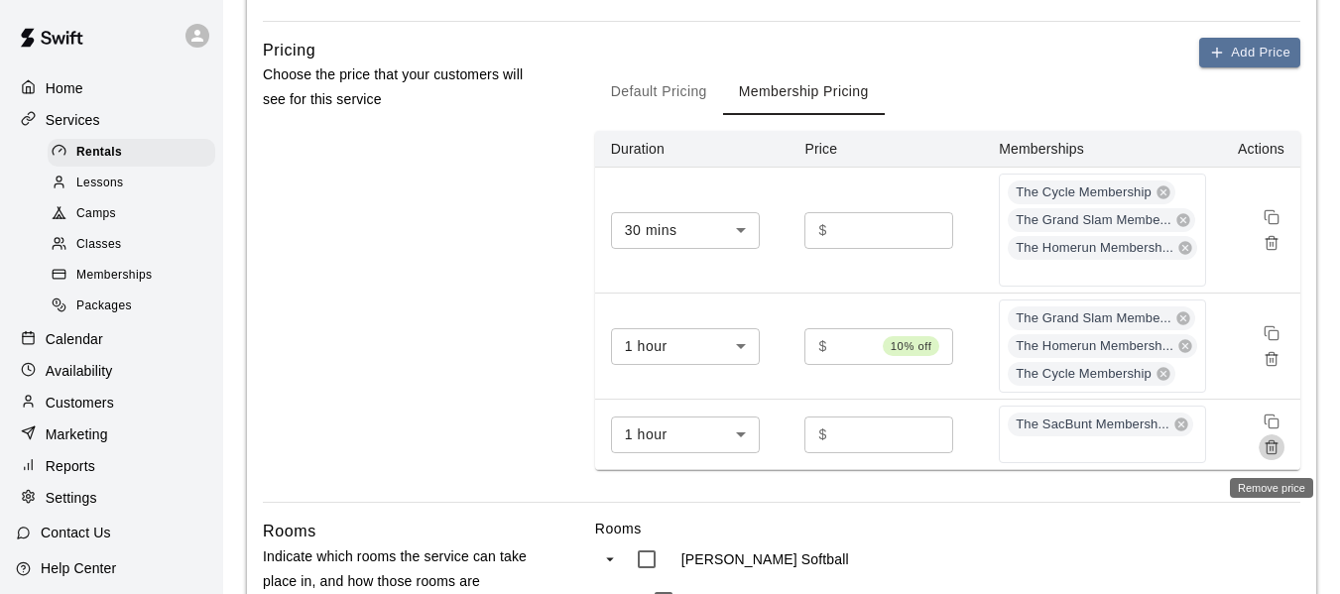
click at [1268, 455] on icon "Remove price" at bounding box center [1271, 447] width 16 height 16
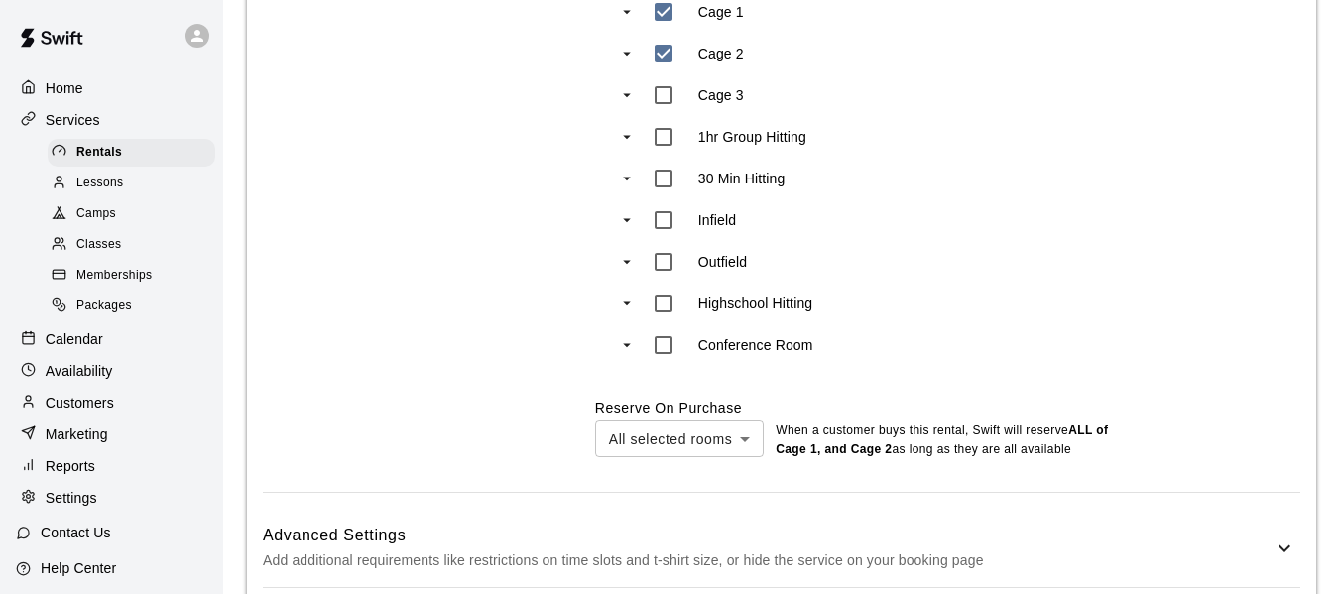
scroll to position [1560, 0]
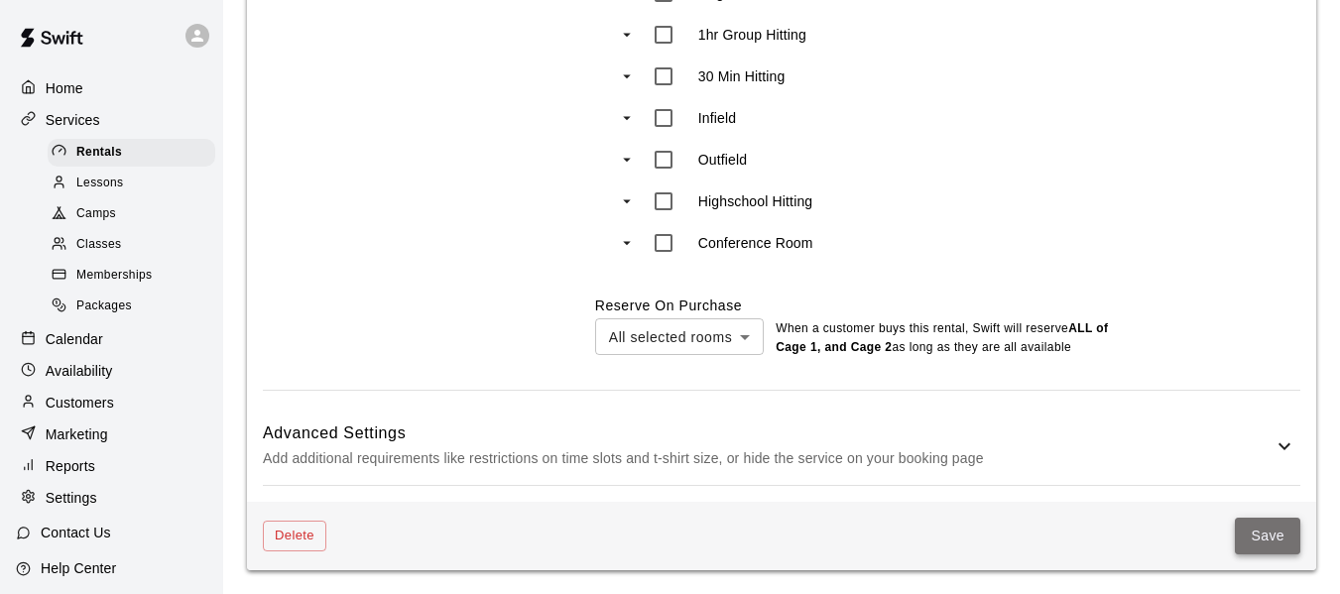
click at [1288, 538] on button "Save" at bounding box center [1267, 536] width 65 height 37
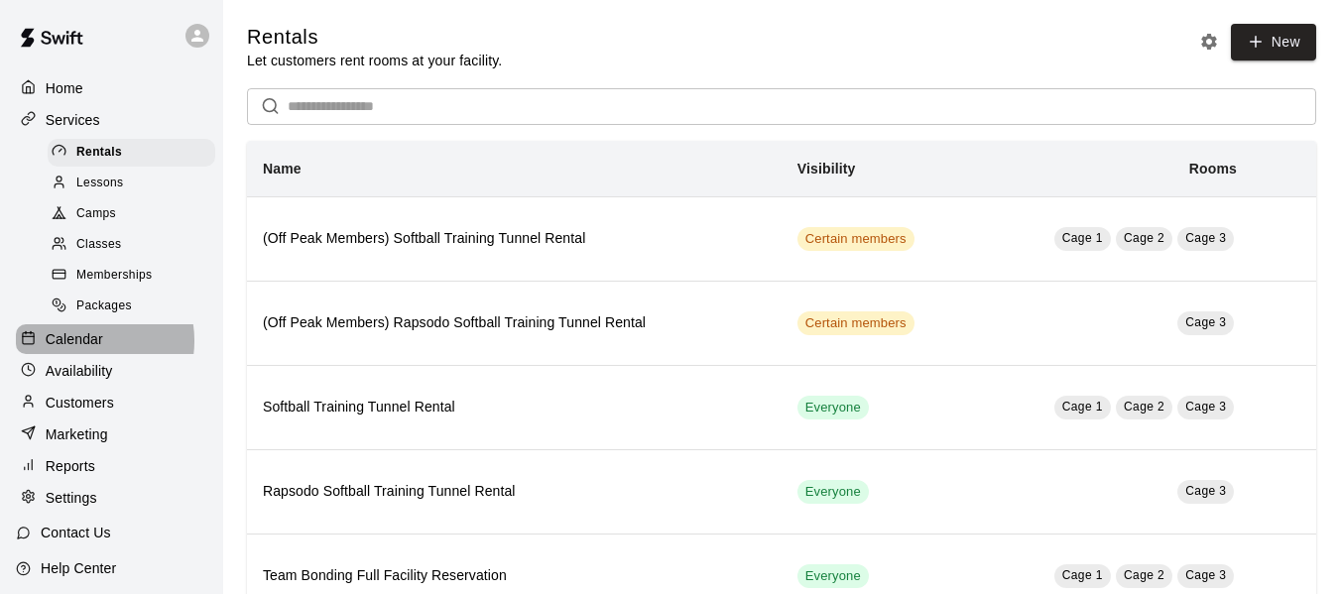
click at [84, 349] on p "Calendar" at bounding box center [75, 339] width 58 height 20
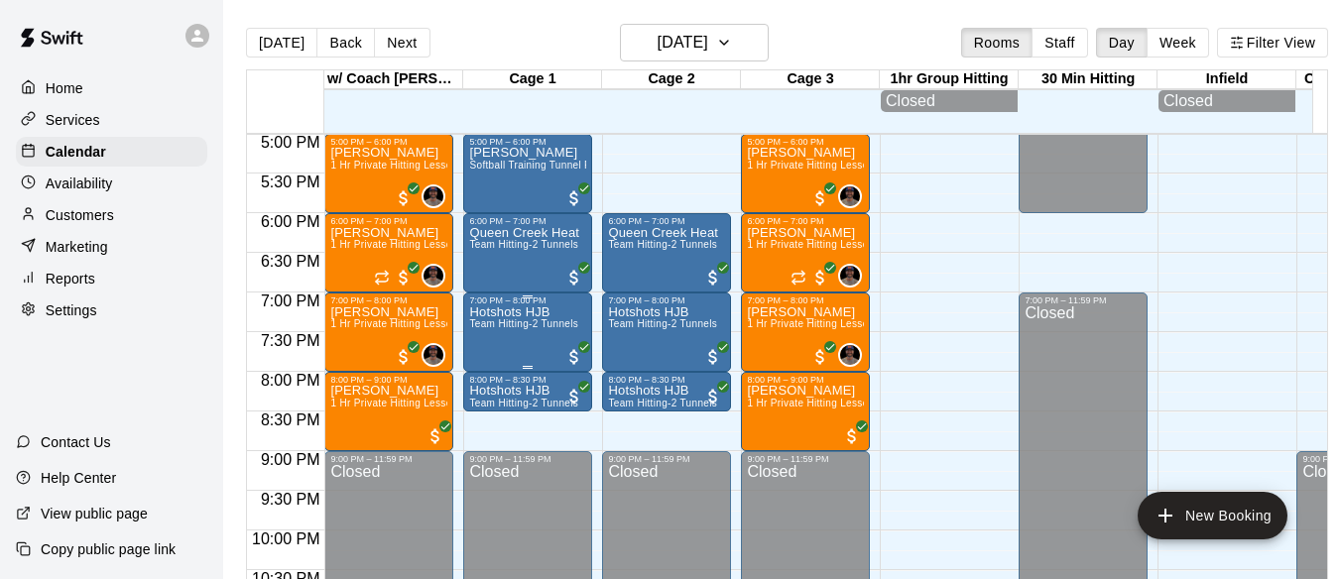
scroll to position [1369, 0]
